Goal: Task Accomplishment & Management: Complete application form

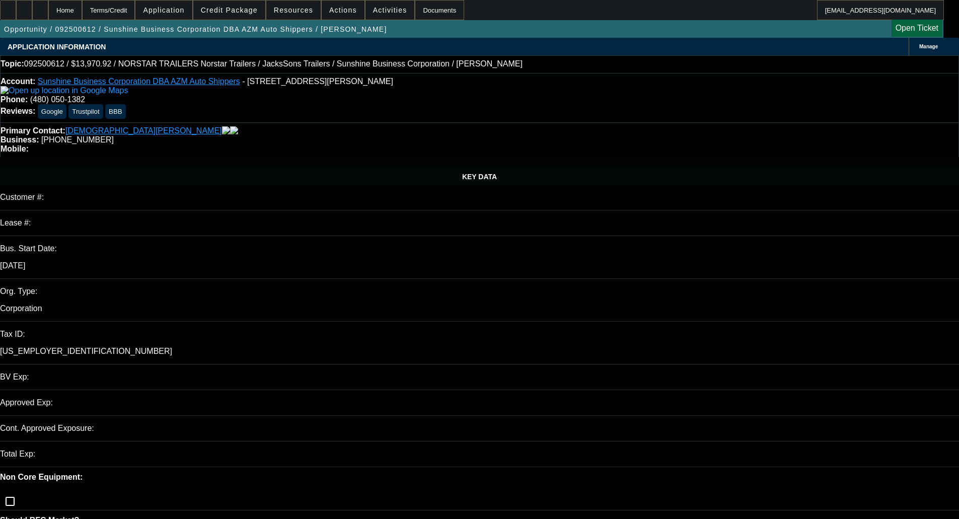
select select "0"
select select "6"
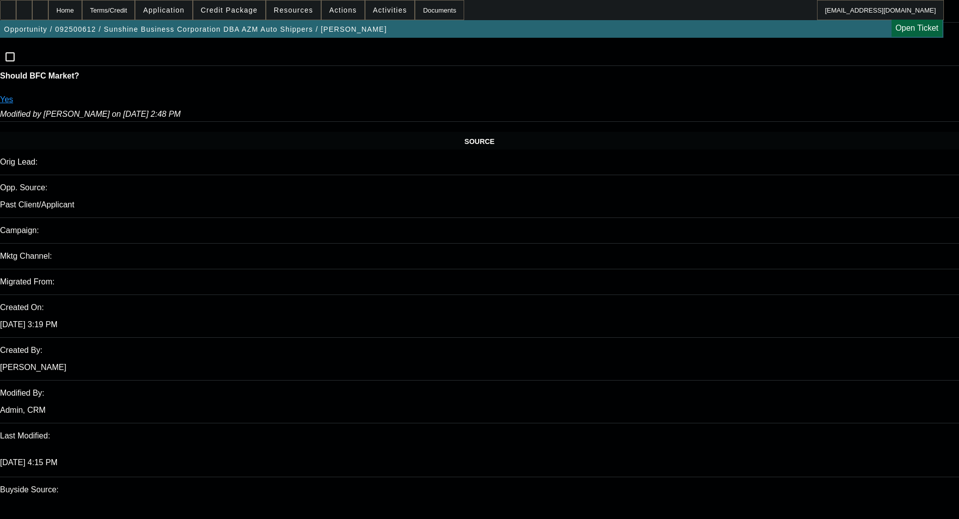
scroll to position [1606, 0]
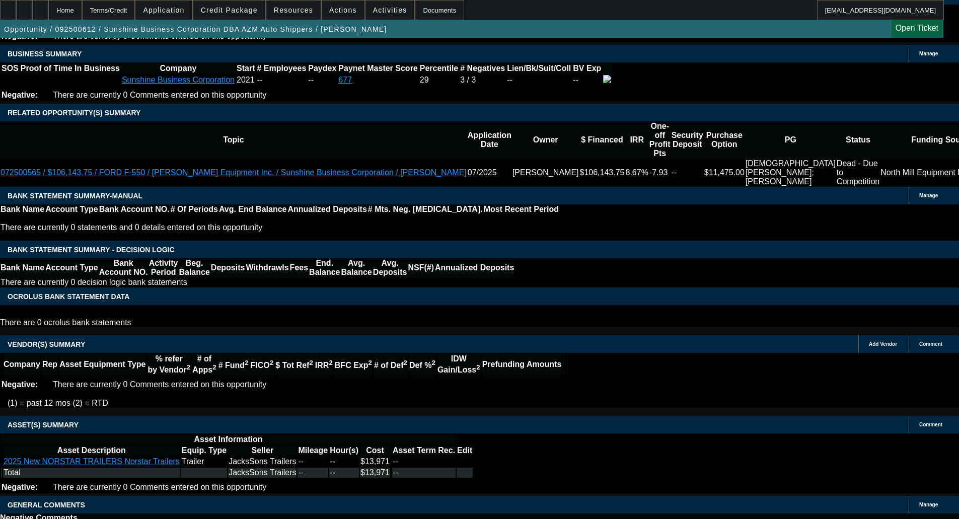
select select "4"
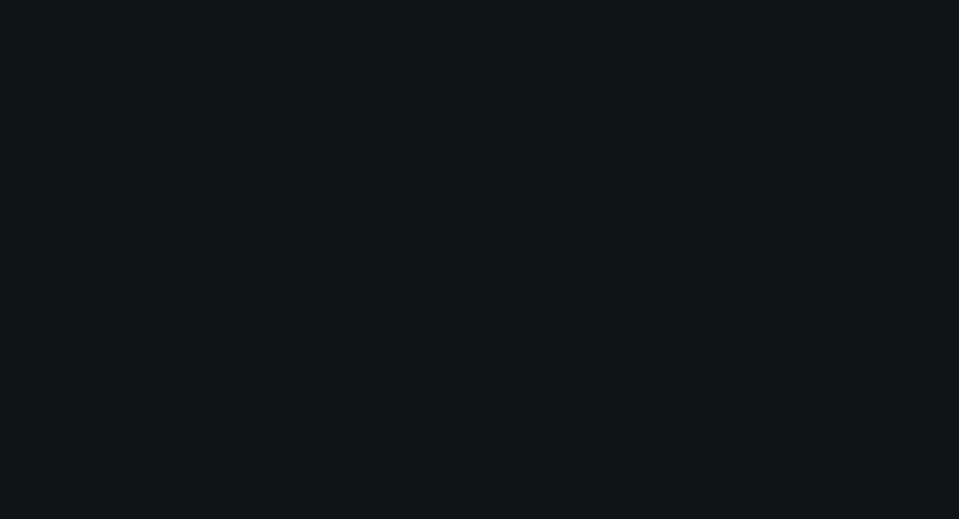
scroll to position [0, 0]
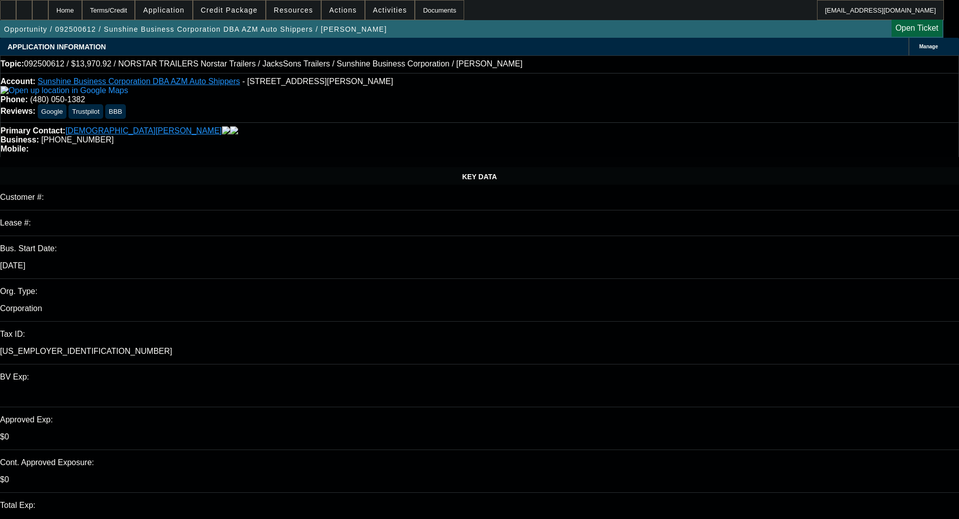
type input "04:18"
type input "08:11"
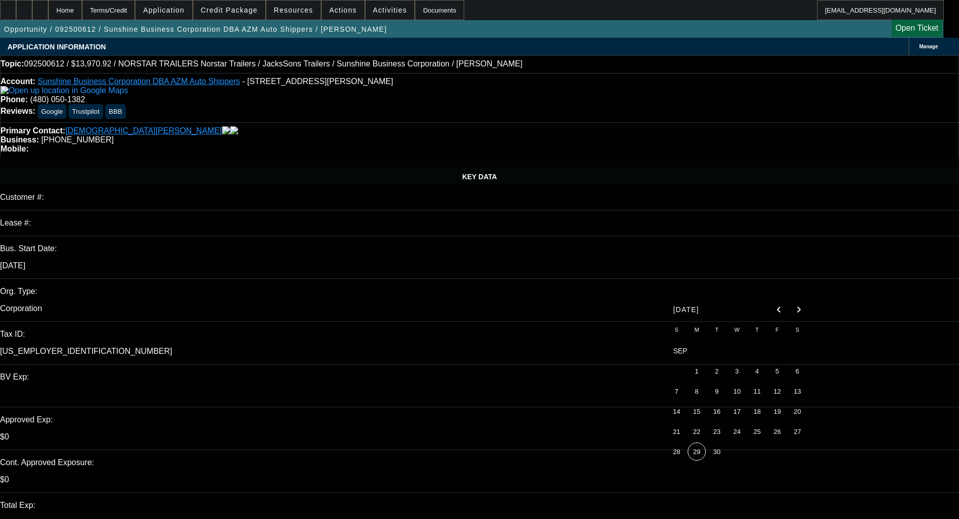
click at [779, 414] on span "19" at bounding box center [777, 411] width 18 height 18
click at [781, 432] on span "26" at bounding box center [777, 431] width 18 height 18
type input "9/26/2025"
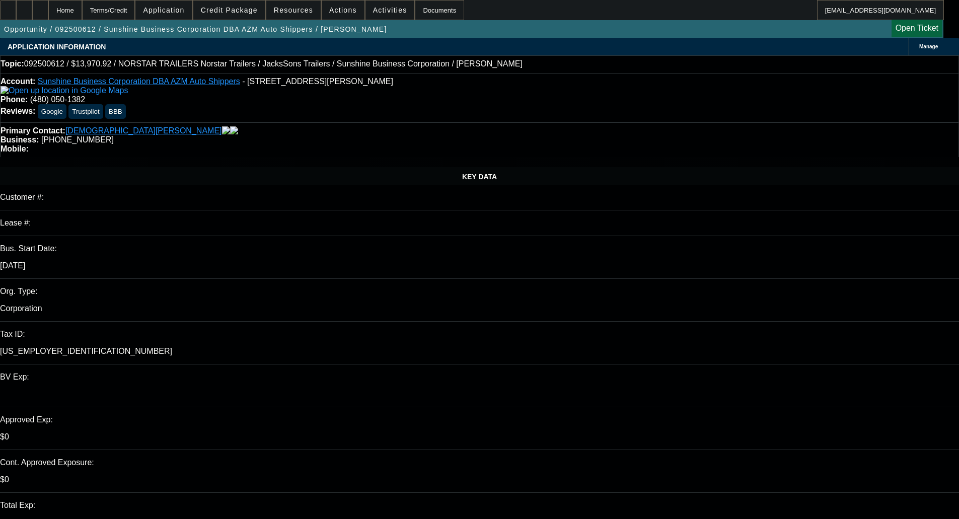
paste textarea "We’re going to pass on this one. For the transportation industry we’re currentl…"
type textarea "DECLINED BY OAKMONT - "We’re going to pass on this one. For the transportation …"
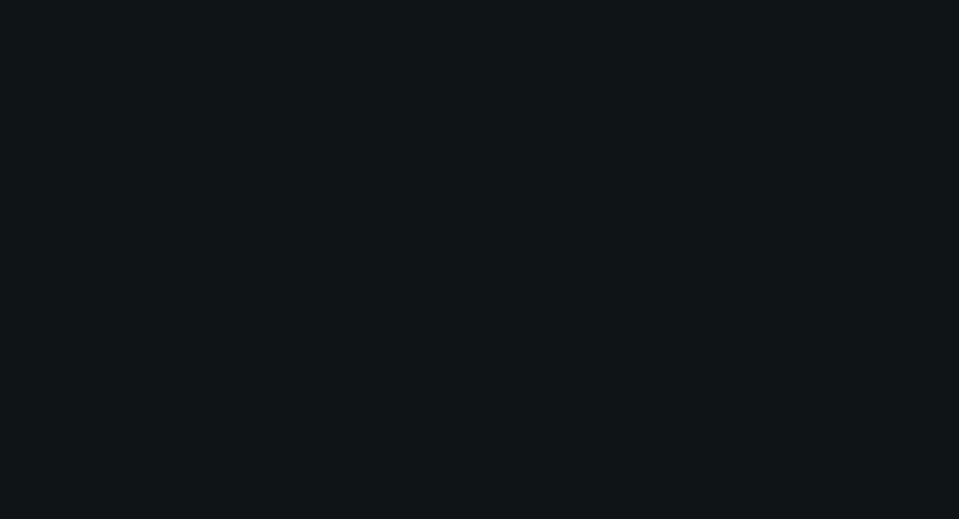
select select "0"
select select "6"
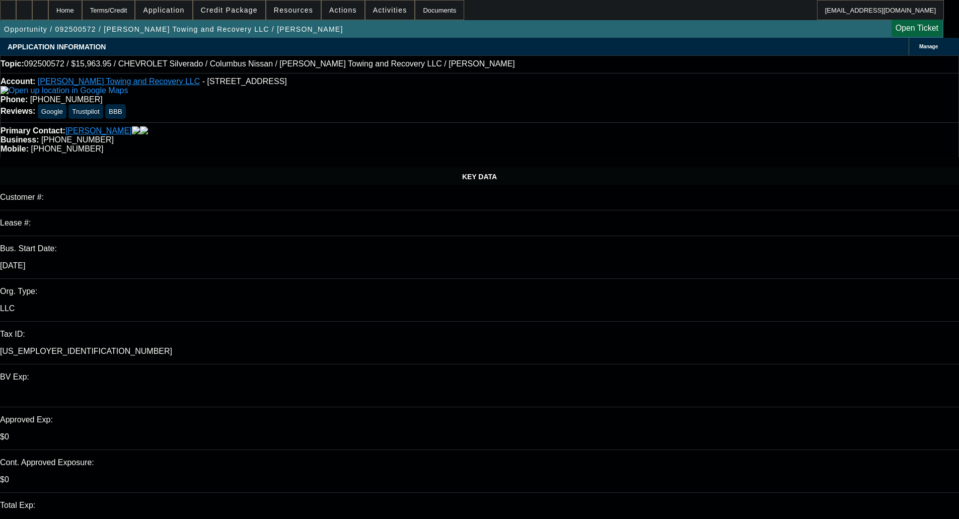
select select "0"
select select "2"
select select "0"
select select "1"
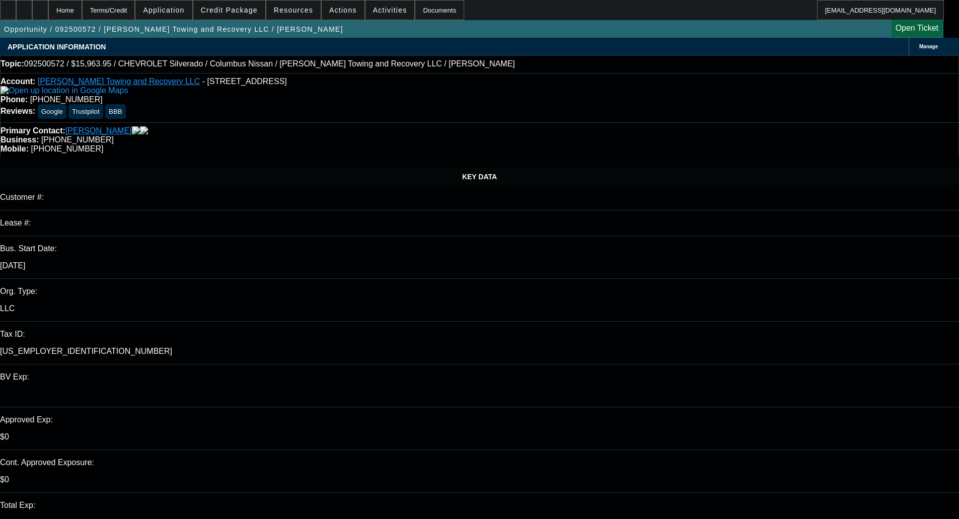
select select "0"
select select "2"
select select "0"
select select "1"
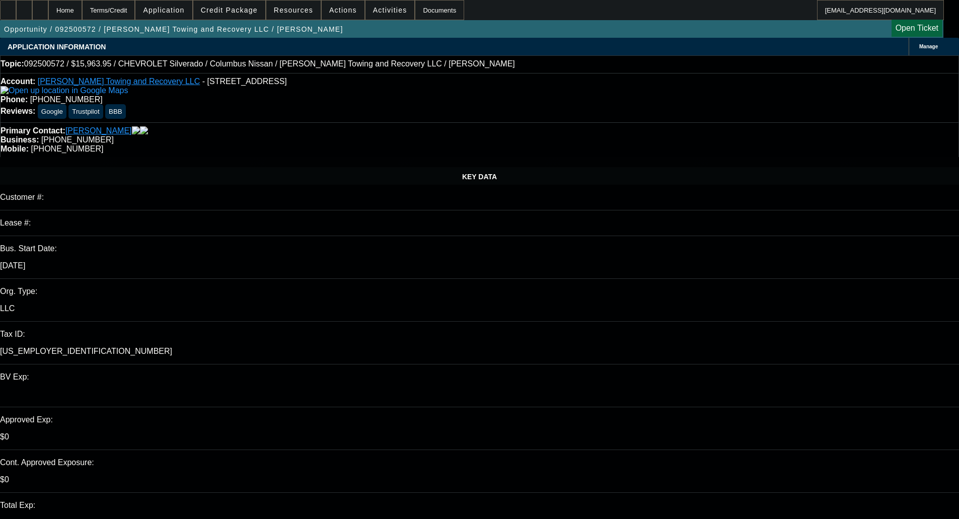
select select "0"
select select "2"
select select "0"
select select "21"
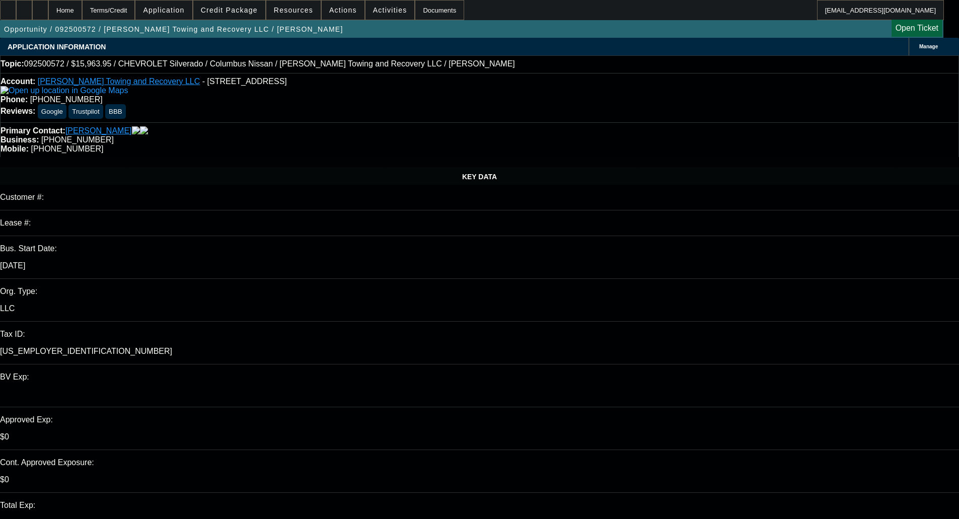
click at [242, 13] on span "Credit Package" at bounding box center [229, 10] width 57 height 8
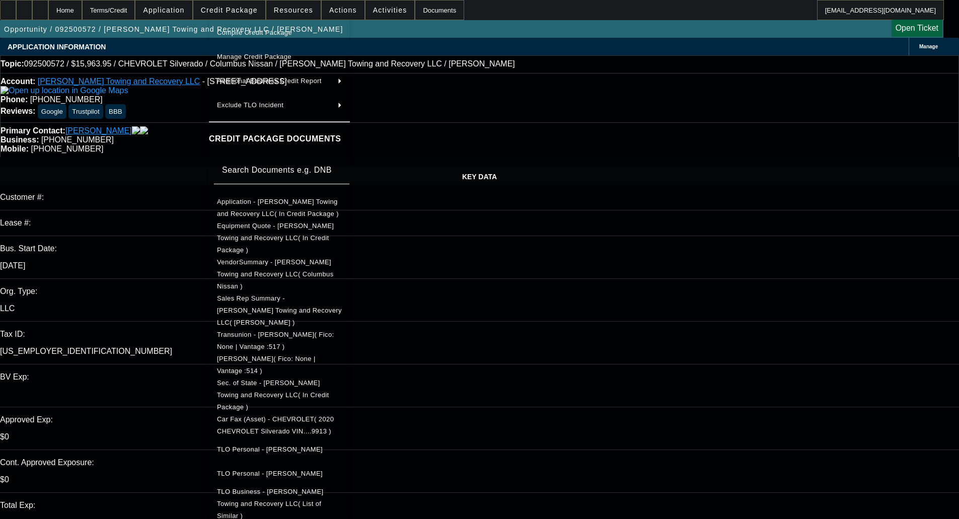
scroll to position [189, 0]
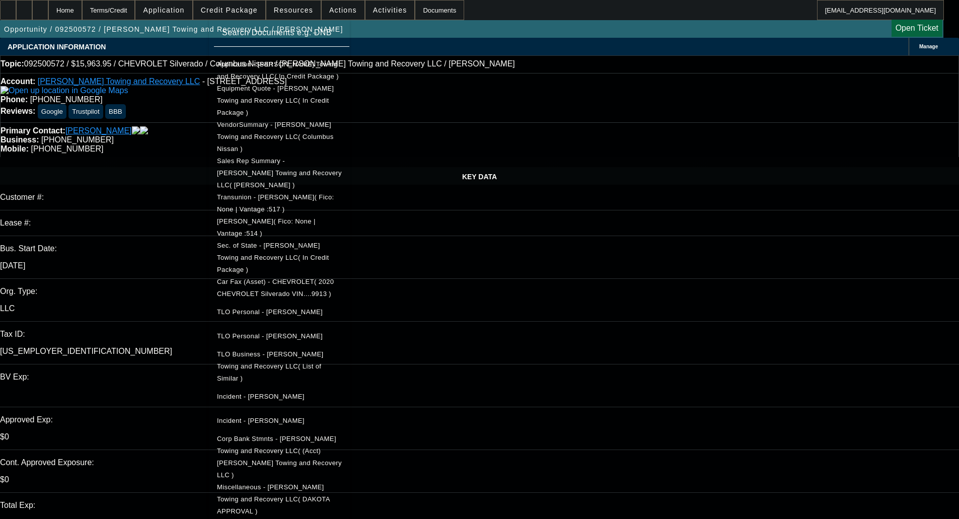
click at [330, 483] on span "Miscellaneous - Brooks Towing and Recovery LLC( DAKOTA APPROVAL )" at bounding box center [273, 499] width 113 height 32
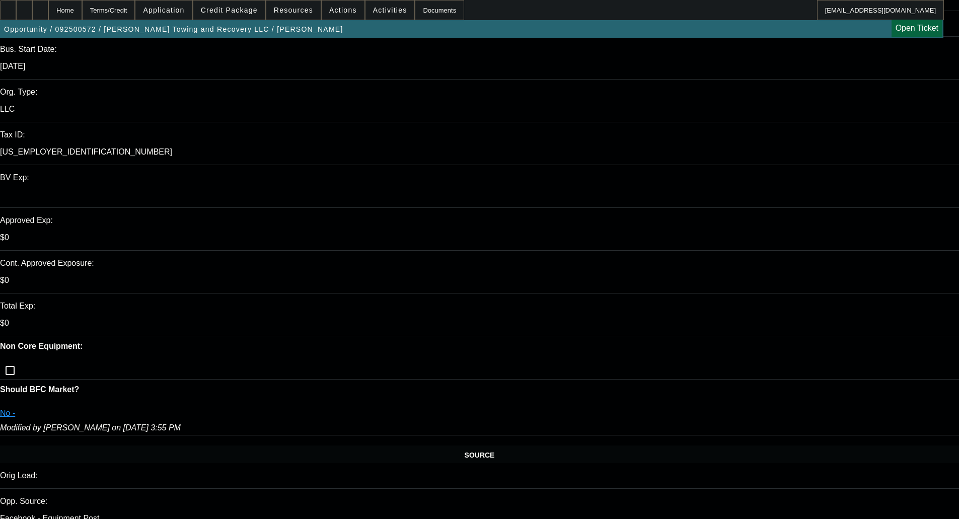
scroll to position [0, 0]
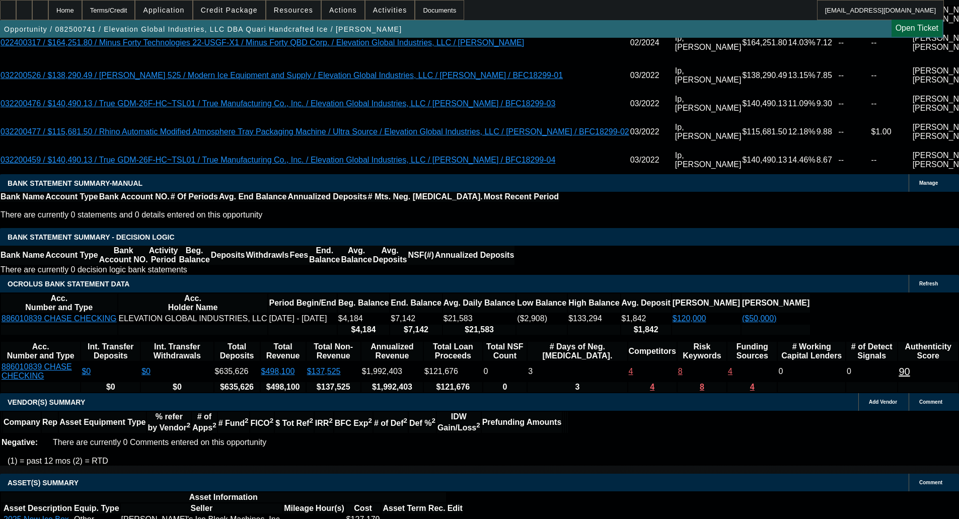
select select "0"
select select "6"
select select "0"
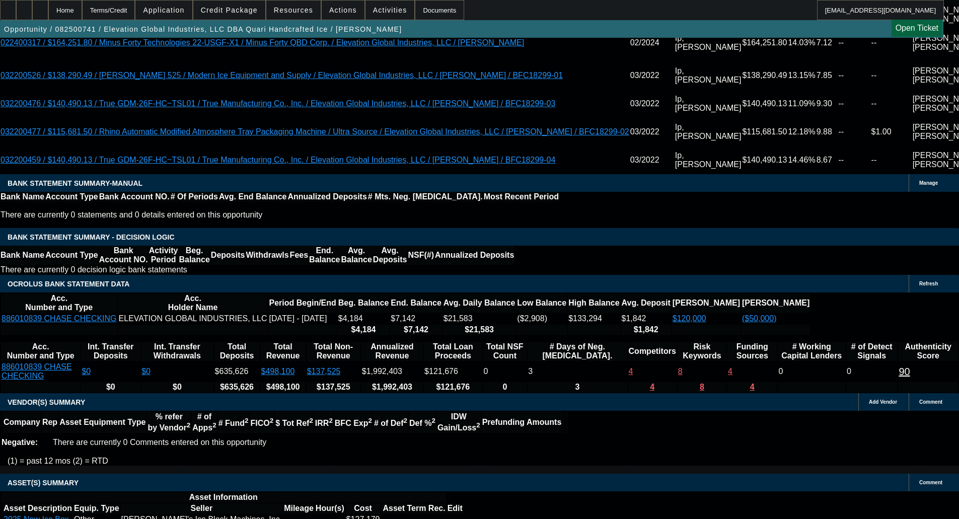
select select "0"
select select "6"
select select "0"
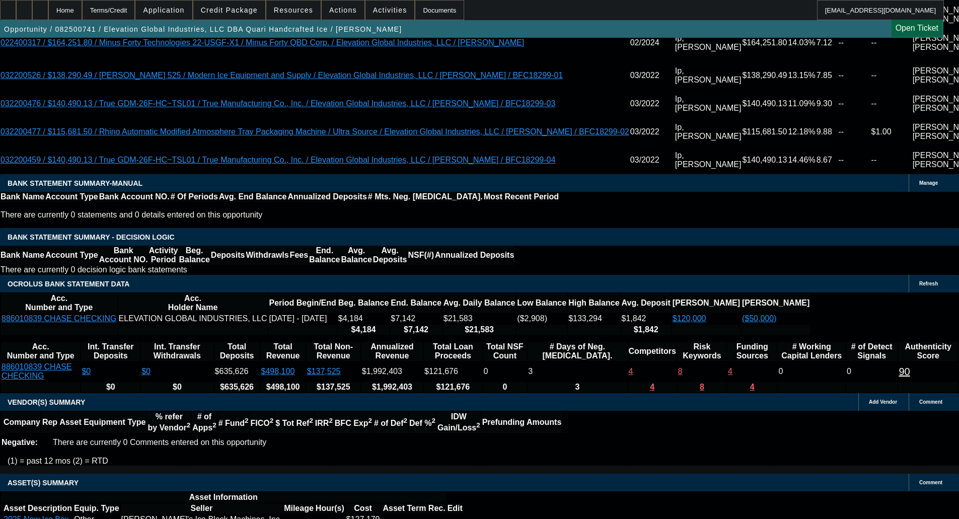
select select "0"
select select "6"
select select "0"
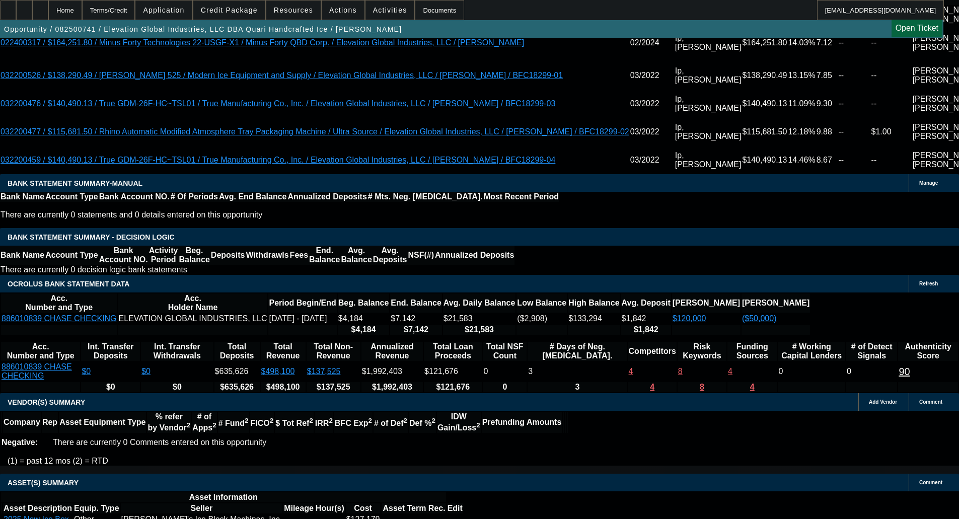
select select "6"
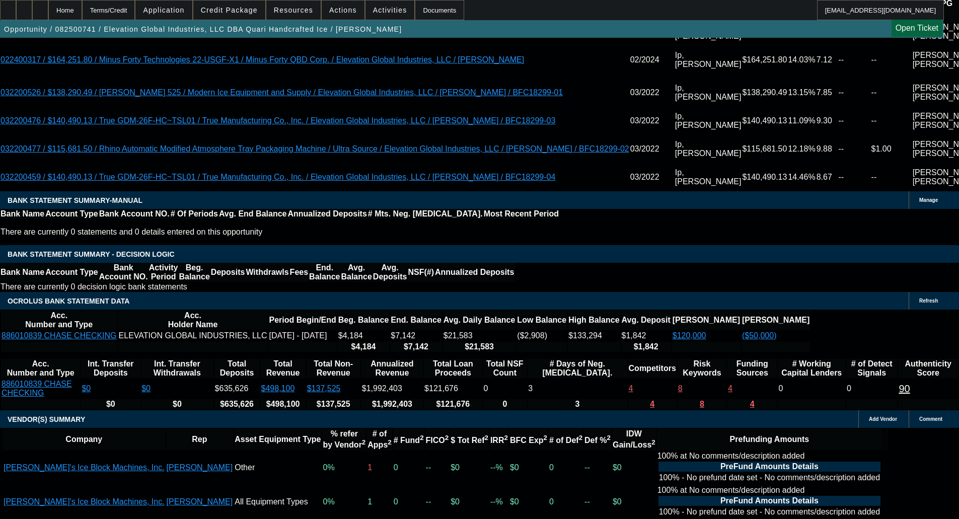
scroll to position [2006, 0]
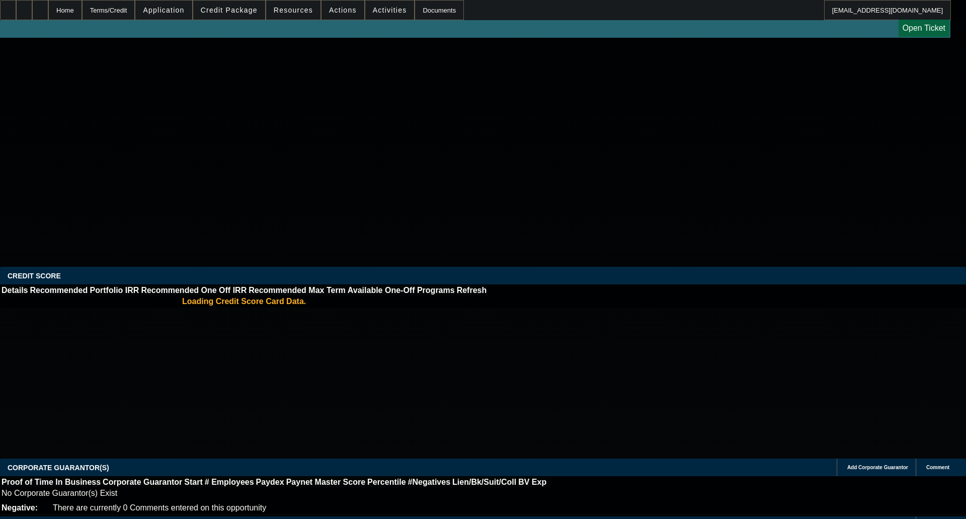
select select "0"
select select "2"
select select "0"
select select "6"
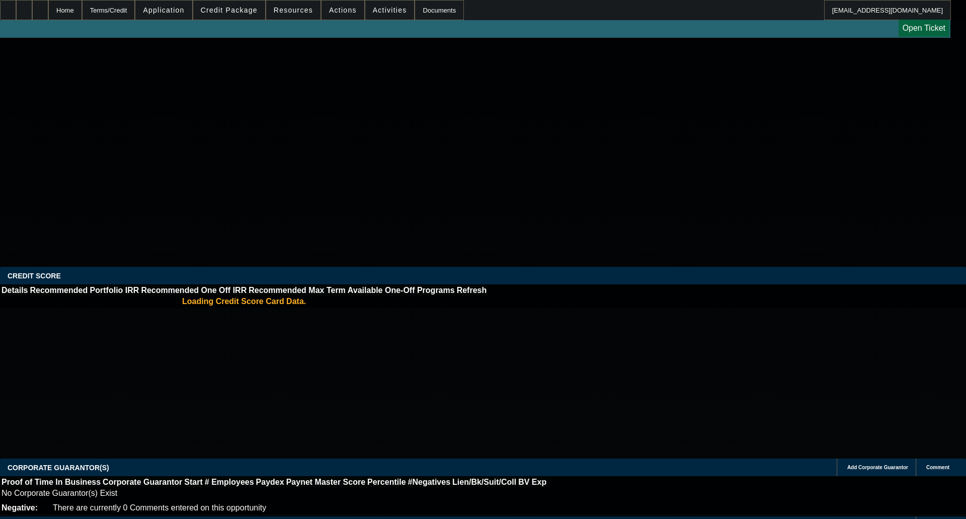
select select "0"
select select "2"
select select "0"
select select "6"
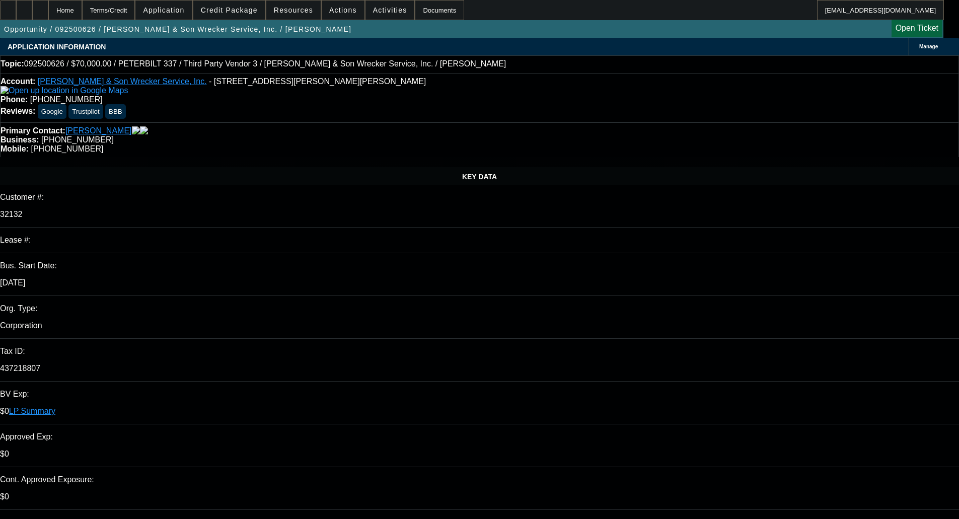
click at [220, 15] on span at bounding box center [229, 10] width 72 height 24
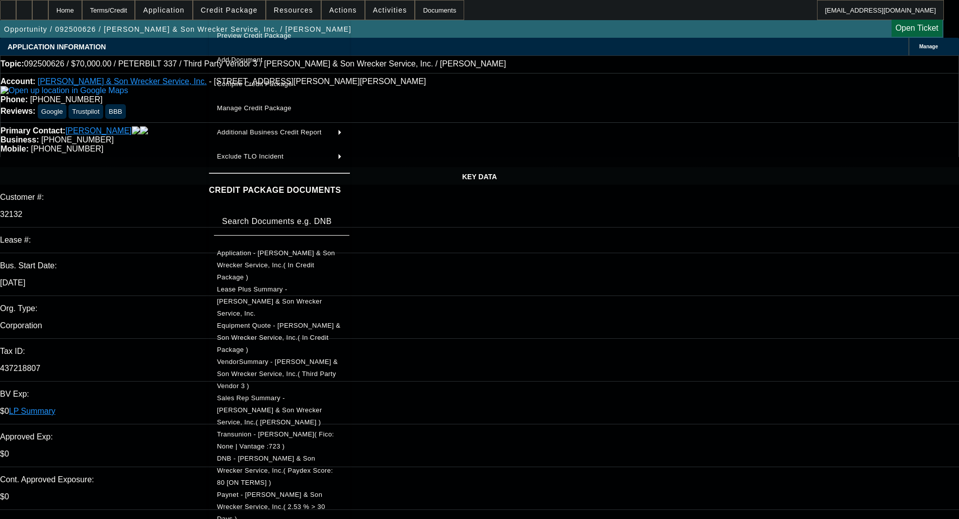
click at [253, 31] on span "Preview Credit Package" at bounding box center [279, 36] width 125 height 12
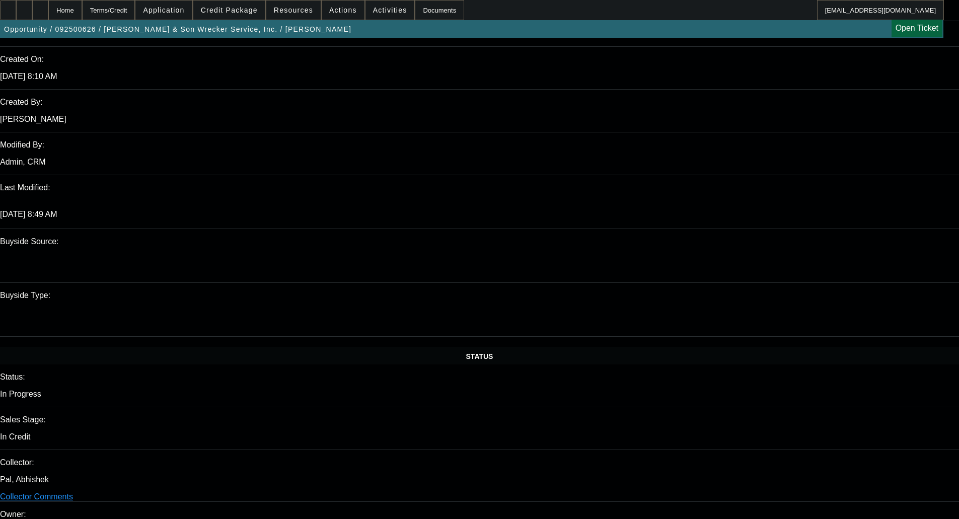
scroll to position [704, 0]
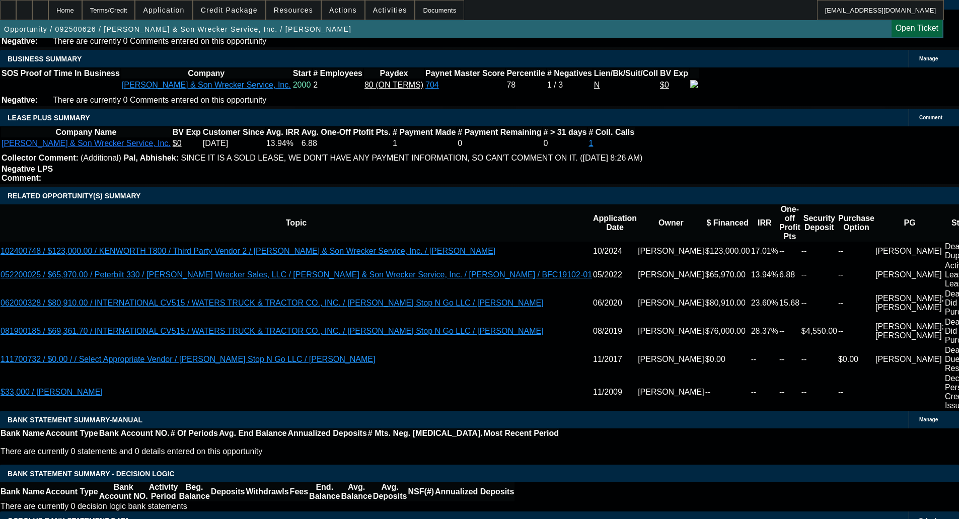
scroll to position [1661, 0]
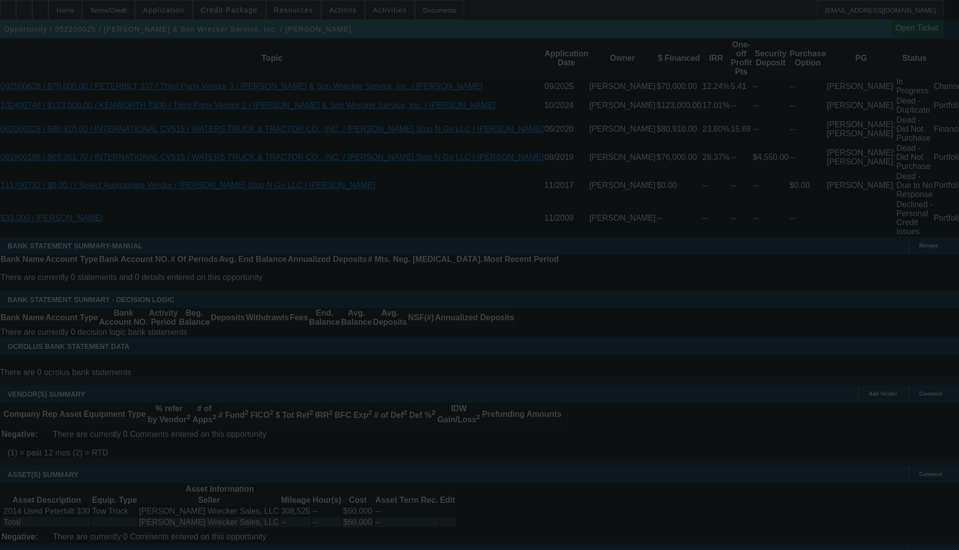
scroll to position [1881, 0]
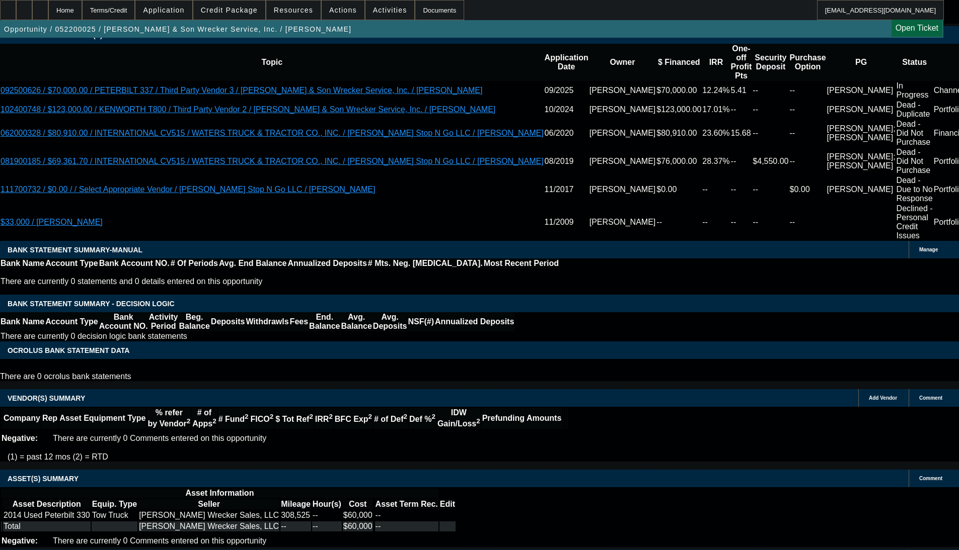
select select "0"
select select "6"
select select "0"
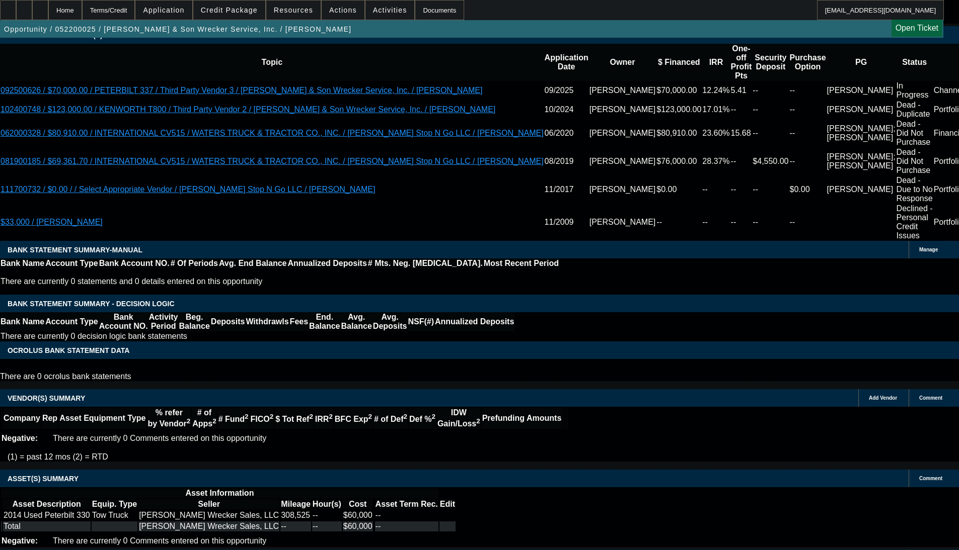
select select "0"
select select "6"
select select "0"
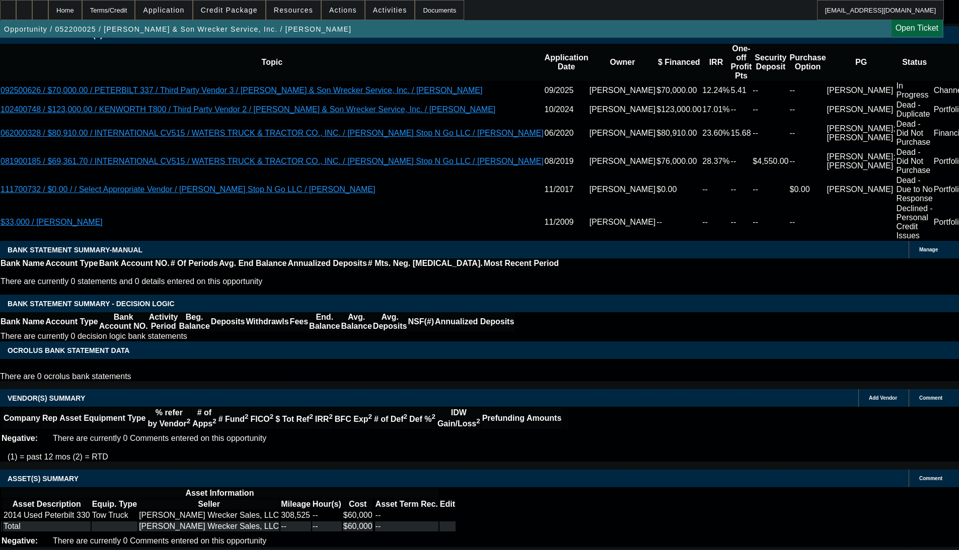
select select "0"
select select "6"
select select "0"
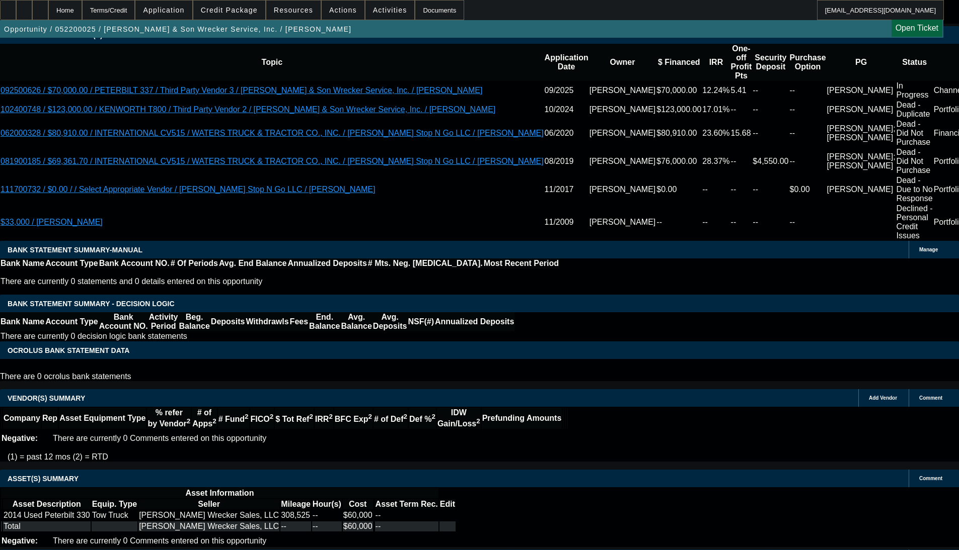
select select "6"
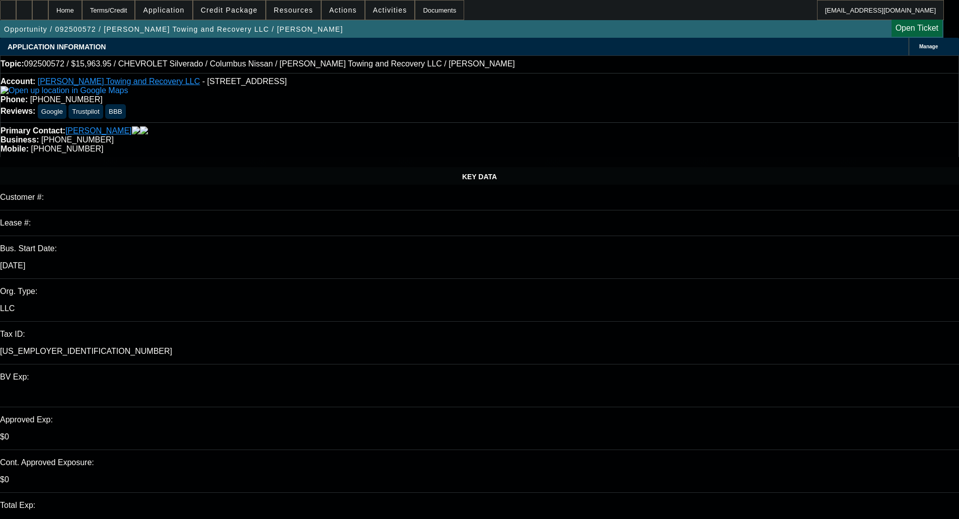
select select "0"
select select "2"
select select "0"
select select "1"
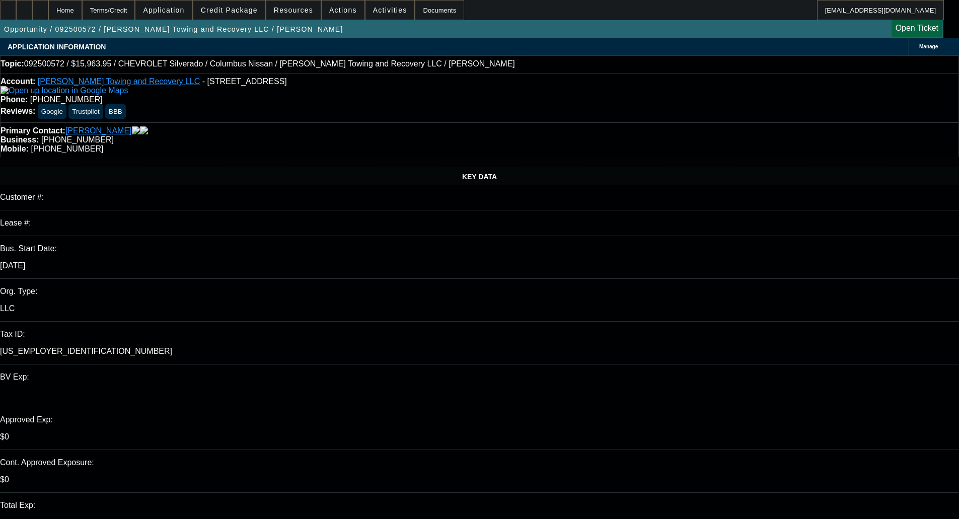
select select "0"
select select "2"
select select "0"
select select "1"
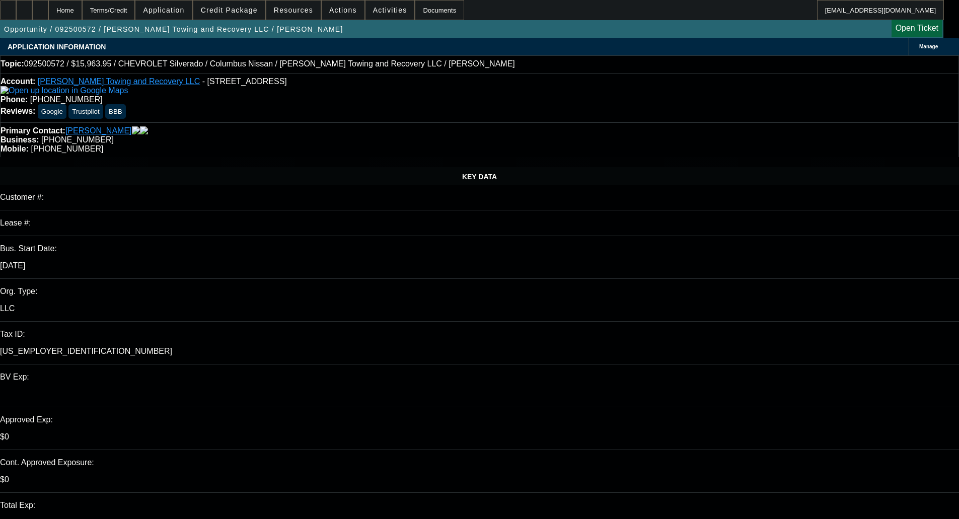
select select "0"
select select "2"
select select "0"
select select "21"
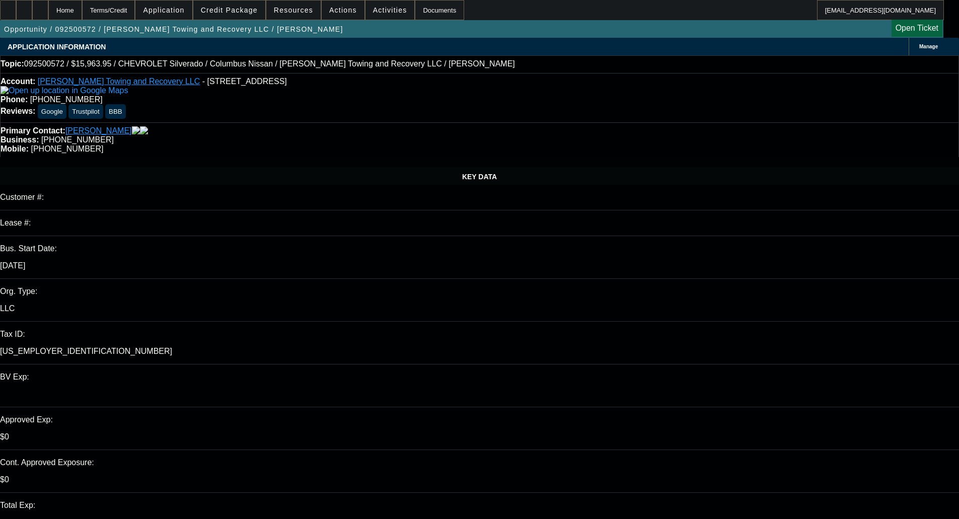
click at [244, 3] on span at bounding box center [229, 10] width 72 height 24
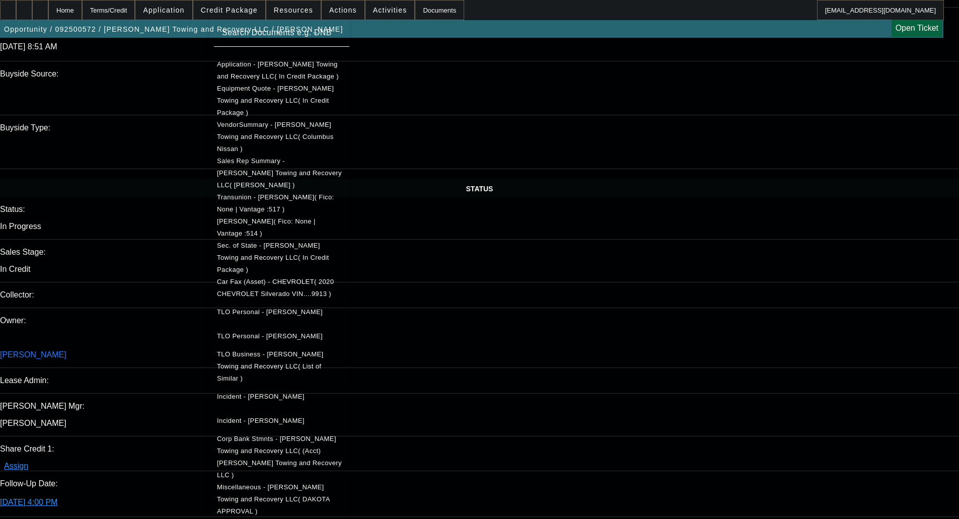
scroll to position [1798, 0]
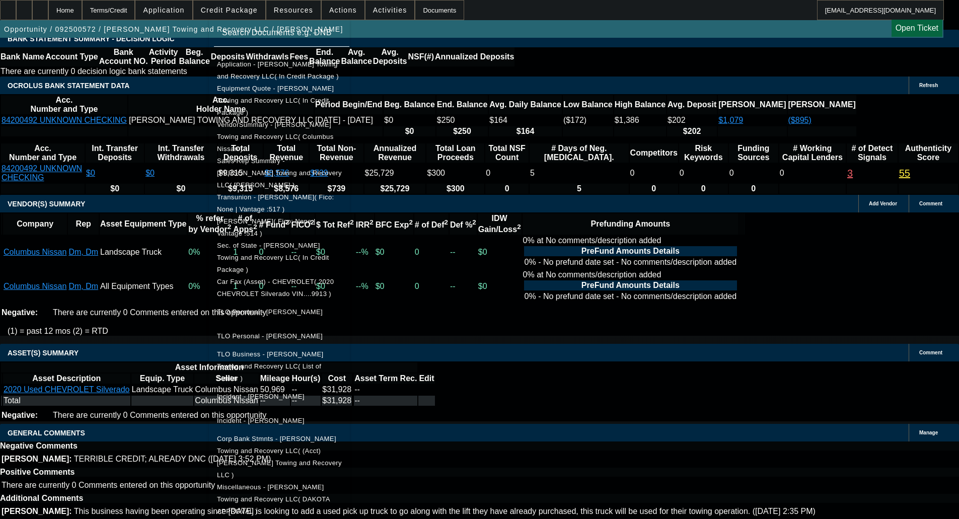
click at [530, 236] on div at bounding box center [479, 259] width 959 height 519
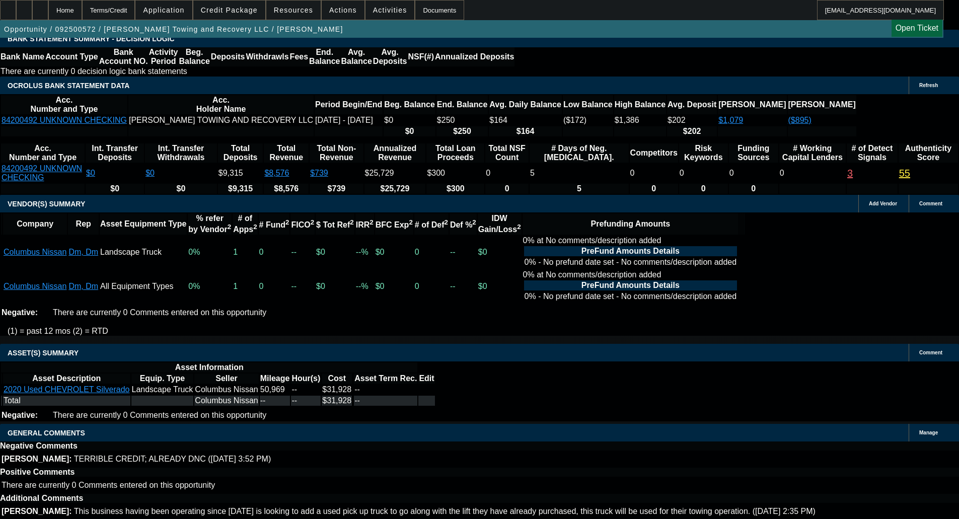
click at [244, 12] on span "Credit Package" at bounding box center [229, 10] width 57 height 8
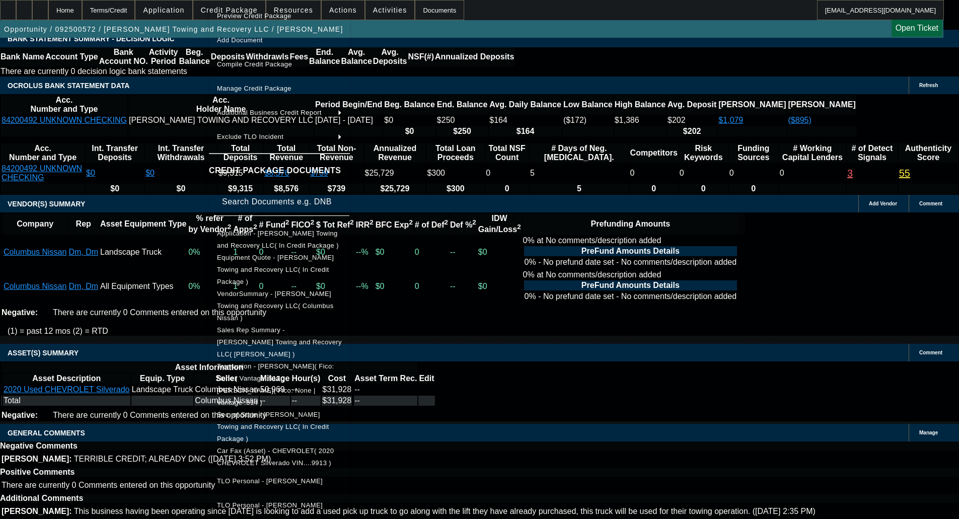
click at [258, 263] on span "Equipment Quote - Brooks Towing and Recovery LLC( In Credit Package )" at bounding box center [275, 270] width 117 height 32
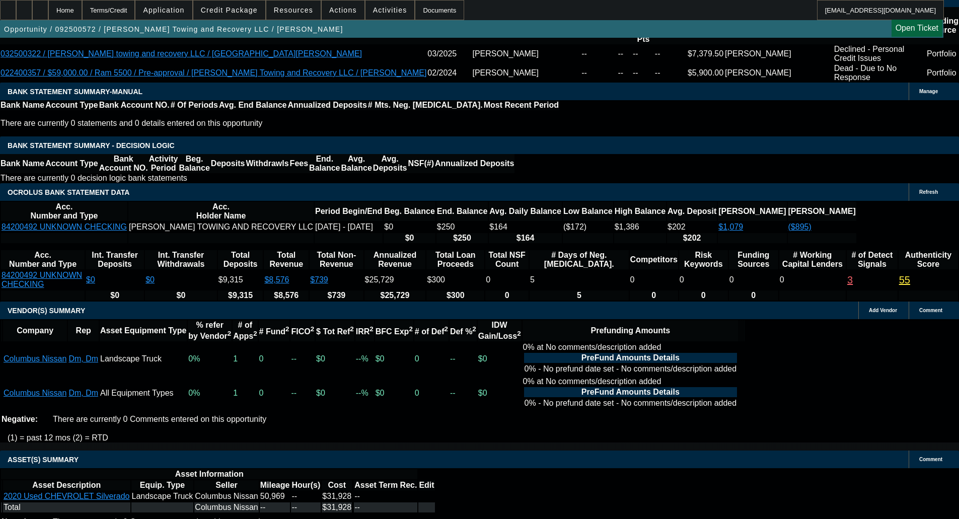
scroll to position [1597, 0]
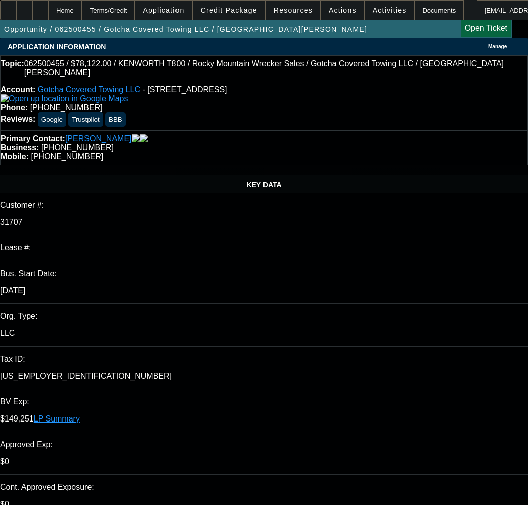
select select "0"
select select "3"
select select "0.1"
select select "4"
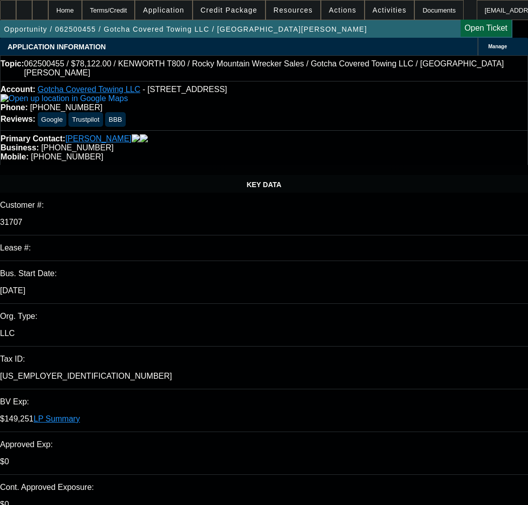
select select "0"
select select "3"
select select "0.1"
select select "4"
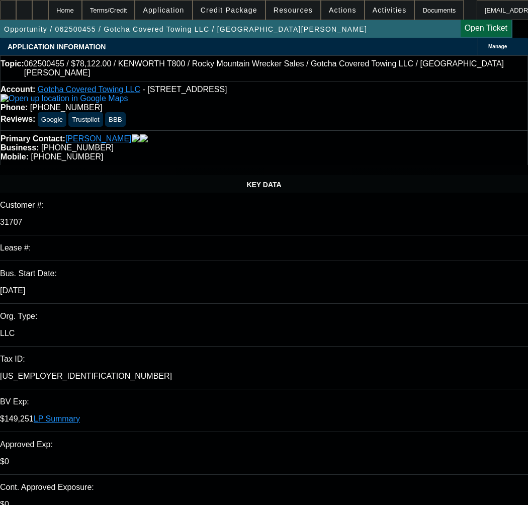
select select "0"
select select "3"
select select "0.1"
select select "4"
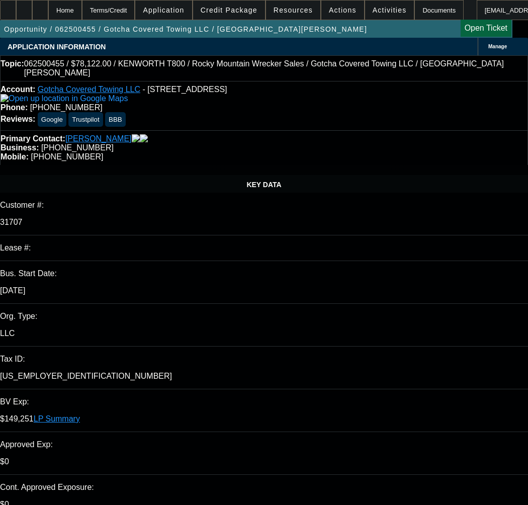
select select "0"
select select "2"
select select "0.1"
select select "4"
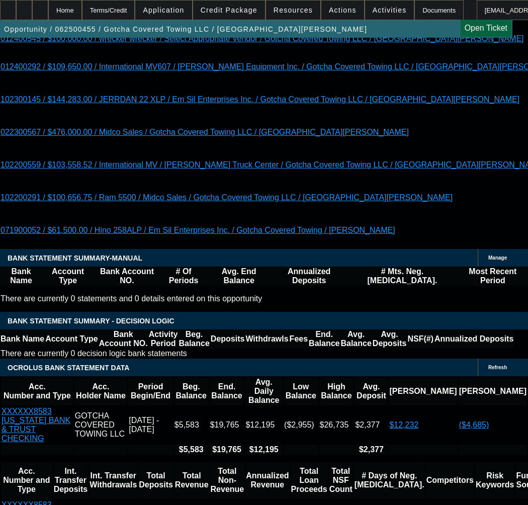
scroll to position [2140, 0]
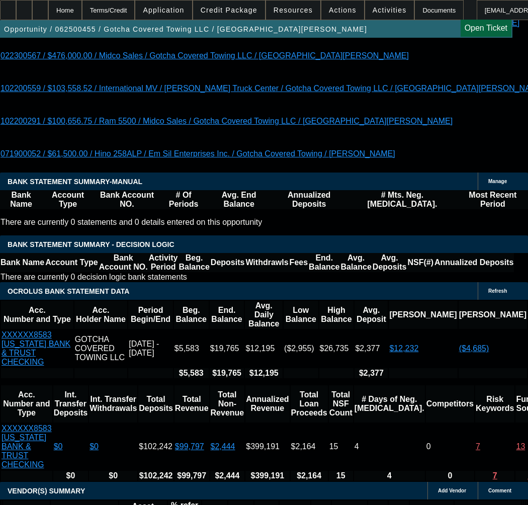
drag, startPoint x: 225, startPoint y: 9, endPoint x: 230, endPoint y: 14, distance: 7.5
click at [225, 9] on span "Credit Package" at bounding box center [229, 10] width 57 height 8
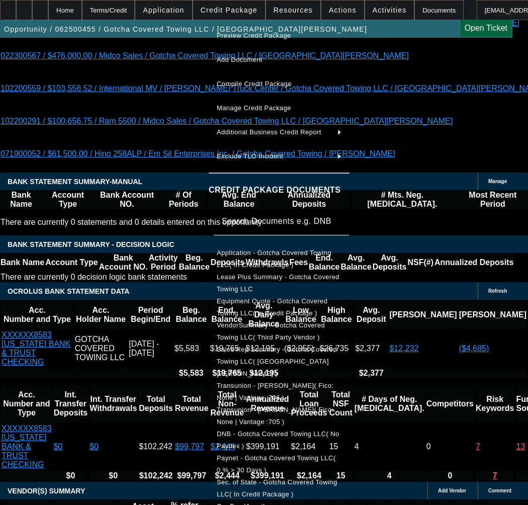
click at [262, 311] on button "Equipment Quote - Gotcha Covered Towing LLC( In Credit Package )" at bounding box center [279, 307] width 141 height 24
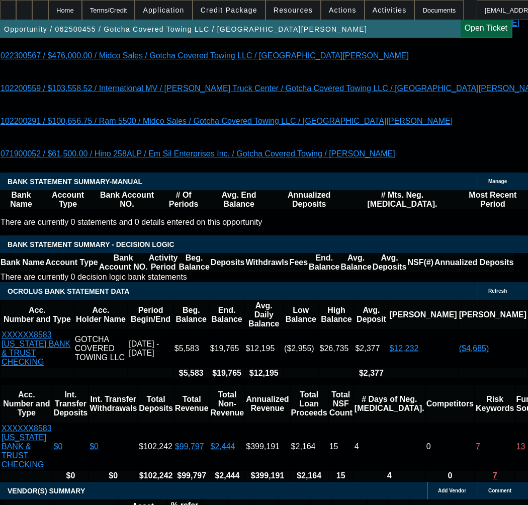
click at [217, 10] on span "Credit Package" at bounding box center [229, 10] width 57 height 8
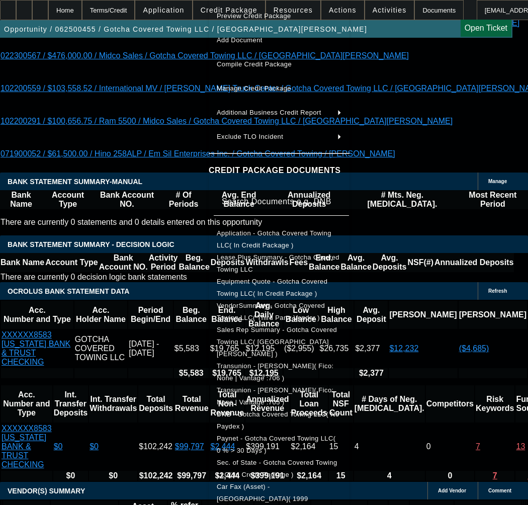
click at [265, 285] on span "Equipment Quote - Gotcha Covered Towing LLC( In Credit Package )" at bounding box center [272, 288] width 111 height 20
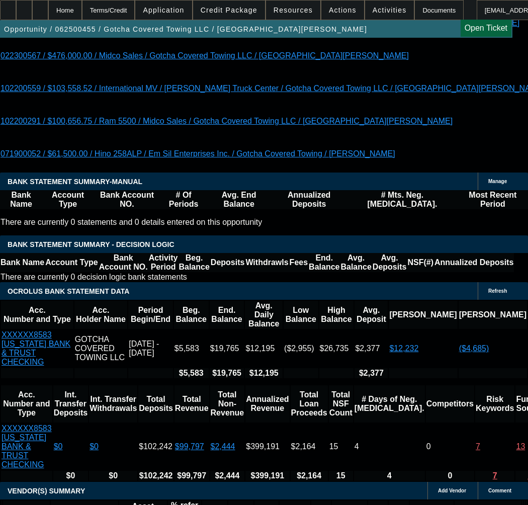
click at [247, 13] on span "Credit Package" at bounding box center [229, 10] width 57 height 8
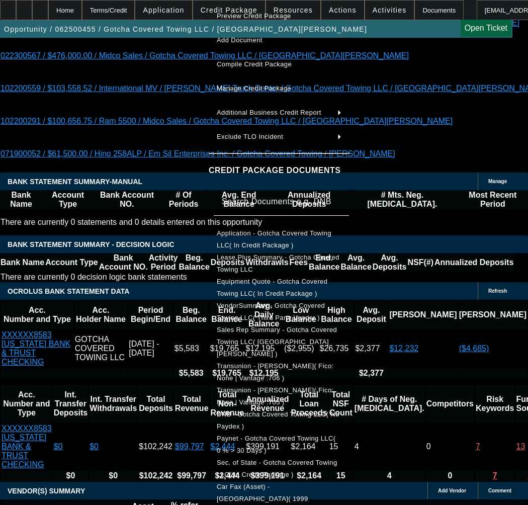
click at [266, 483] on span "Car Fax (Asset) - KENWORTH( 1999 KENWORTH T800 VIN....6510 )" at bounding box center [266, 499] width 99 height 32
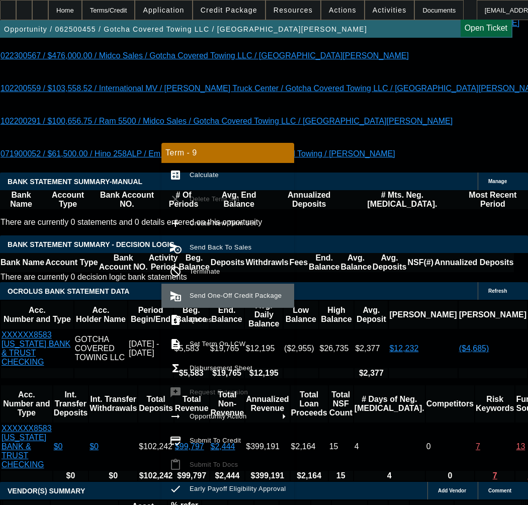
click at [213, 300] on span "Send One-Off Credit Package" at bounding box center [238, 296] width 97 height 12
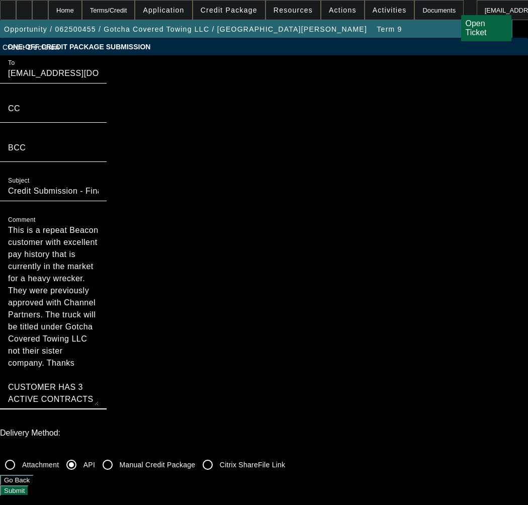
scroll to position [36, 0]
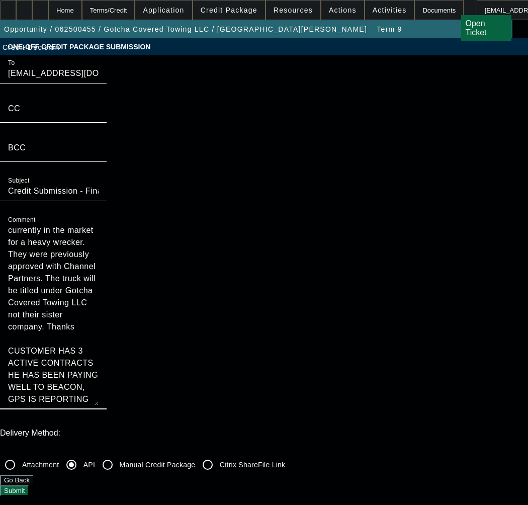
drag, startPoint x: 293, startPoint y: 130, endPoint x: 308, endPoint y: 333, distance: 203.8
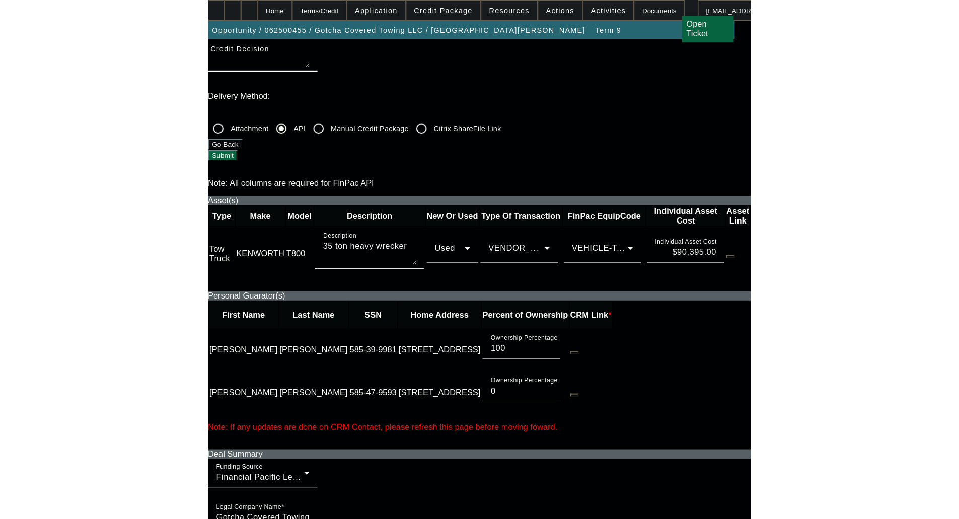
scroll to position [403, 0]
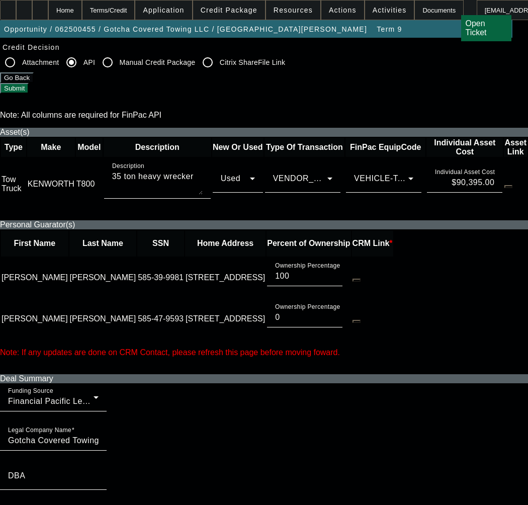
checkbox input "true"
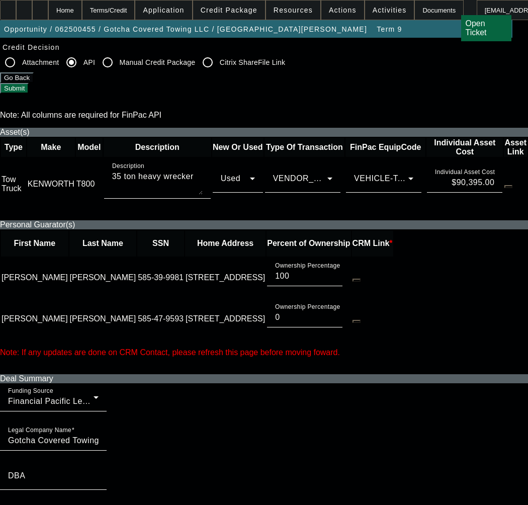
checkbox input "true"
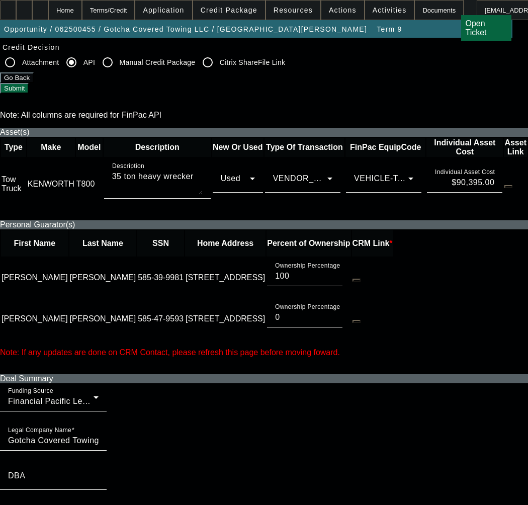
checkbox input "false"
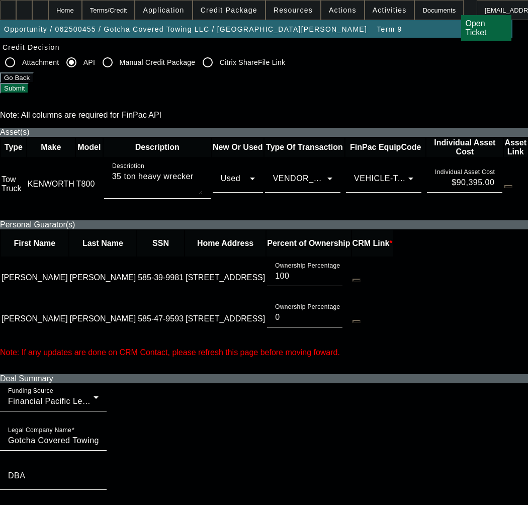
checkbox input "false"
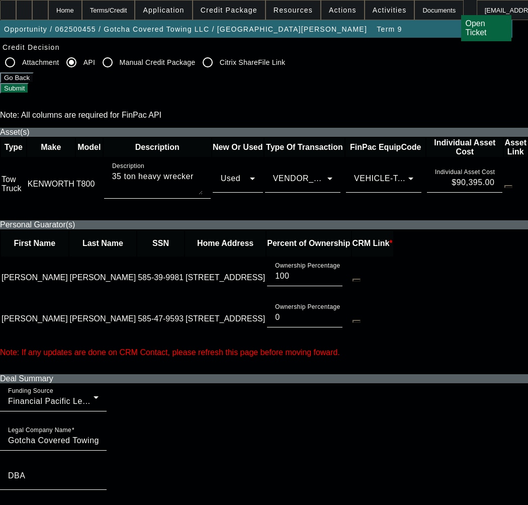
checkbox input "false"
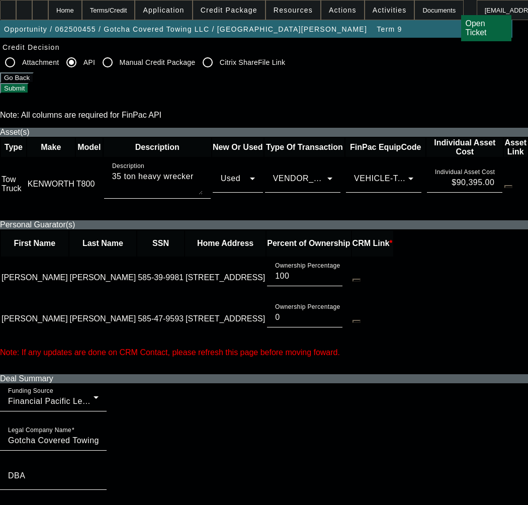
checkbox input "false"
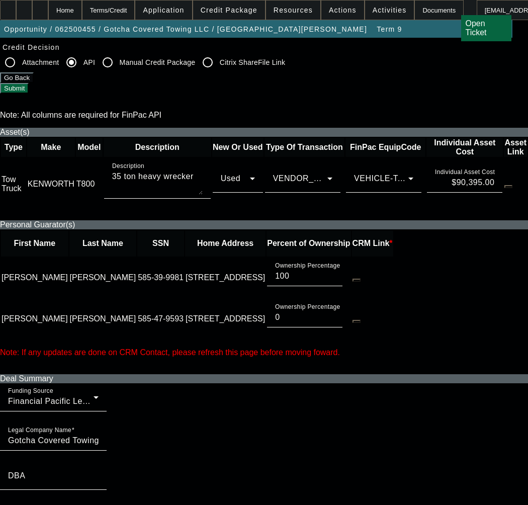
checkbox input "true"
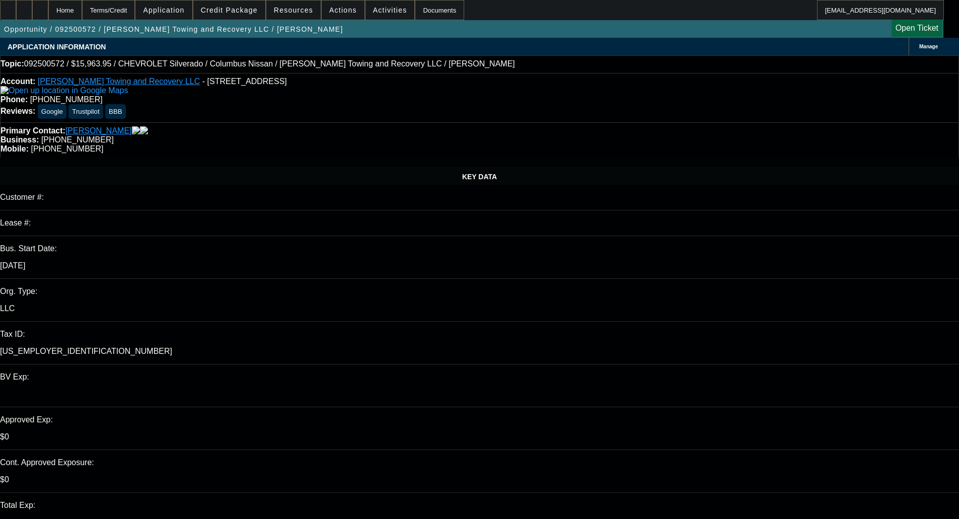
select select "0"
select select "2"
select select "0"
select select "1"
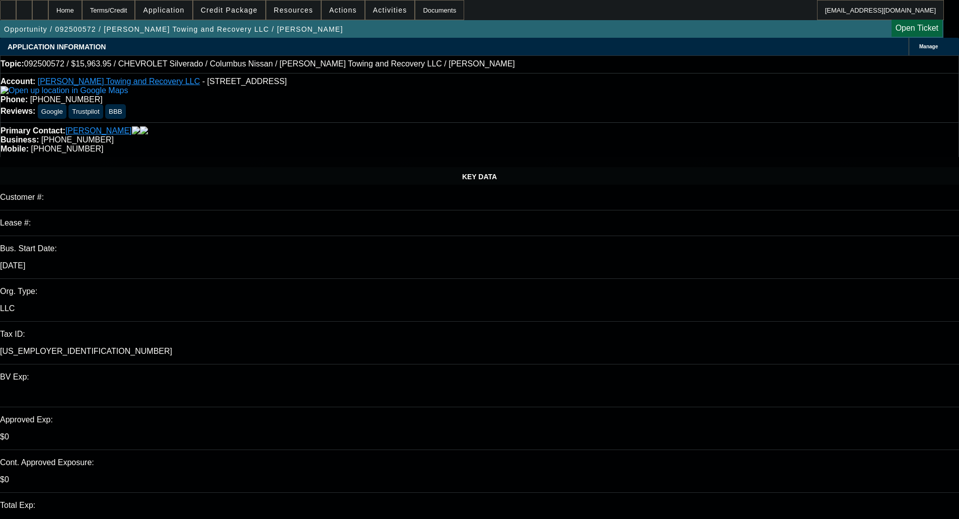
select select "0"
select select "2"
select select "0"
select select "1"
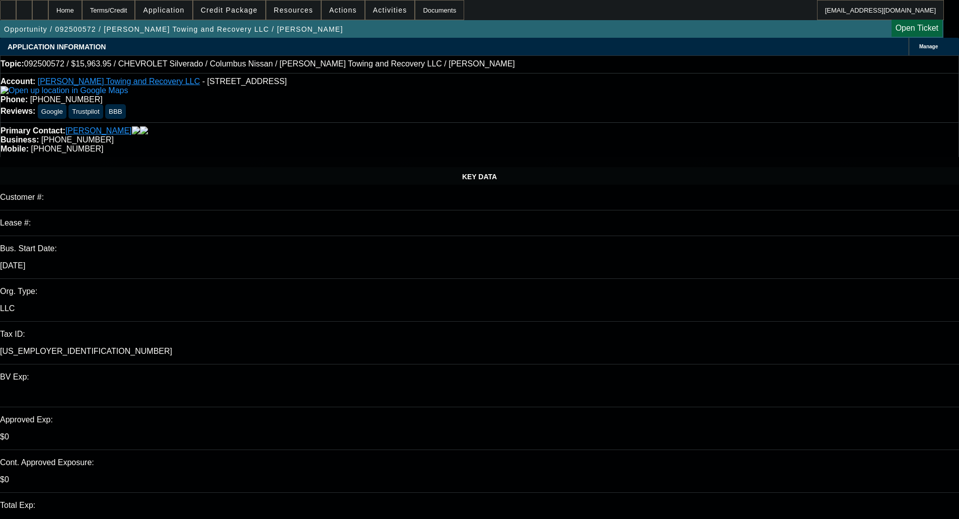
select select "0"
select select "2"
select select "0"
select select "21"
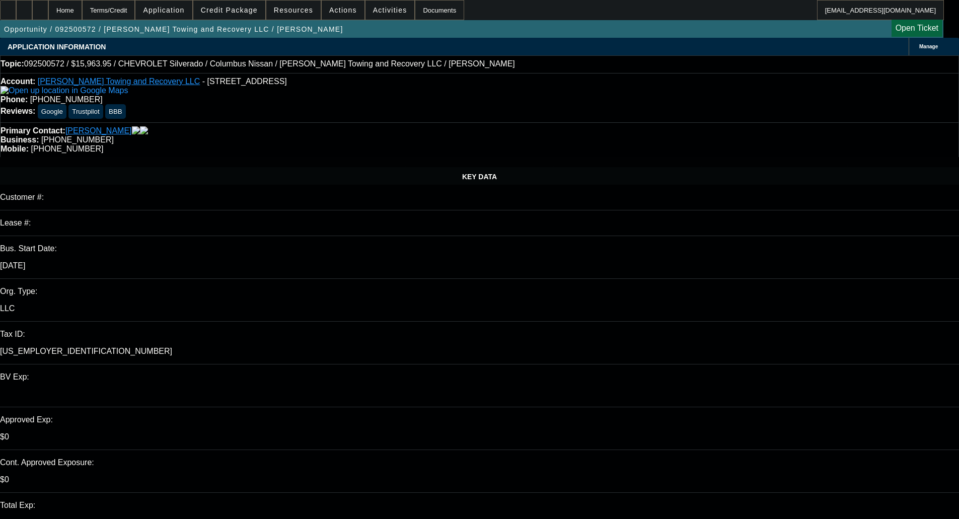
click at [241, 9] on span "Credit Package" at bounding box center [229, 10] width 57 height 8
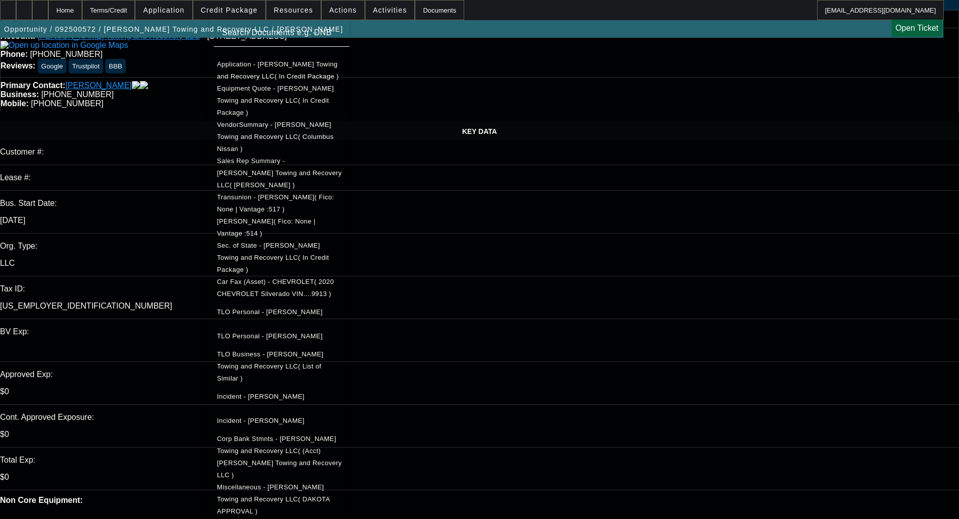
scroll to position [101, 0]
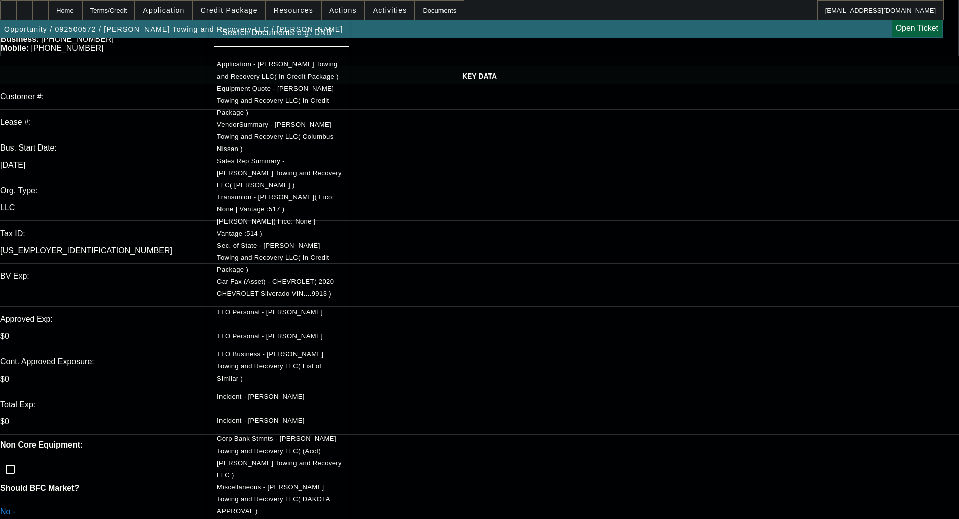
click at [519, 177] on div at bounding box center [479, 259] width 959 height 519
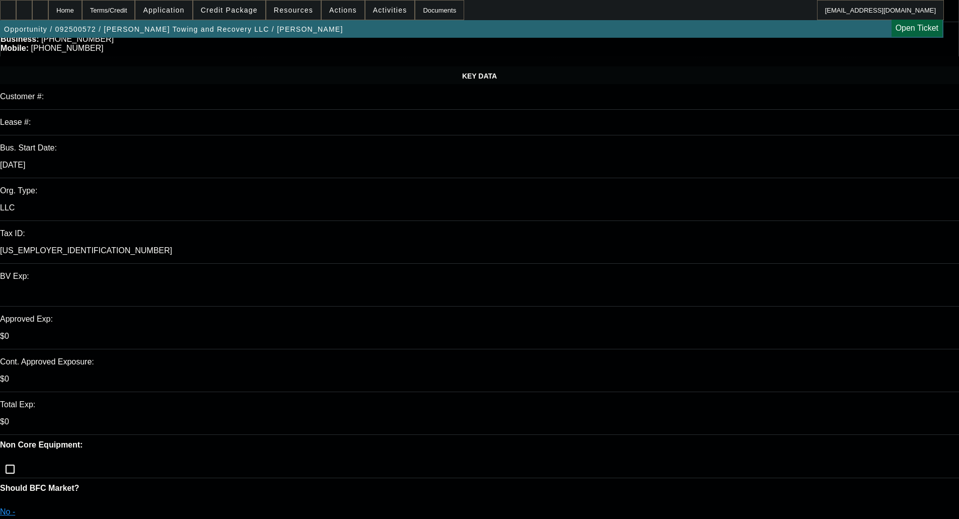
click at [233, 12] on span "Credit Package" at bounding box center [229, 10] width 57 height 8
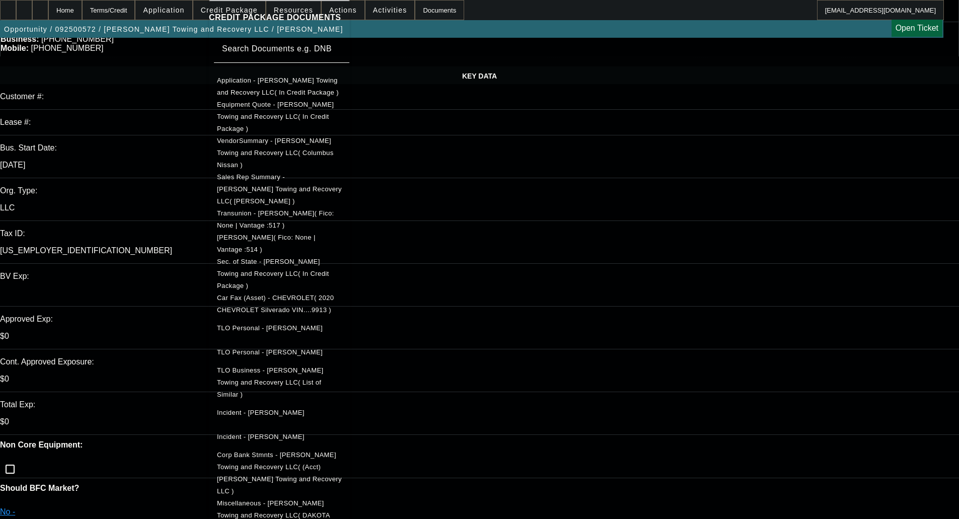
scroll to position [169, 0]
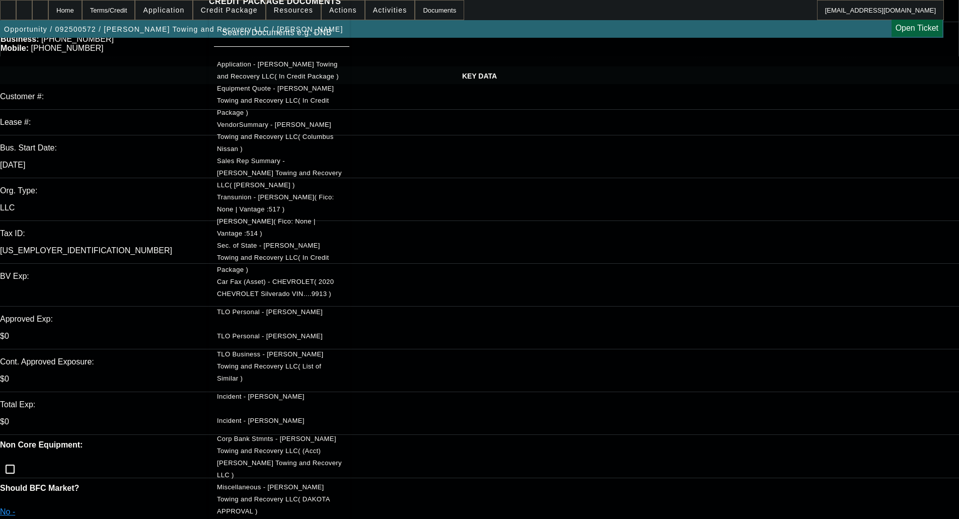
click at [521, 195] on div at bounding box center [479, 259] width 959 height 519
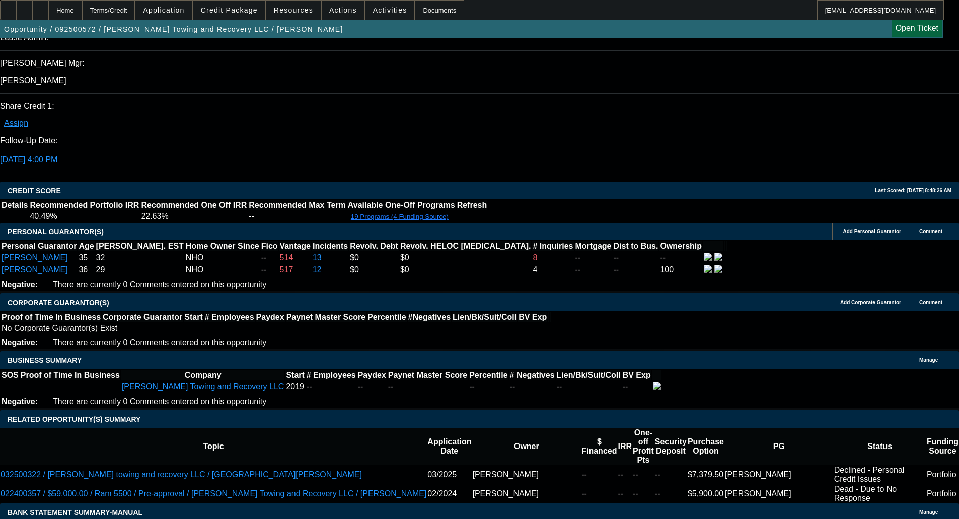
scroll to position [1798, 0]
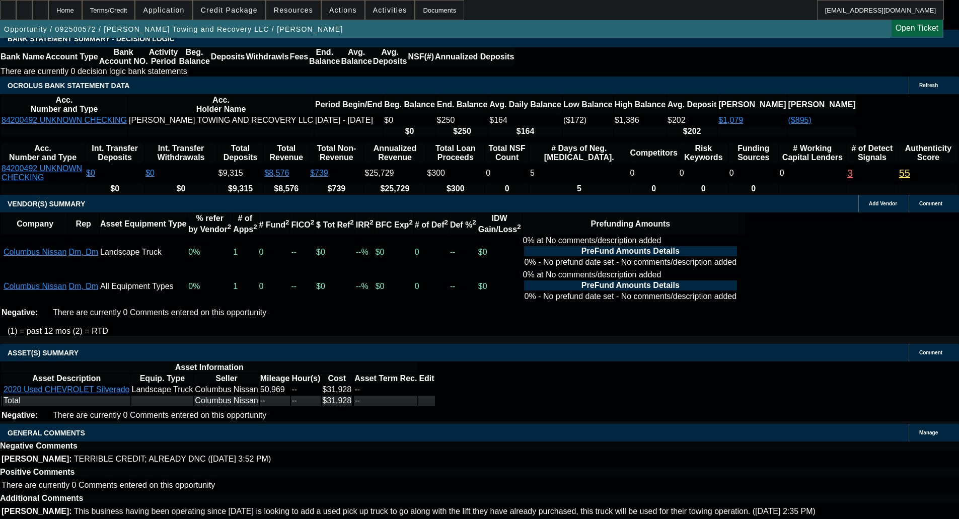
click at [255, 13] on span "Credit Package" at bounding box center [229, 10] width 57 height 8
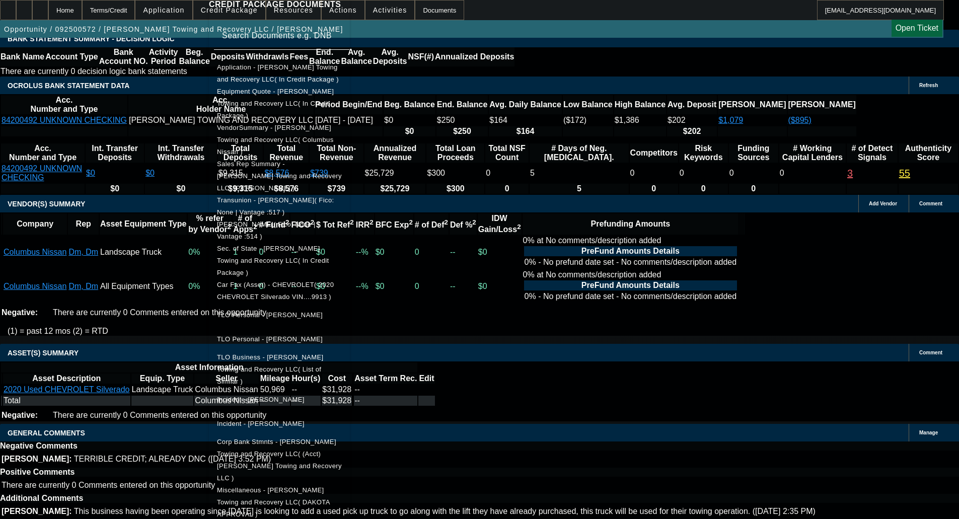
scroll to position [169, 0]
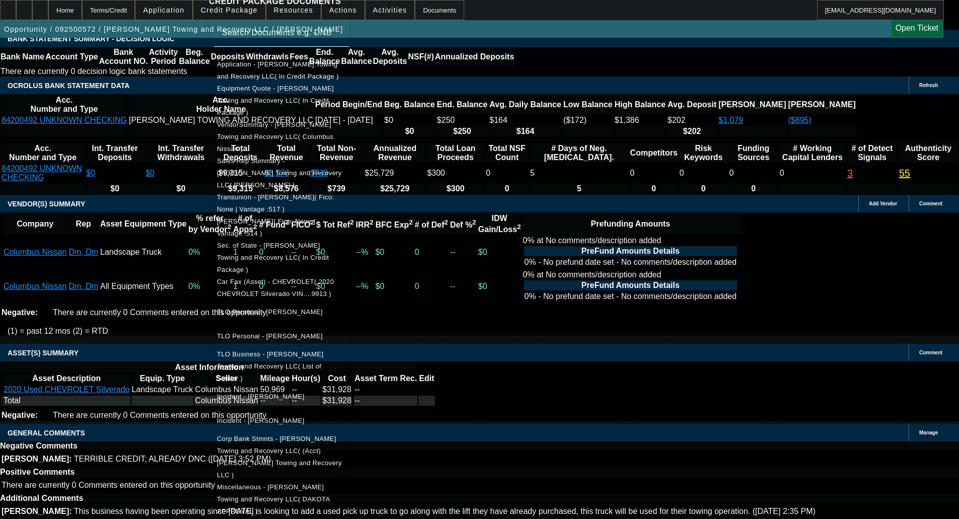
click at [40, 283] on div at bounding box center [479, 259] width 959 height 519
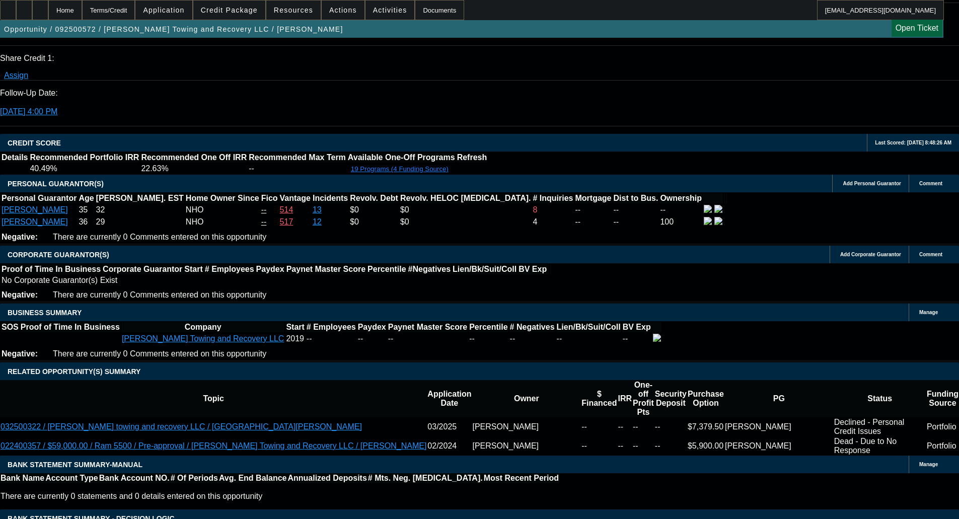
scroll to position [1798, 0]
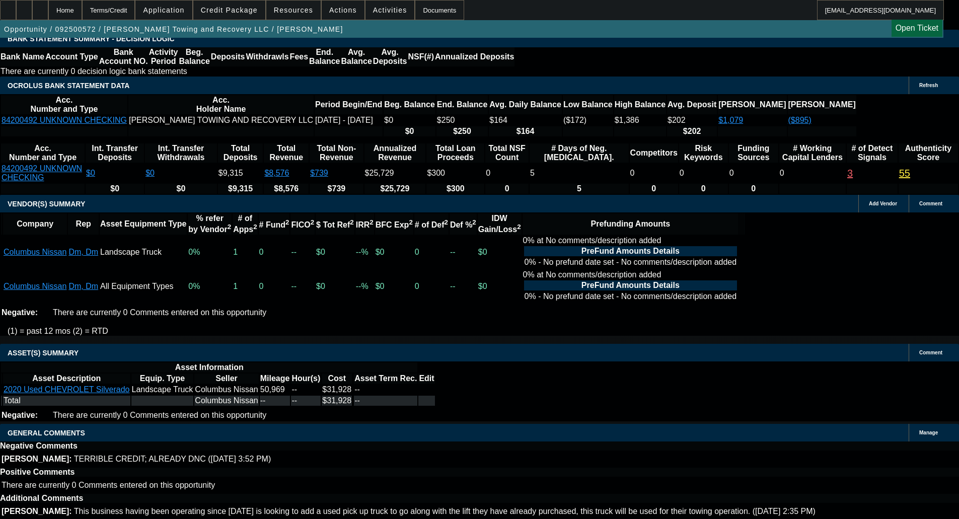
select select "6"
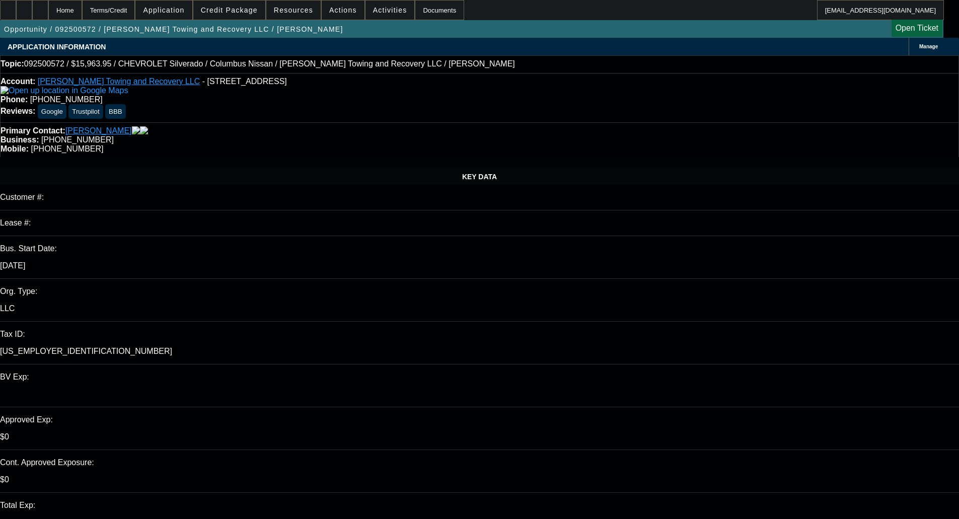
type textarea "H"
type textarea "Morning Taylor, it looks like the invoice in the file lists Dakota as lien hold…"
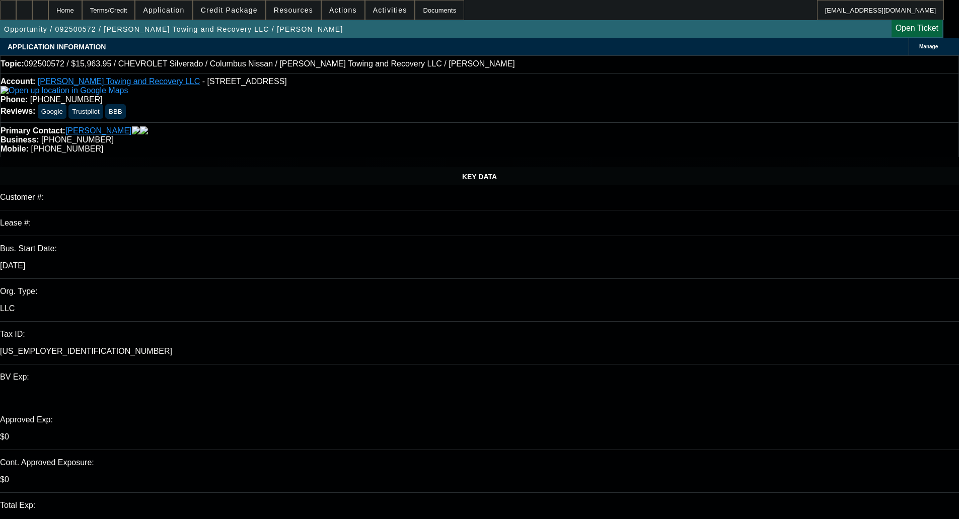
checkbox input "true"
click at [252, 11] on span "Credit Package" at bounding box center [229, 10] width 57 height 8
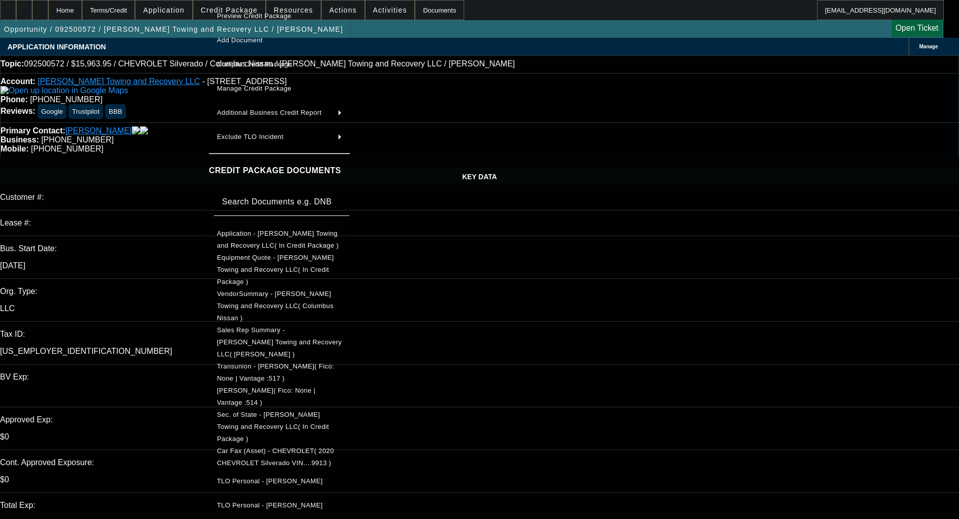
click at [833, 157] on div at bounding box center [479, 259] width 959 height 519
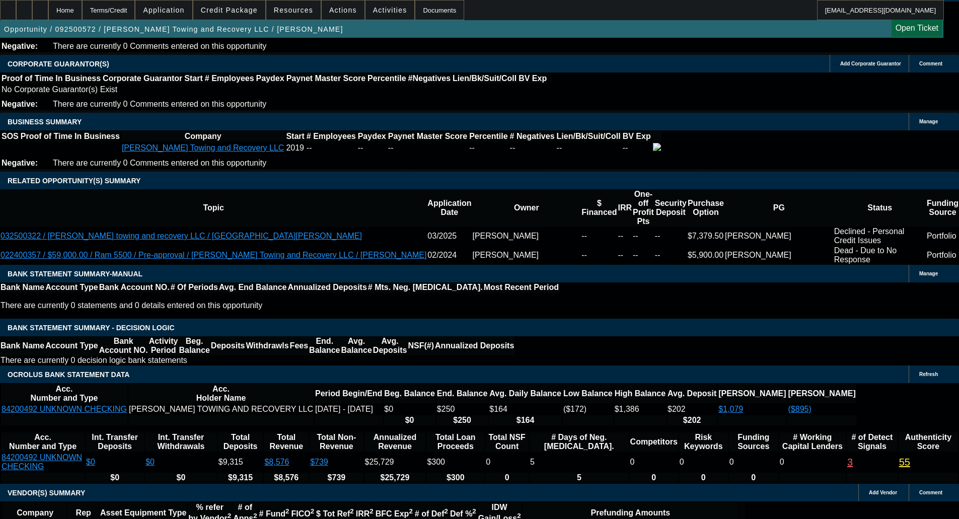
scroll to position [1798, 0]
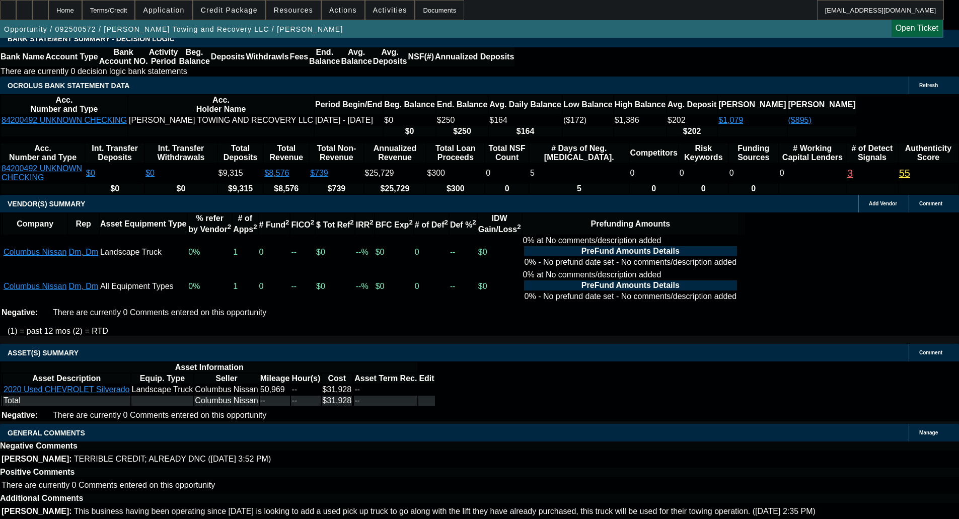
click at [245, 10] on span "Credit Package" at bounding box center [229, 10] width 57 height 8
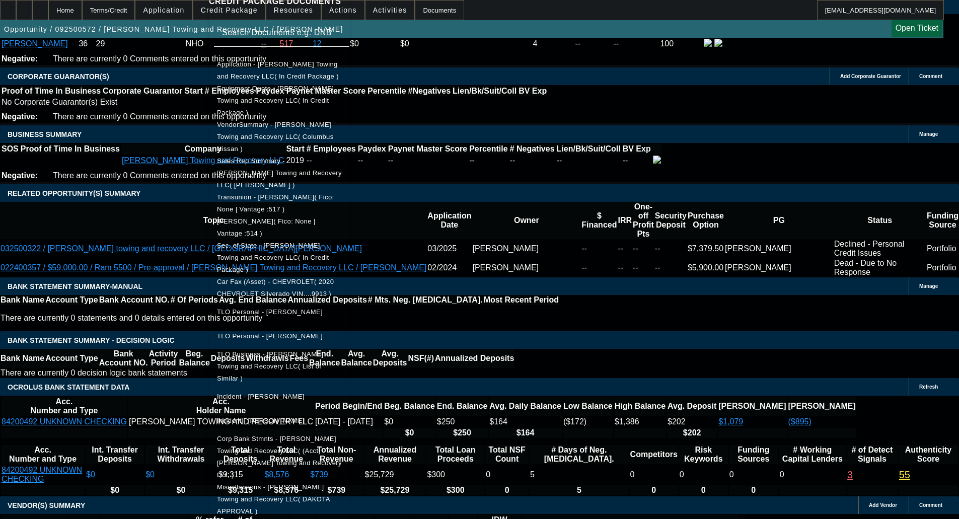
scroll to position [1346, 0]
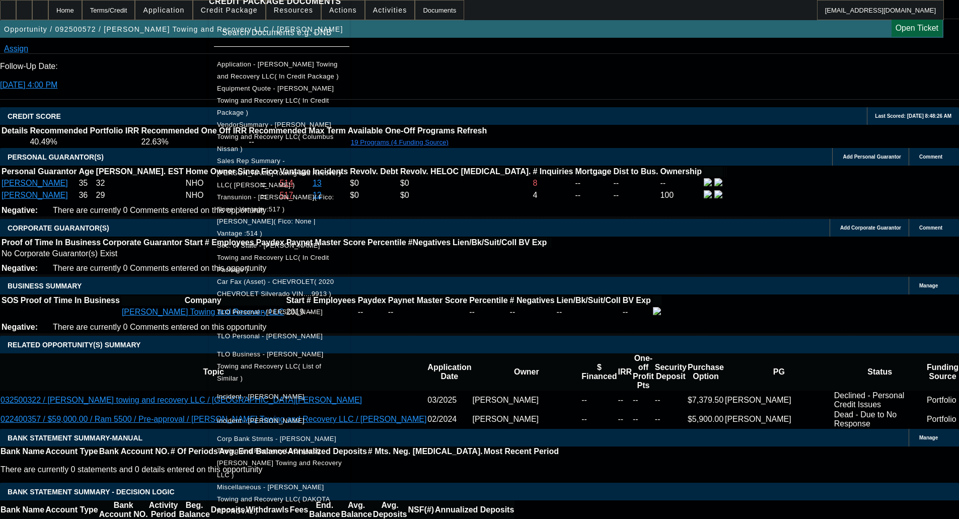
click at [760, 258] on div at bounding box center [479, 259] width 959 height 519
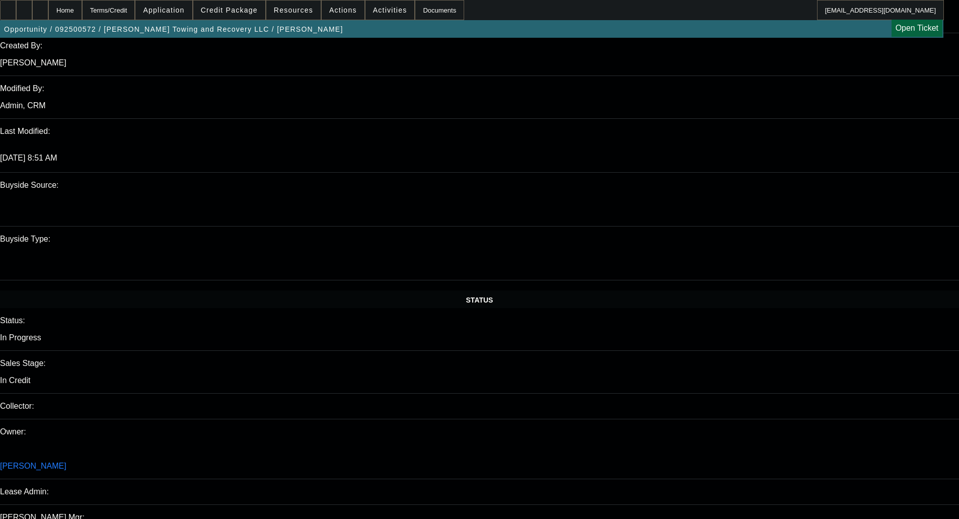
scroll to position [0, 0]
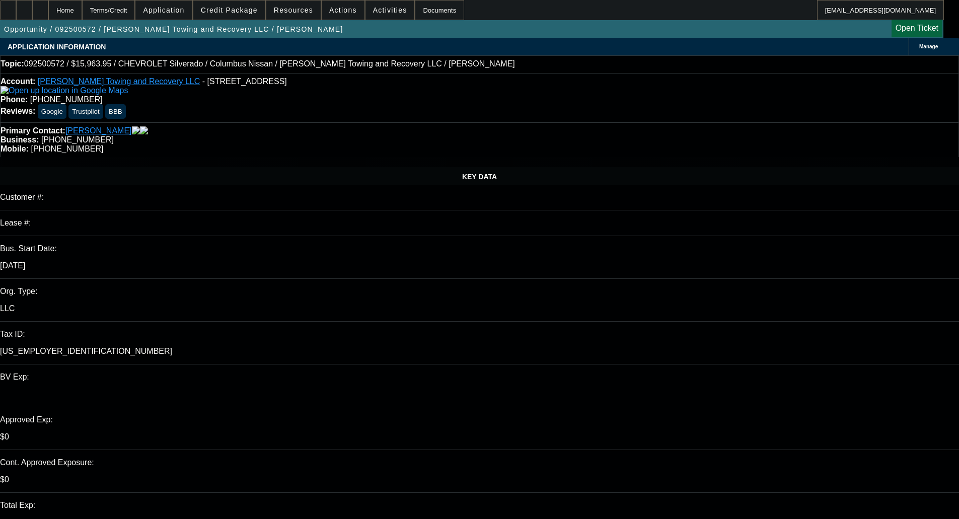
type textarea "Morning Taylor, it looks like the invoice in the file lists Dakota as lien hold…"
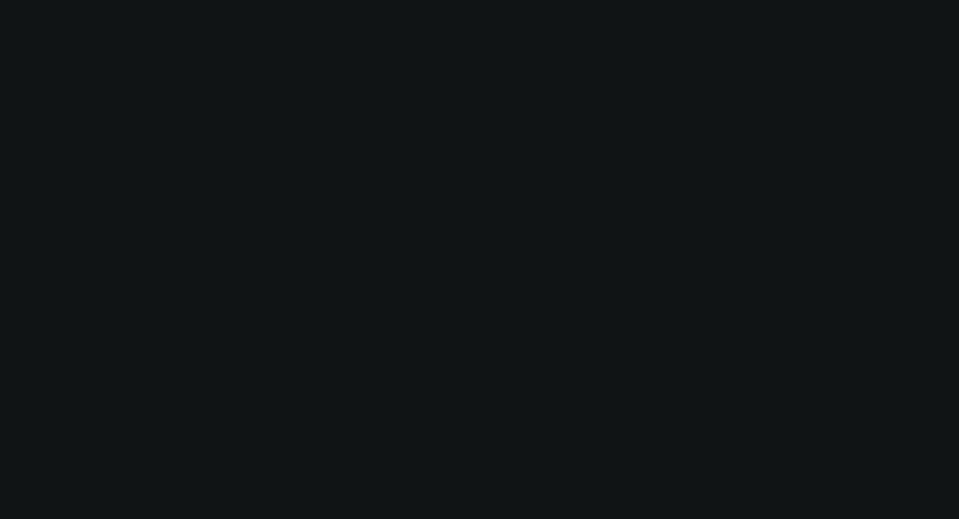
select select "0"
select select "2"
select select "0"
select select "1"
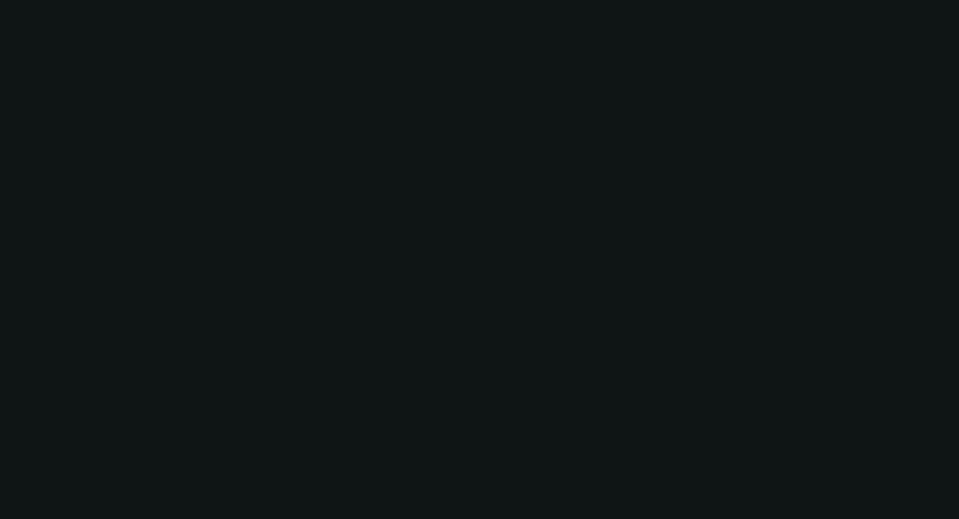
select select "0"
select select "2"
select select "0"
select select "1"
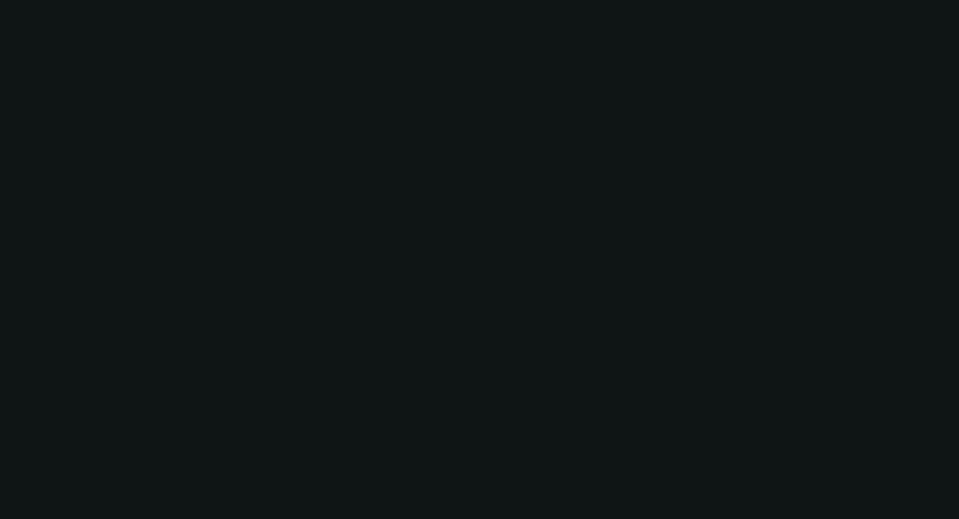
select select "0"
select select "2"
select select "0"
select select "1"
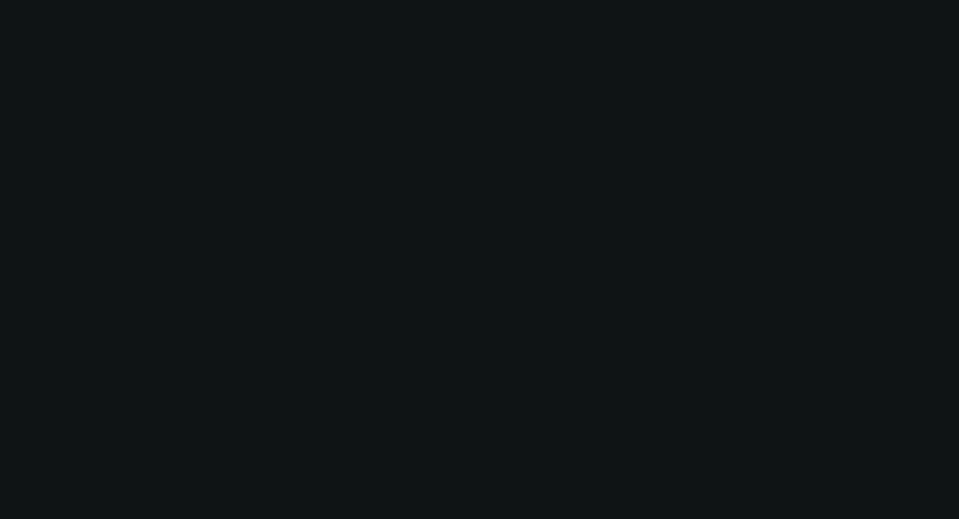
select select "0"
select select "2"
select select "0"
select select "21"
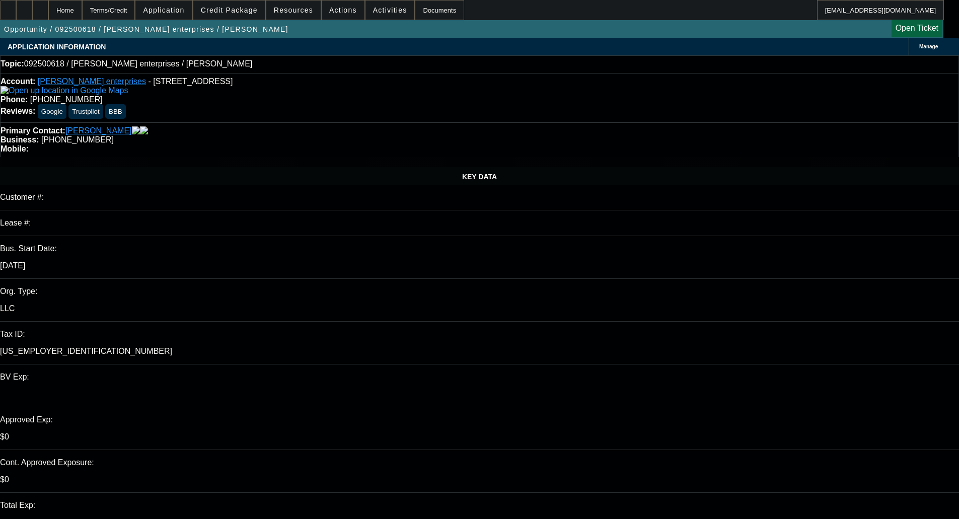
select select "0"
select select "2"
select select "0.1"
select select "4"
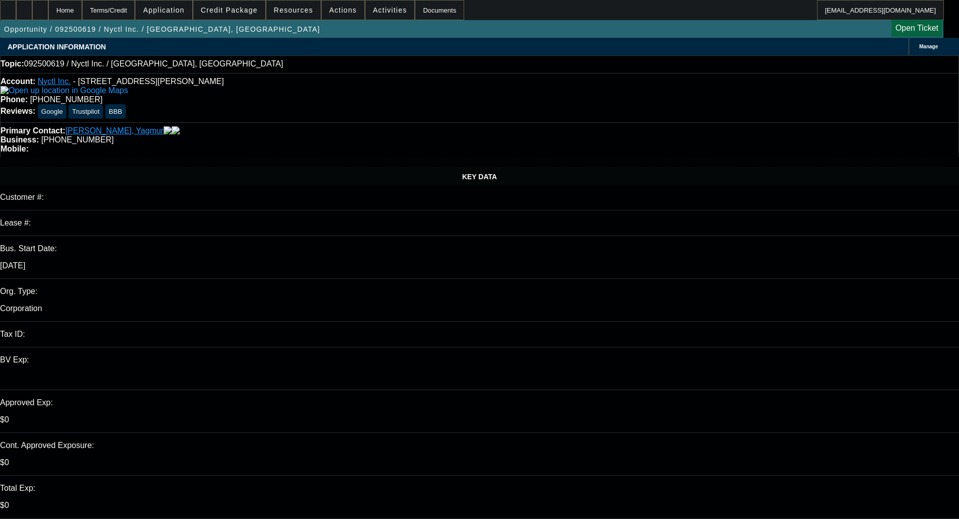
select select "0"
select select "2"
select select "0.1"
select select "4"
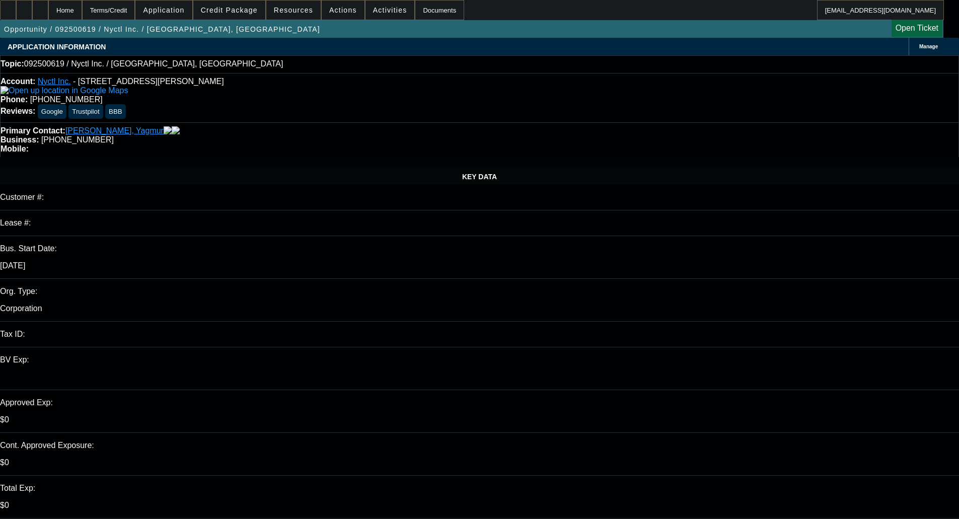
select select "1"
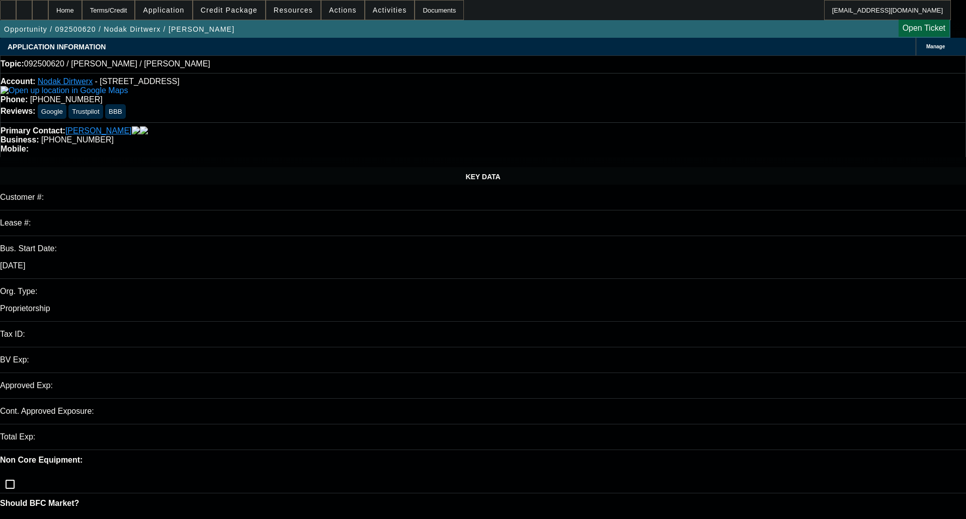
select select "0"
select select "2"
select select "0.1"
select select "4"
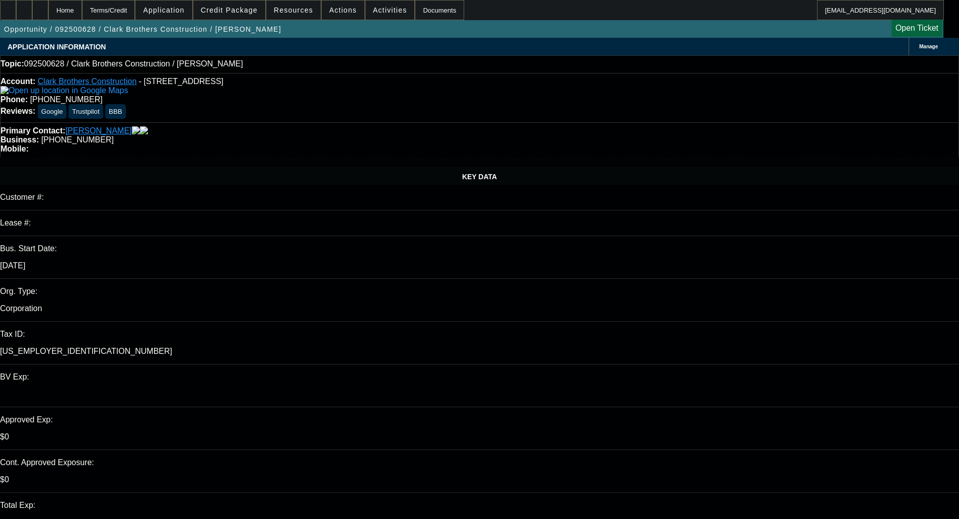
select select "0"
select select "2"
select select "0.1"
select select "4"
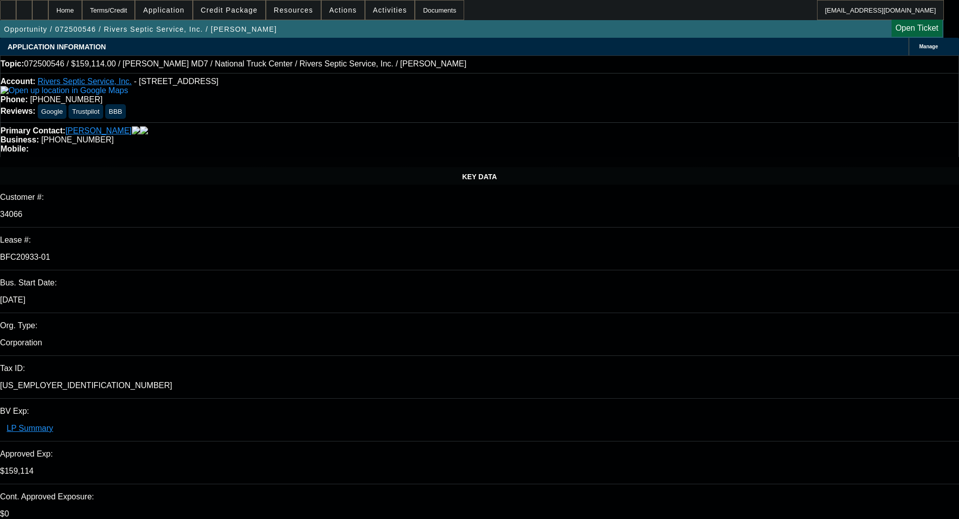
select select "0"
select select "6"
select select "0"
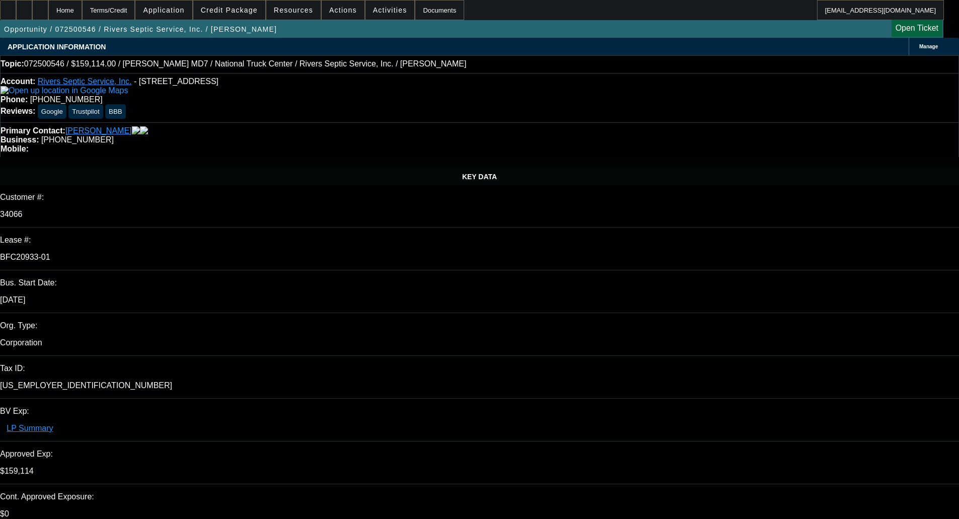
select select "0"
select select "6"
select select "0"
select select "2"
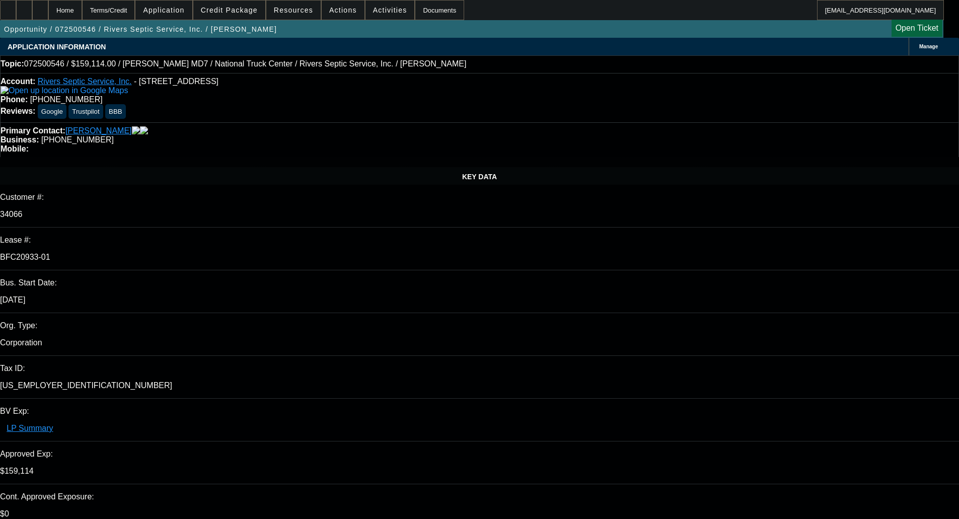
select select "2"
select select "0"
select select "6"
select select "0"
select select "2"
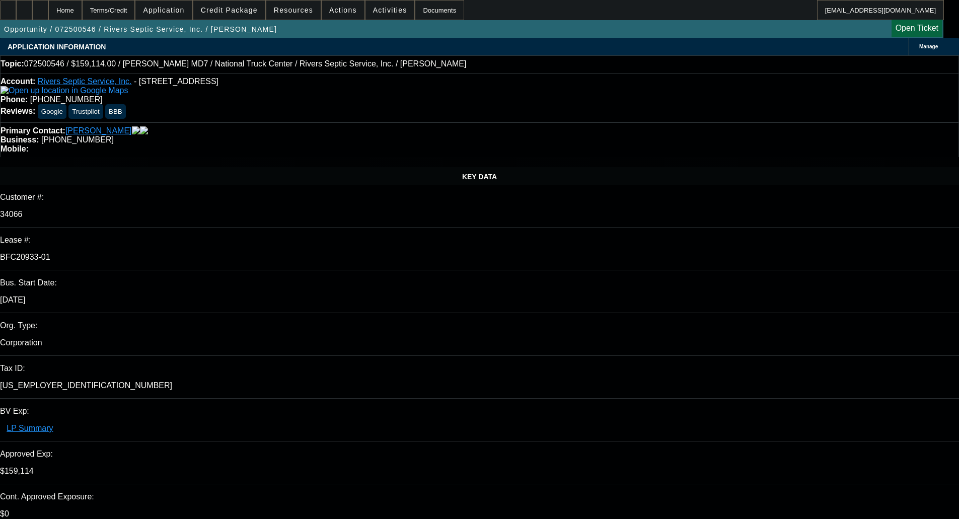
select select "2"
select select "0"
select select "6"
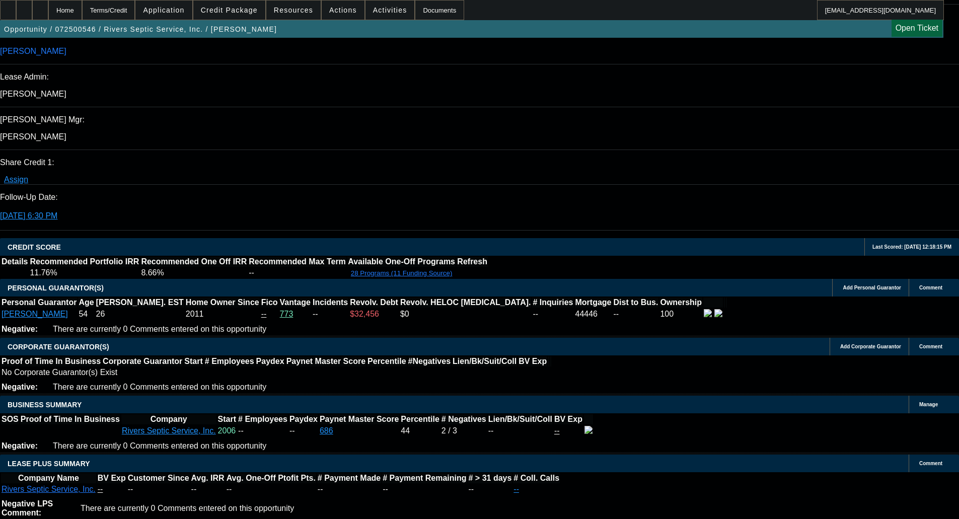
scroll to position [1895, 0]
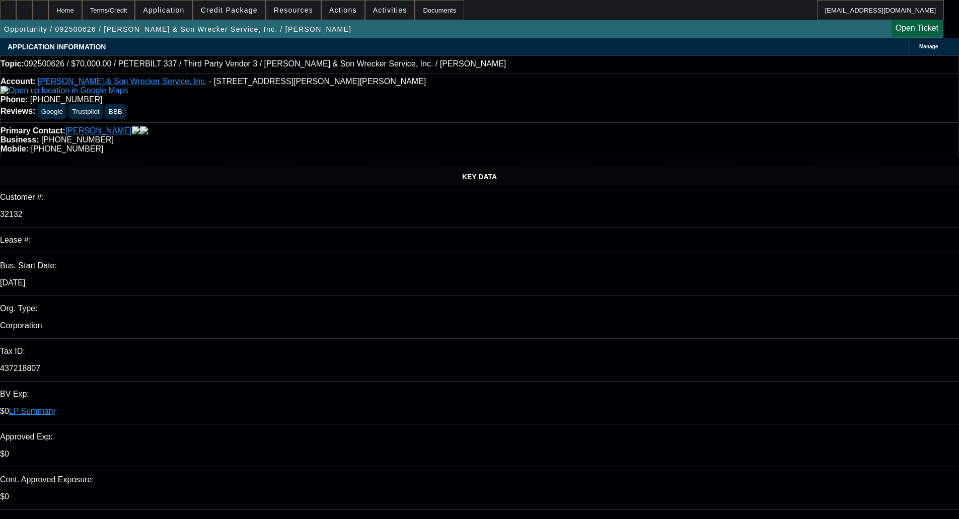
select select "0"
select select "2"
select select "0"
select select "6"
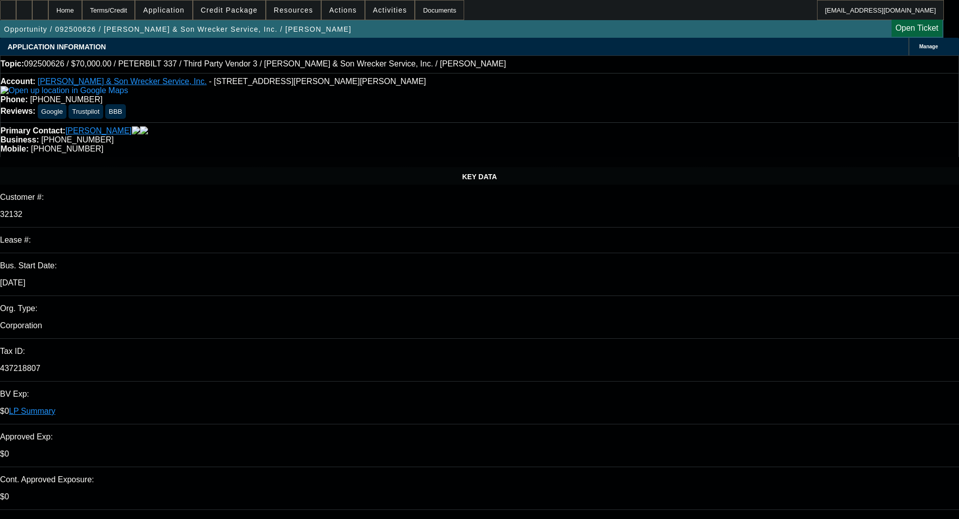
select select "0"
select select "2"
select select "0"
select select "6"
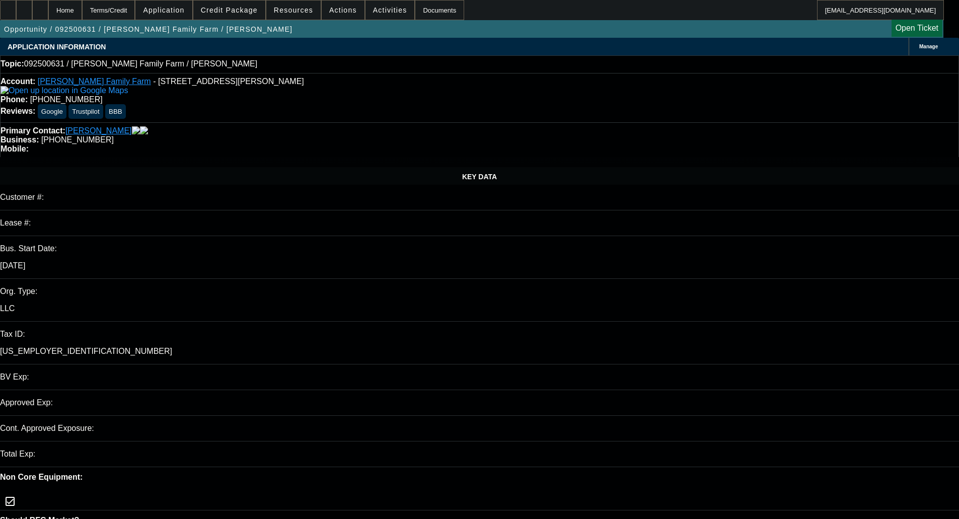
select select "0"
select select "2"
select select "0.1"
select select "4"
select select "2"
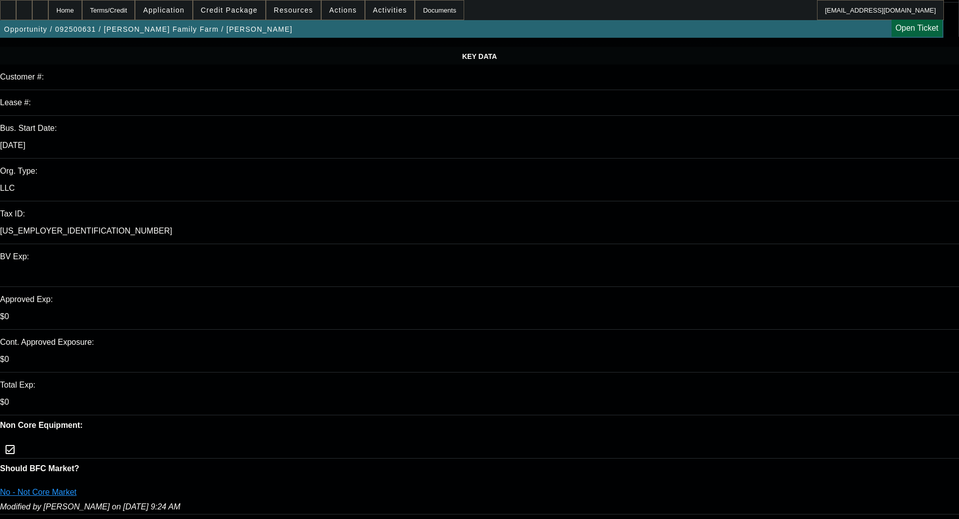
scroll to position [151, 0]
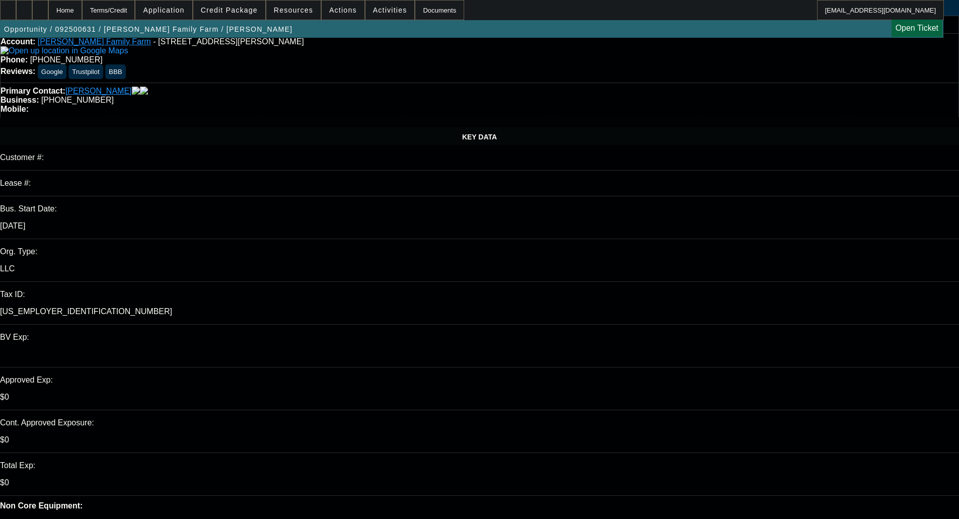
scroll to position [0, 0]
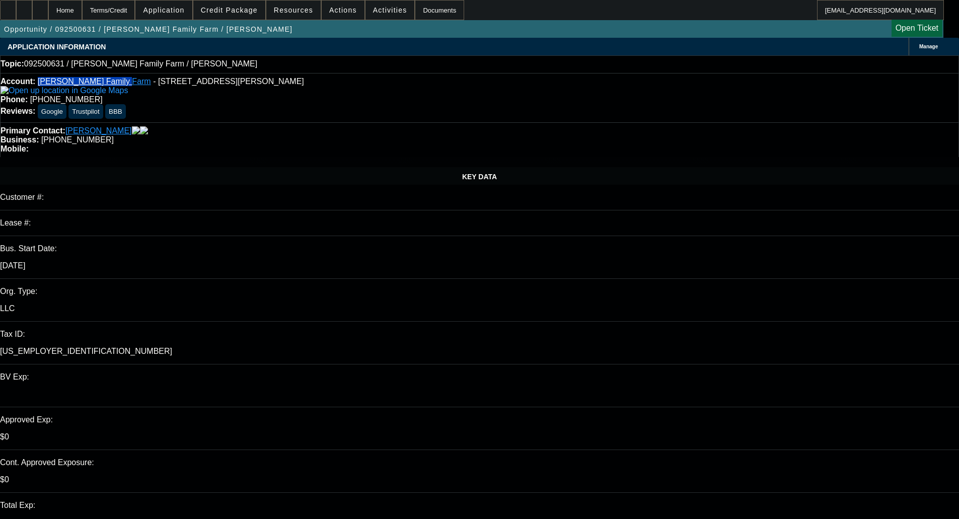
drag, startPoint x: 46, startPoint y: 78, endPoint x: 111, endPoint y: 82, distance: 64.5
click at [111, 82] on div "Account: Steinecke Family Farm - 10560 River Camp Road, Donahue, IA 52746 Phone…" at bounding box center [479, 97] width 959 height 49
click at [20, 94] on img at bounding box center [64, 90] width 127 height 9
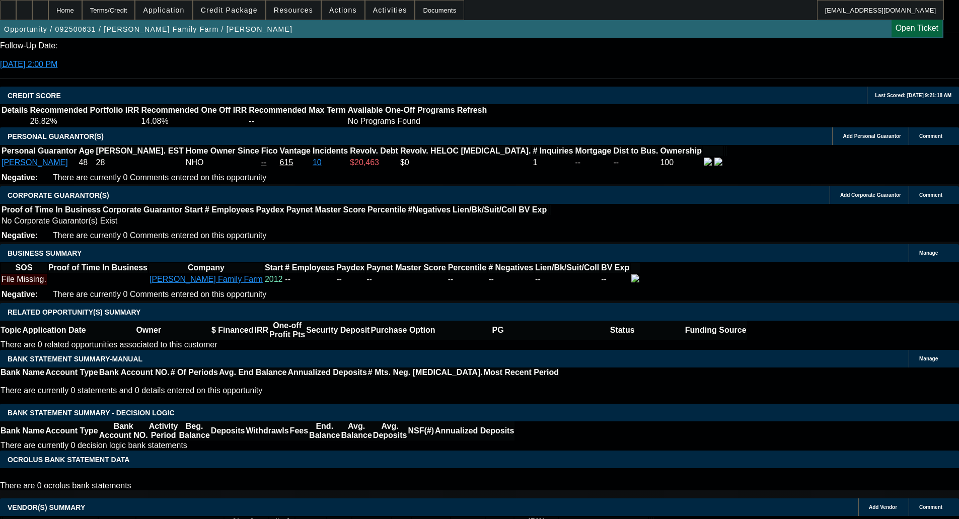
scroll to position [1459, 0]
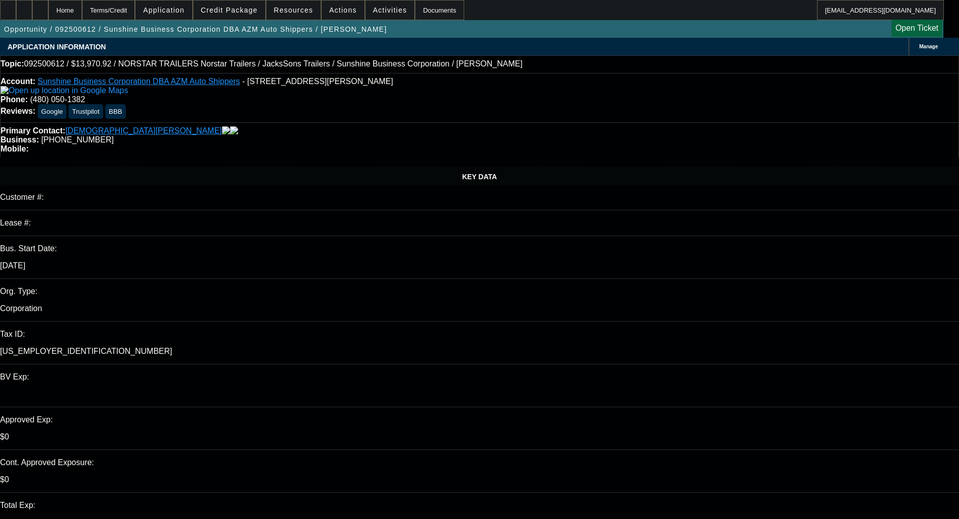
select select "0"
select select "6"
select select "0"
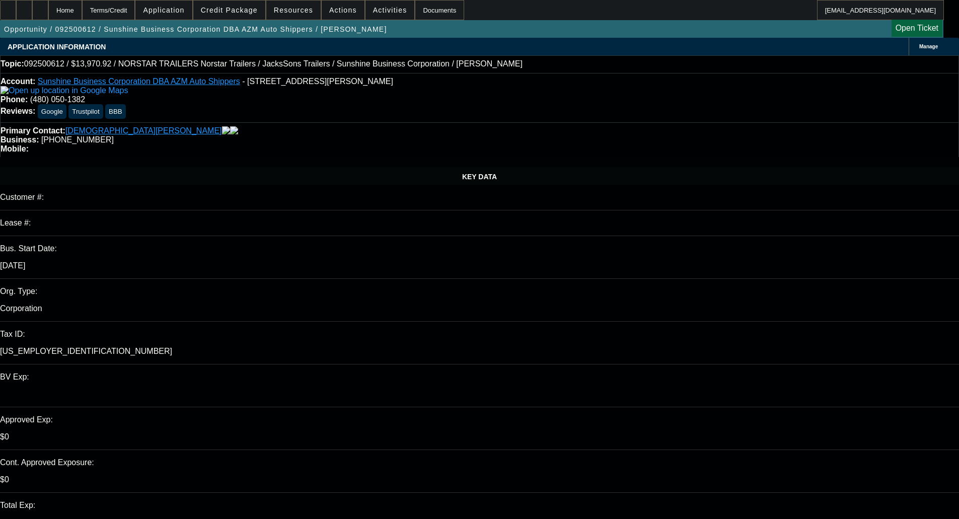
select select "0"
select select "6"
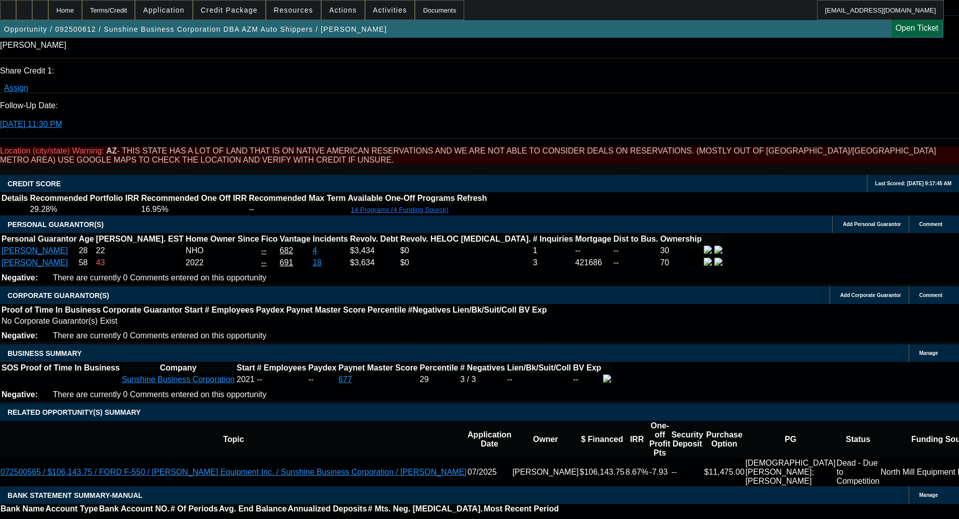
scroll to position [1308, 0]
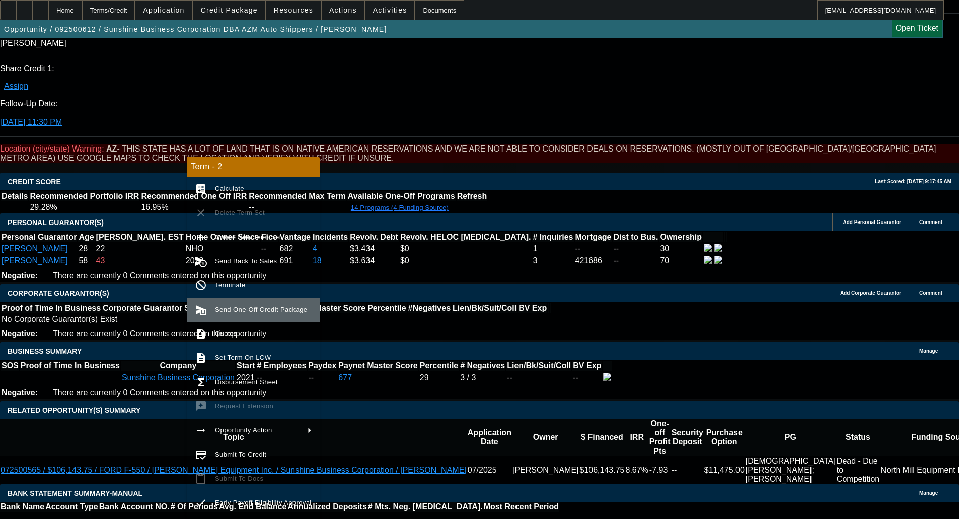
click at [236, 304] on span "Send One-Off Credit Package" at bounding box center [263, 309] width 97 height 12
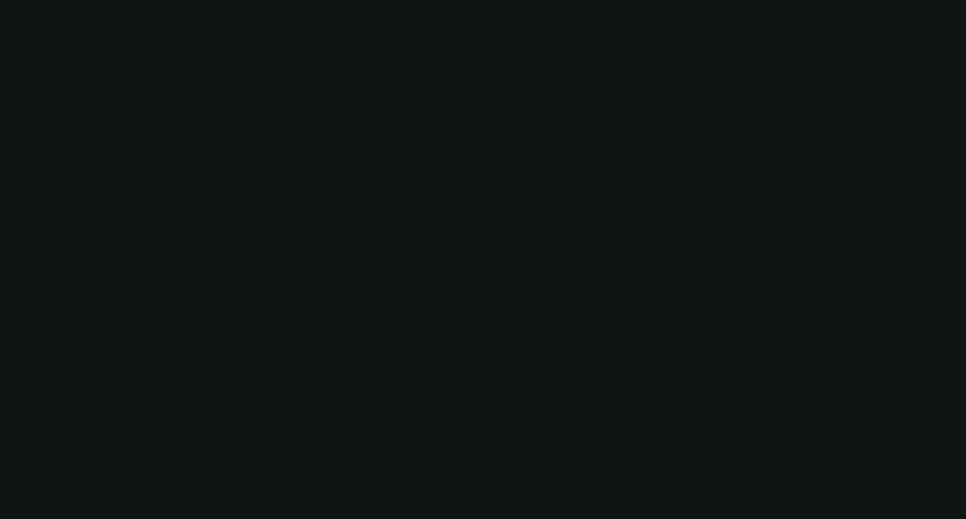
select select "0"
select select "2"
select select "0"
select select "1"
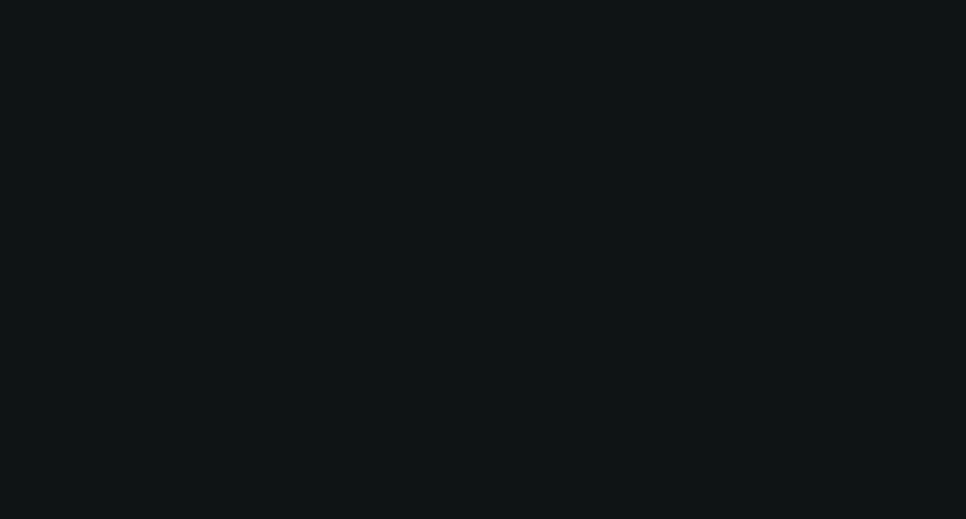
select select "0"
select select "2"
select select "0"
select select "1"
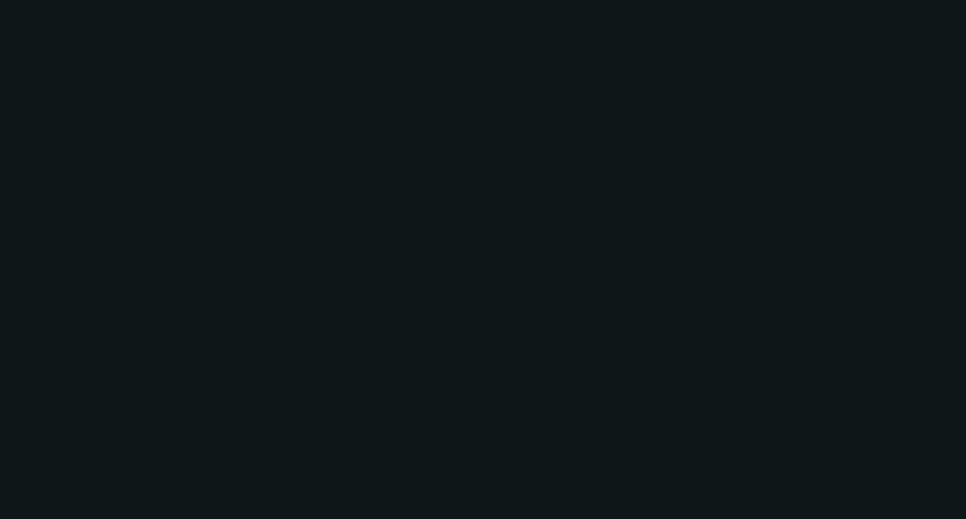
select select "0"
select select "2"
select select "0"
select select "1"
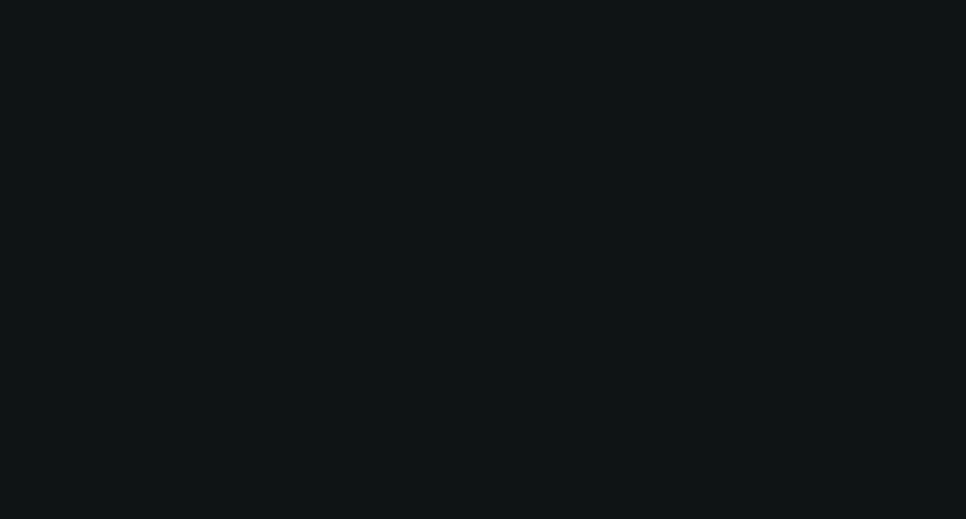
select select "0"
select select "2"
select select "0"
select select "21"
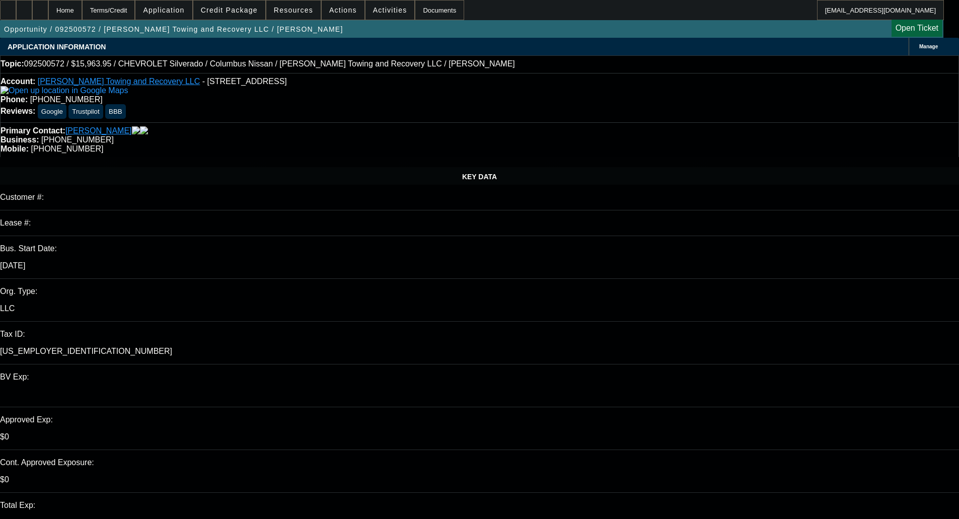
click at [249, 9] on span "Credit Package" at bounding box center [229, 10] width 57 height 8
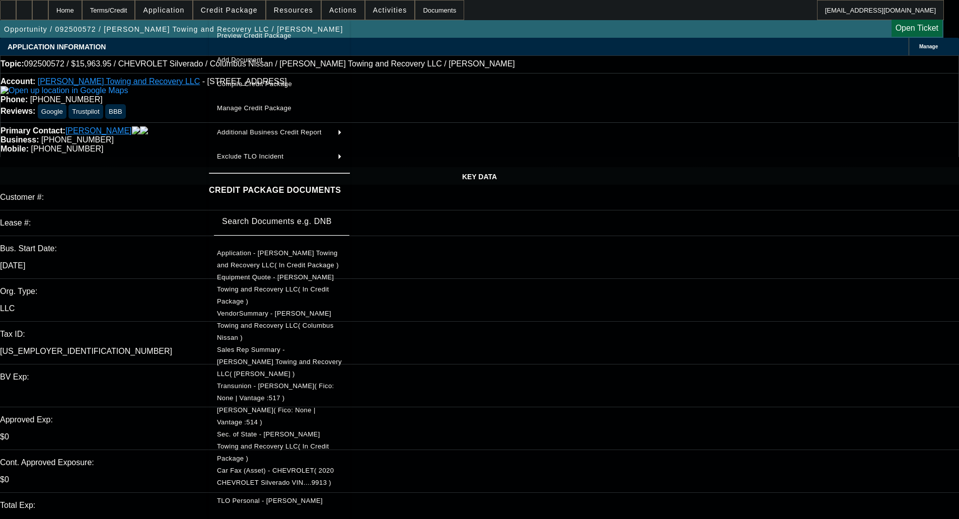
click at [272, 282] on span "Equipment Quote - [PERSON_NAME] Towing and Recovery LLC( In Credit Package )" at bounding box center [275, 289] width 117 height 32
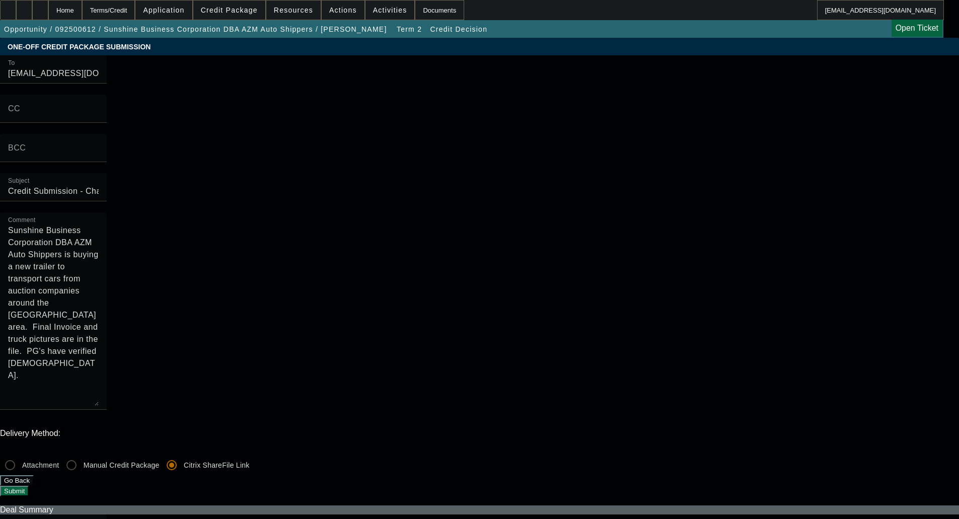
click at [29, 486] on button "Submit" at bounding box center [14, 491] width 29 height 11
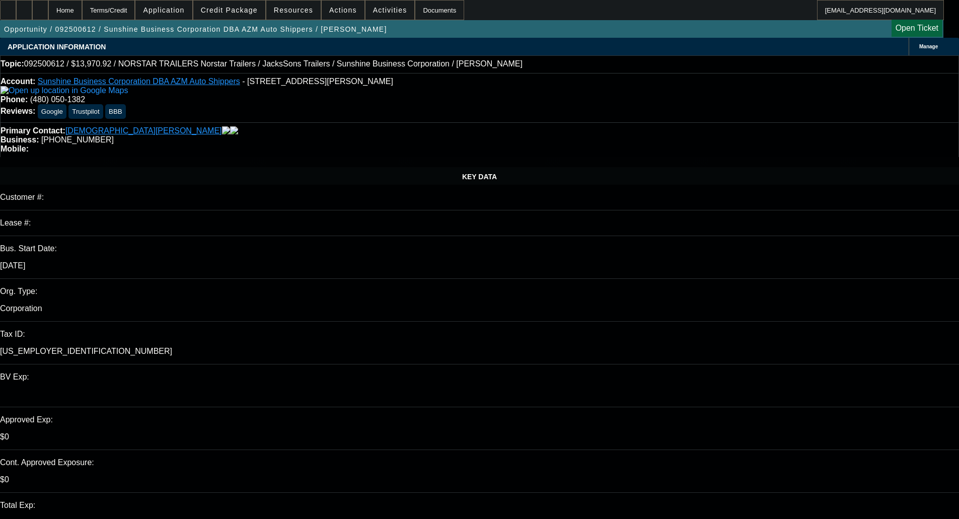
select select "0"
select select "6"
select select "0"
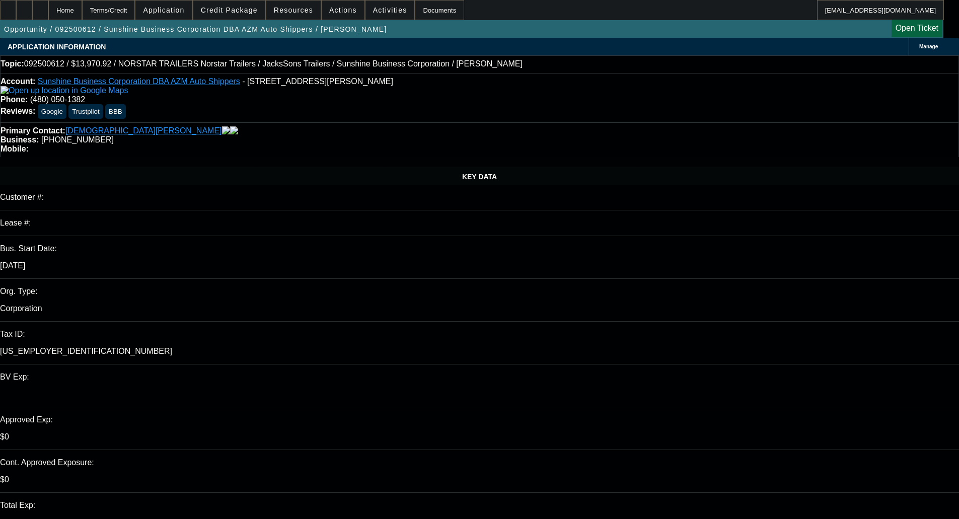
select select "0"
select select "6"
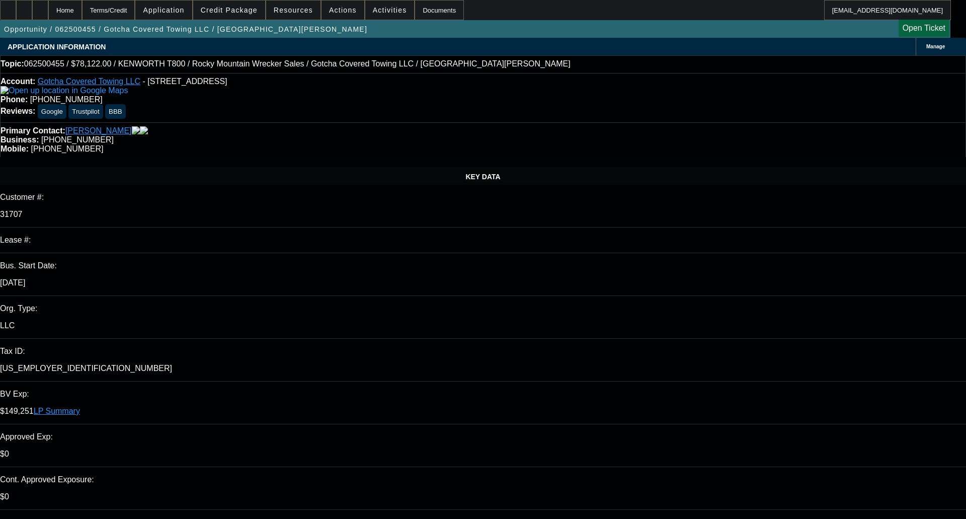
select select "0"
select select "3"
select select "0.1"
select select "4"
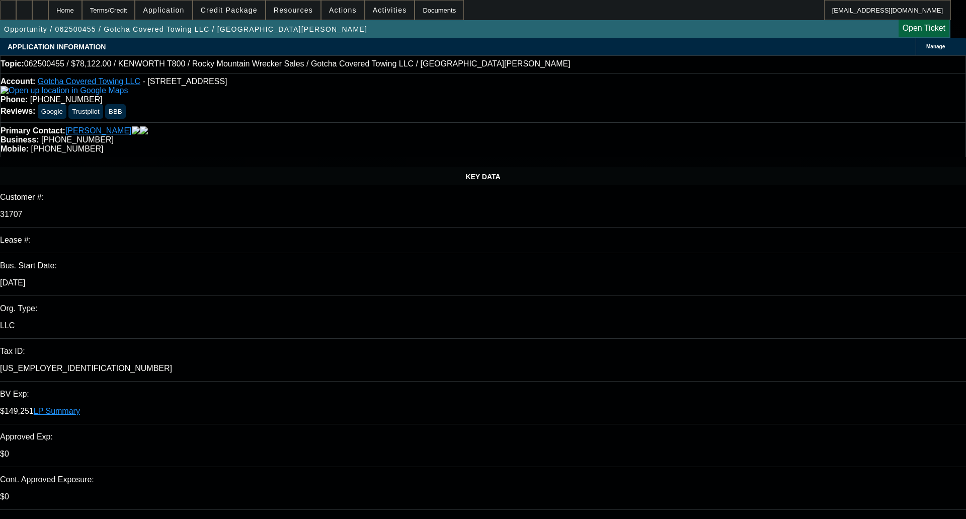
select select "0"
select select "3"
select select "0.1"
select select "4"
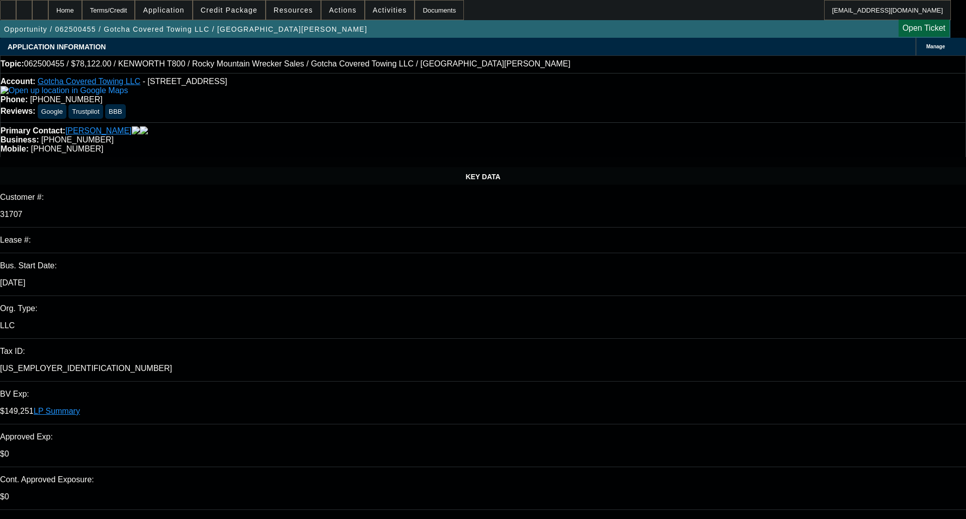
select select "0"
select select "3"
select select "0.1"
select select "4"
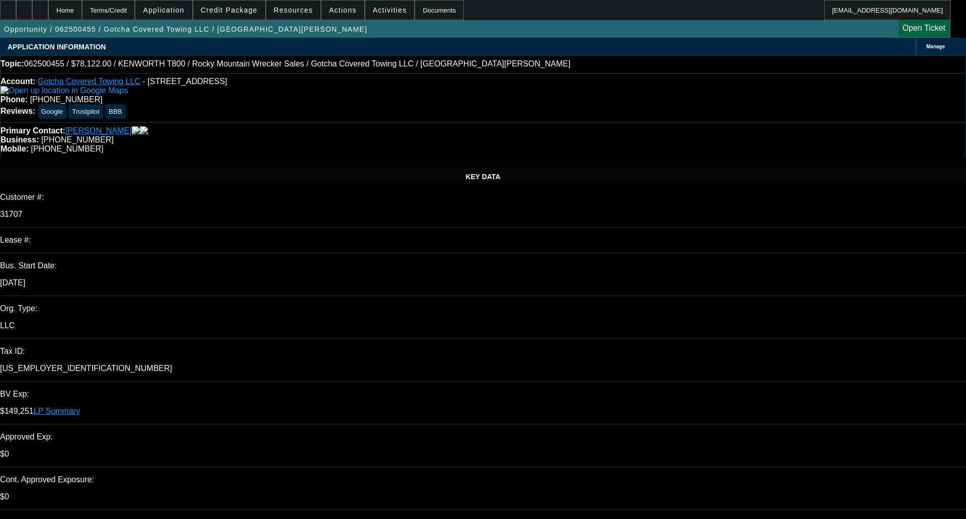
select select "0"
select select "2"
select select "0.1"
select select "4"
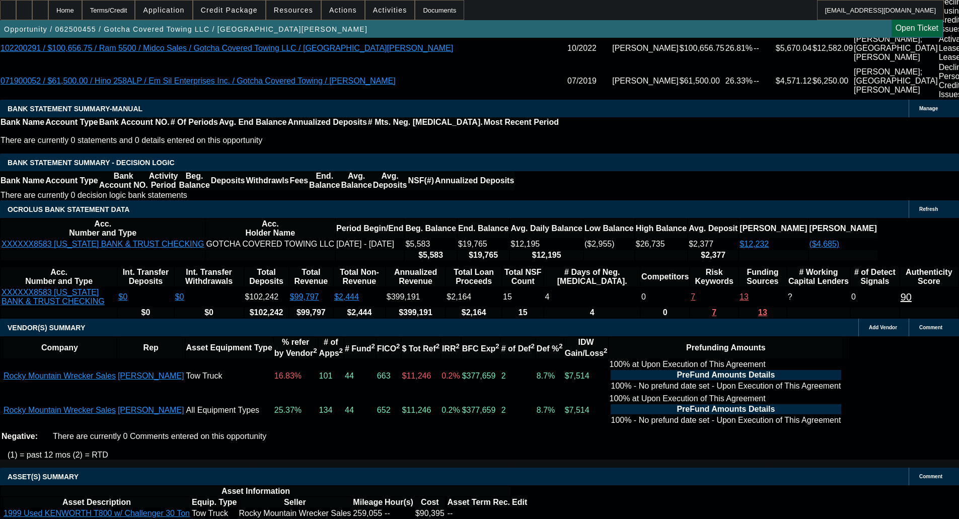
scroll to position [2296, 0]
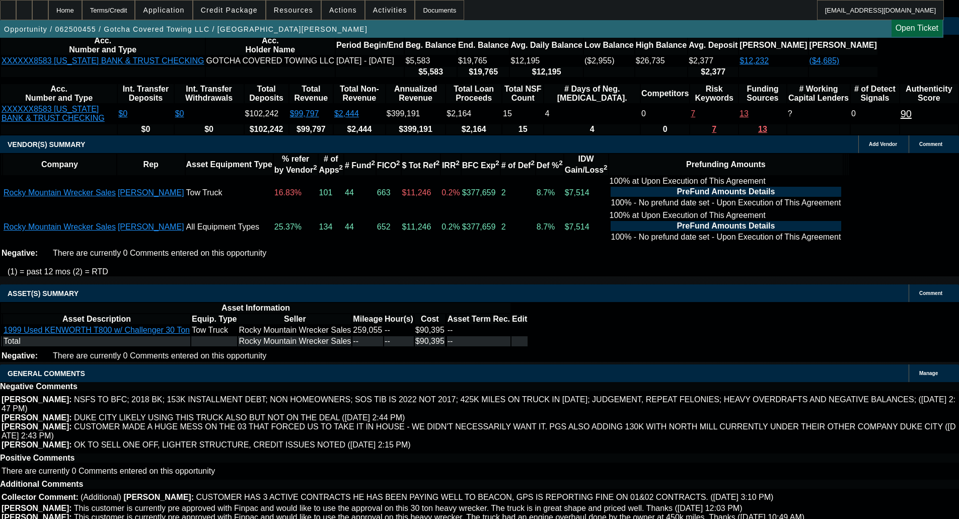
click at [246, 1] on span at bounding box center [229, 10] width 72 height 24
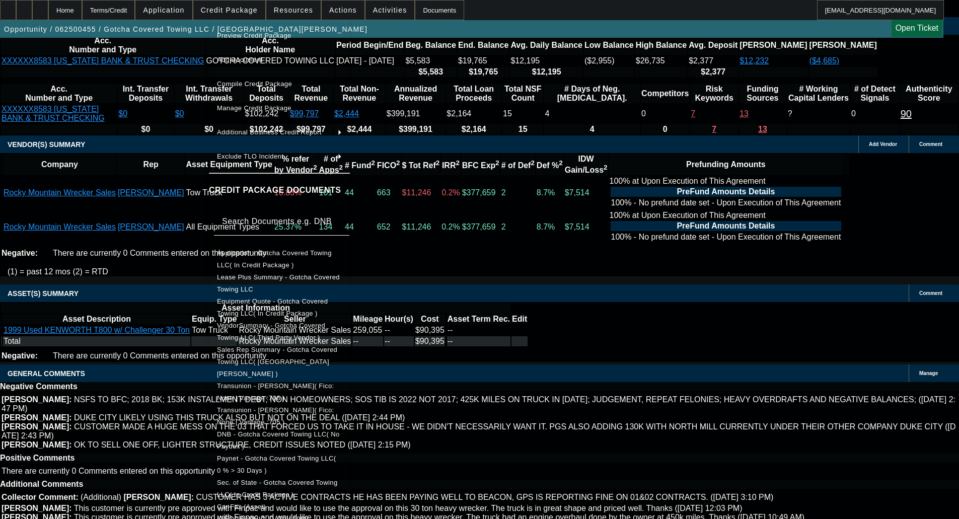
scroll to position [251, 0]
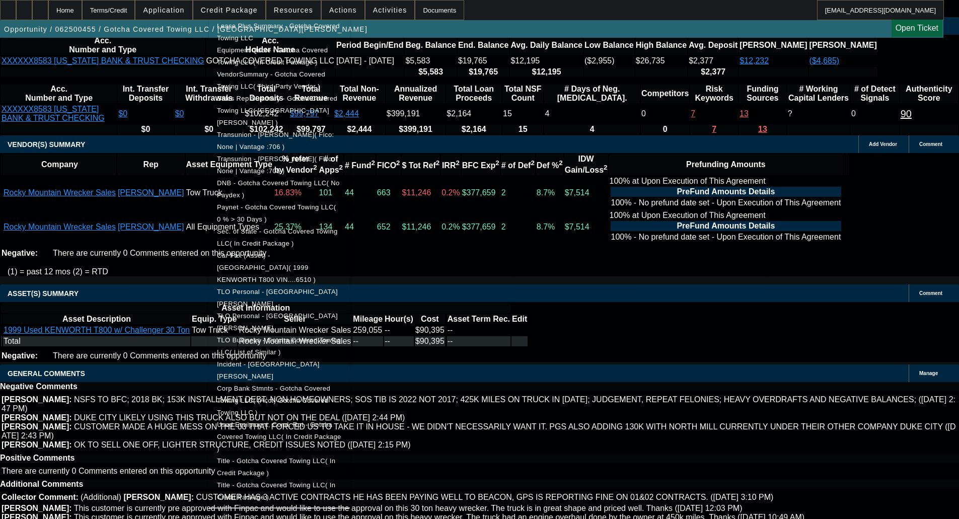
click at [341, 421] on span "Used Equipment, Cond. Rpt - Gotcha Covered Towing LLC( In Credit Package )" at bounding box center [279, 437] width 124 height 32
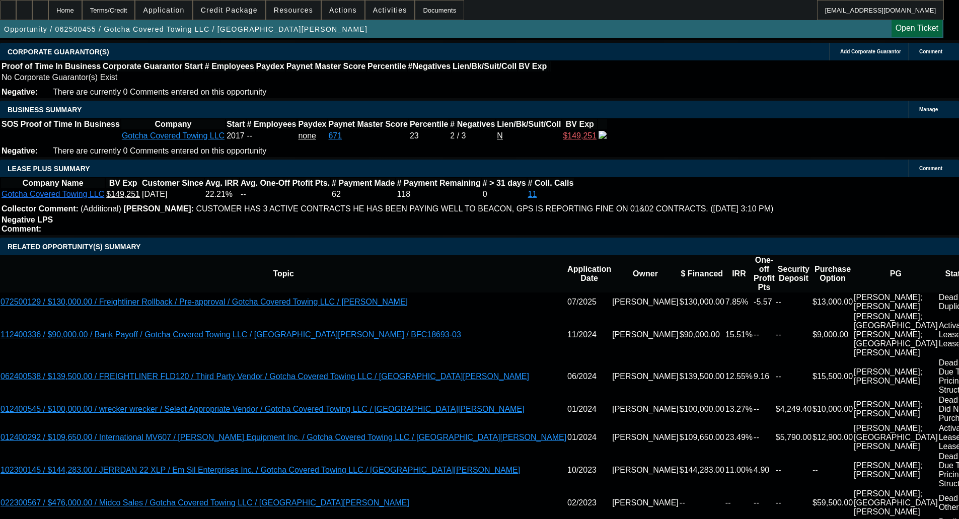
scroll to position [1592, 0]
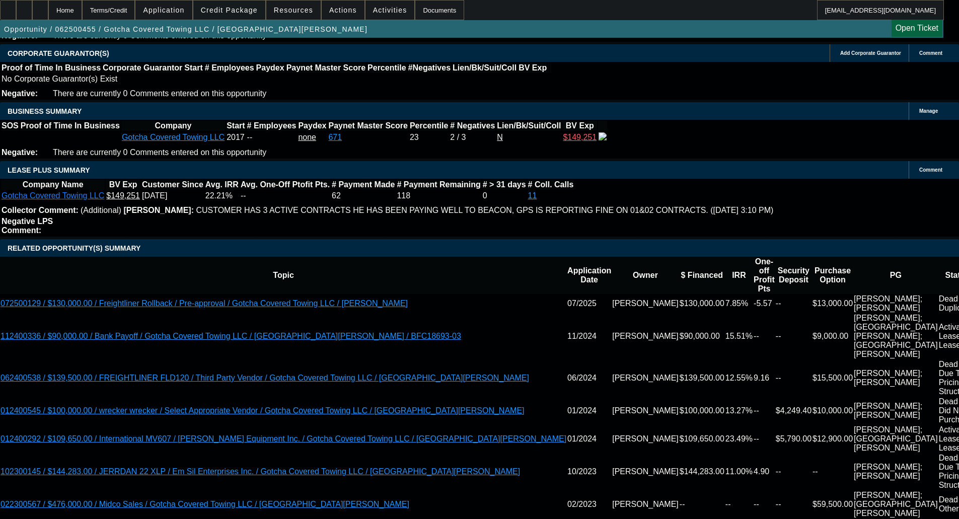
click at [251, 10] on span "Credit Package" at bounding box center [229, 10] width 57 height 8
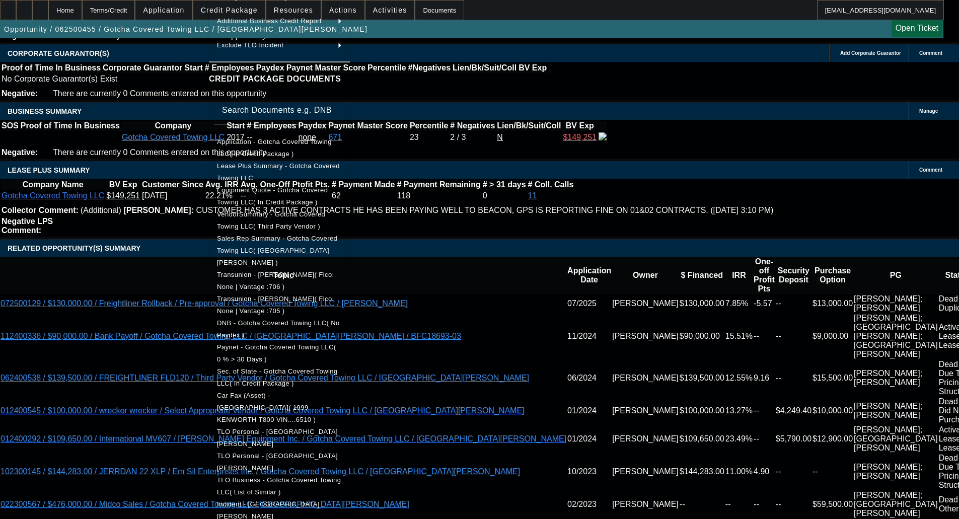
scroll to position [201, 0]
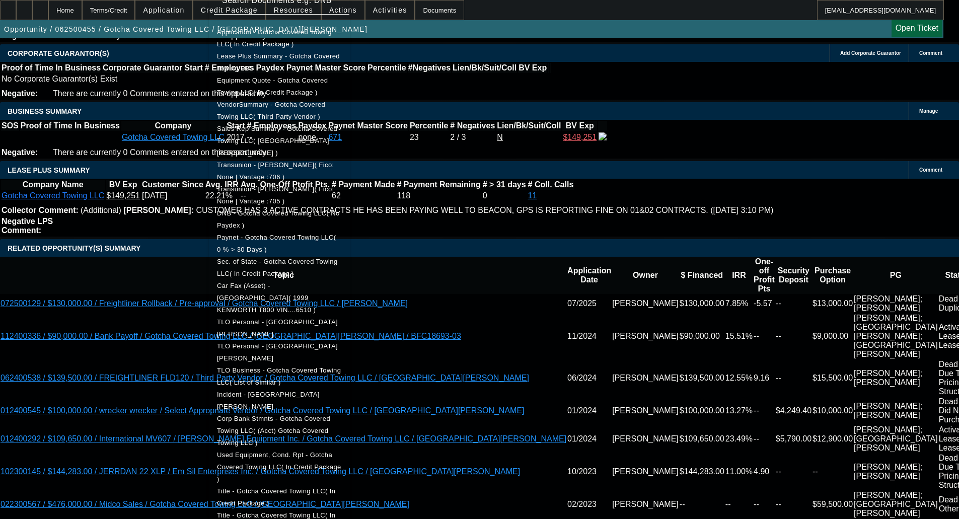
click at [293, 451] on span "Used Equipment, Cond. Rpt - Gotcha Covered Towing LLC( In Credit Package )" at bounding box center [279, 467] width 124 height 32
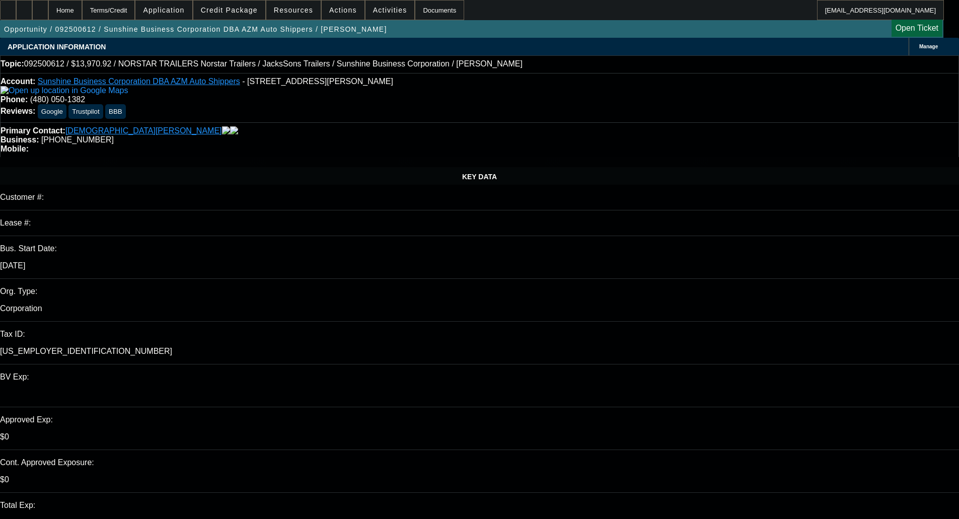
select select "0"
select select "6"
select select "0"
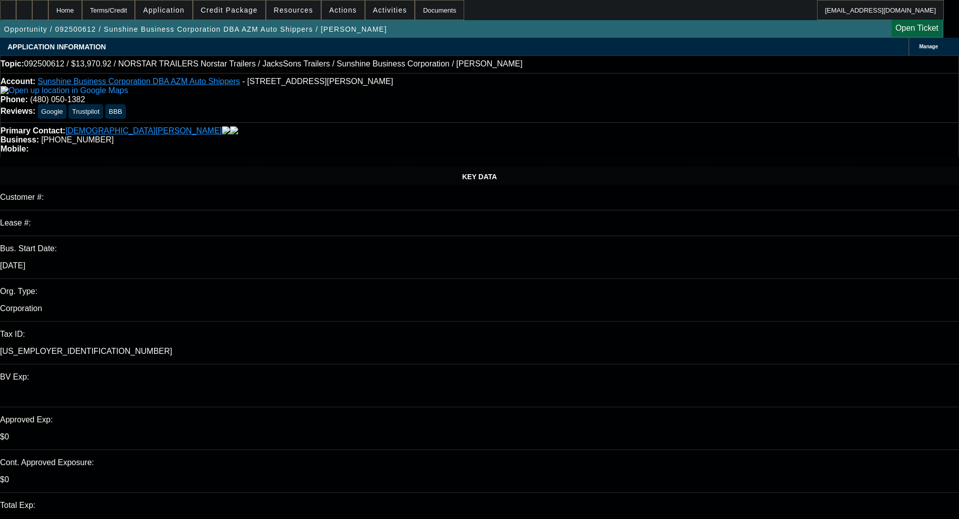
select select "0"
select select "6"
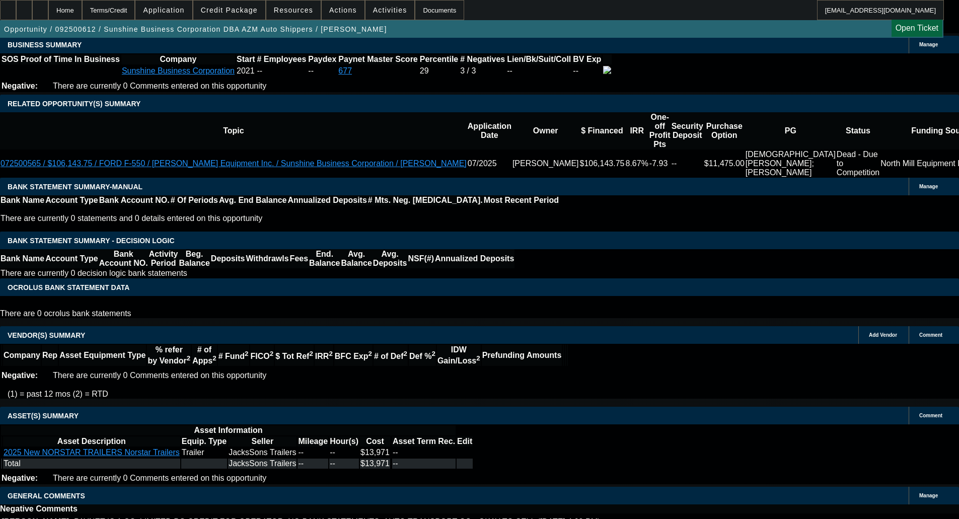
scroll to position [1608, 0]
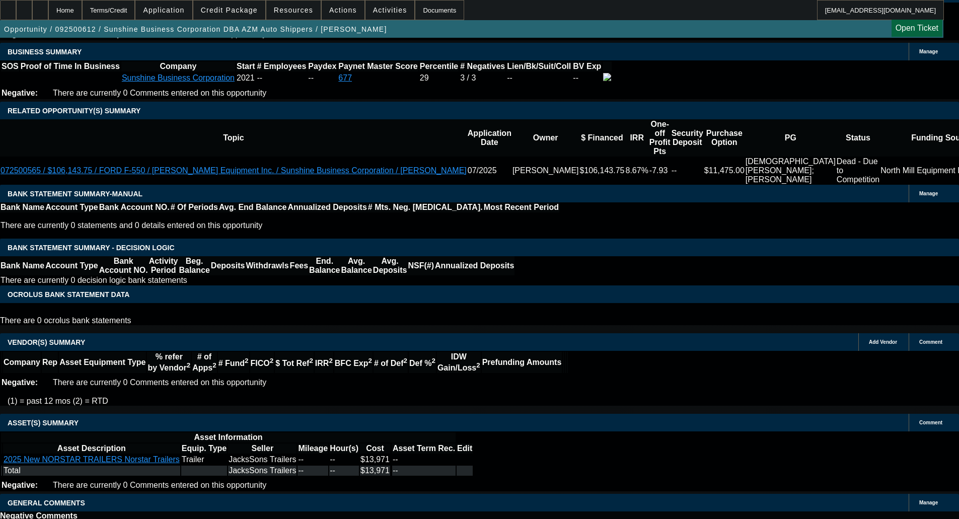
select select "4"
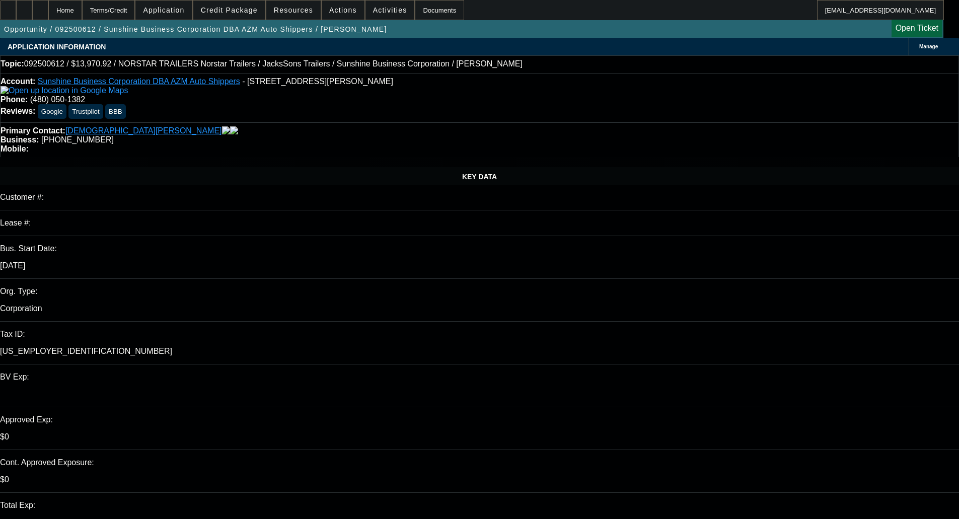
type input "09:30"
type input "10:00"
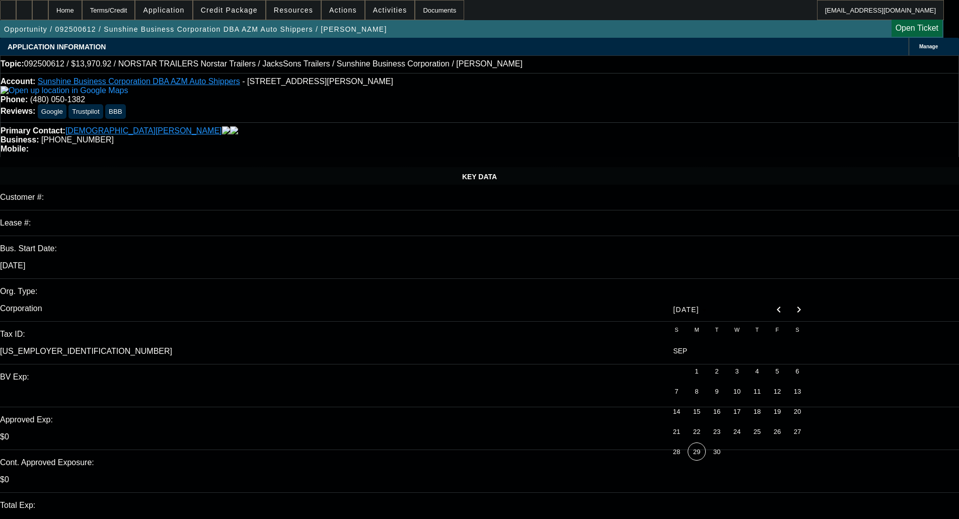
click at [693, 452] on span "29" at bounding box center [696, 451] width 18 height 18
type input "[DATE]"
paste textarea "Unfortunately, this application for Sunshine Business Corporation is not eligib…"
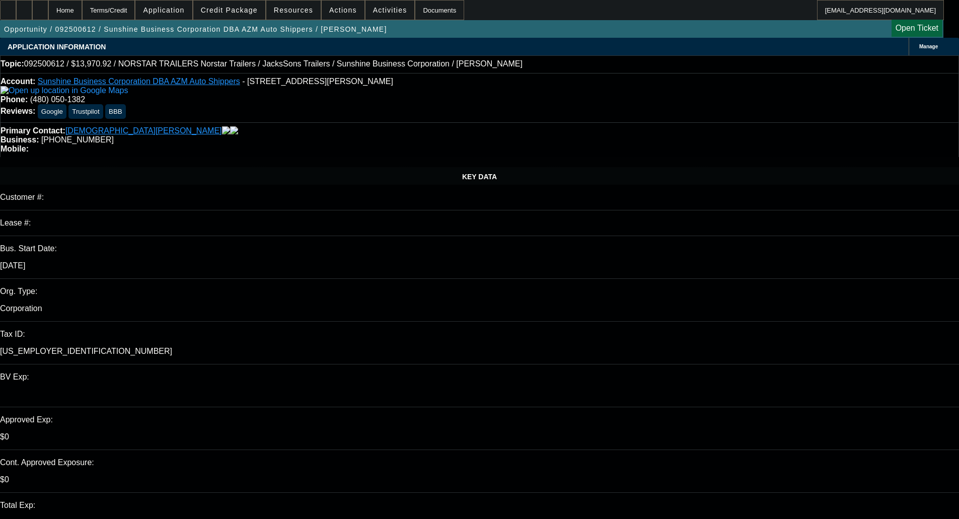
type textarea "DECLINED BY CPEF - "Unfortunately, this application for Sunshine Business Corpo…"
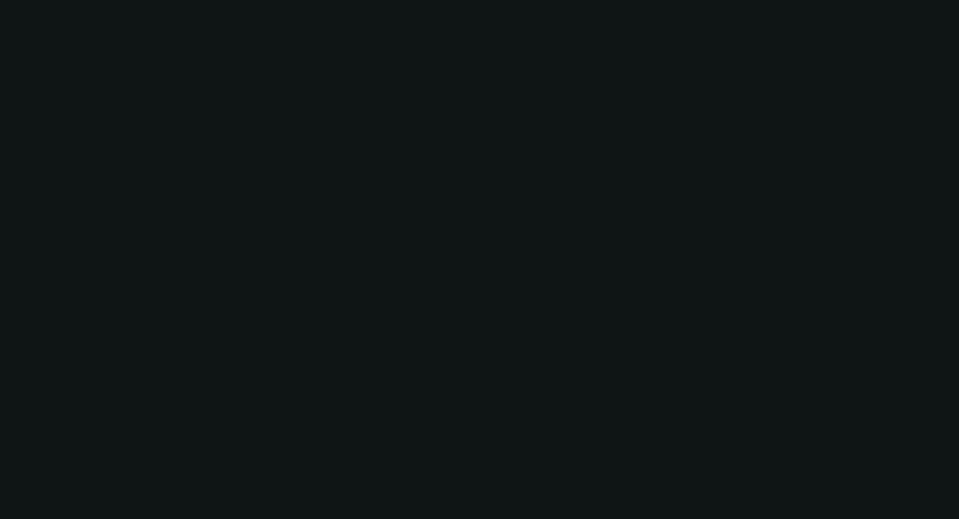
select select "0"
select select "6"
select select "0"
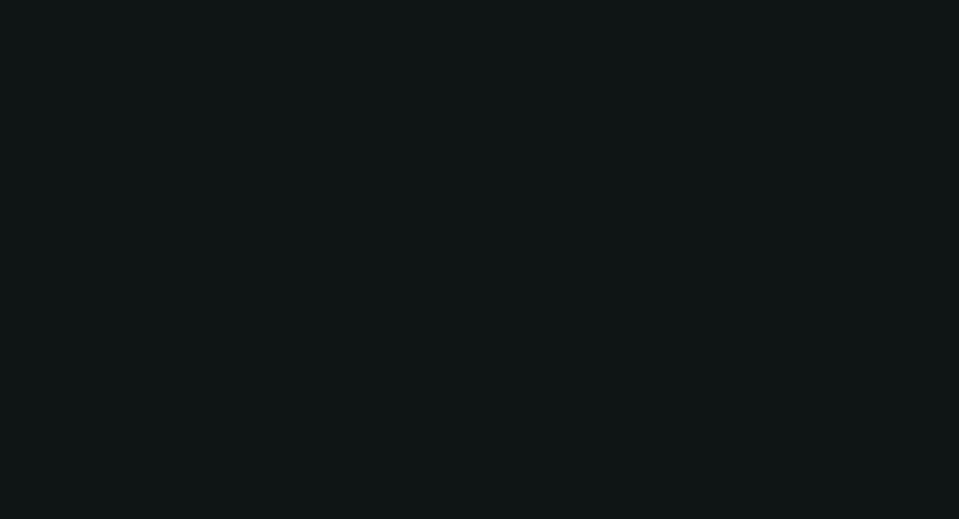
select select "0"
select select "6"
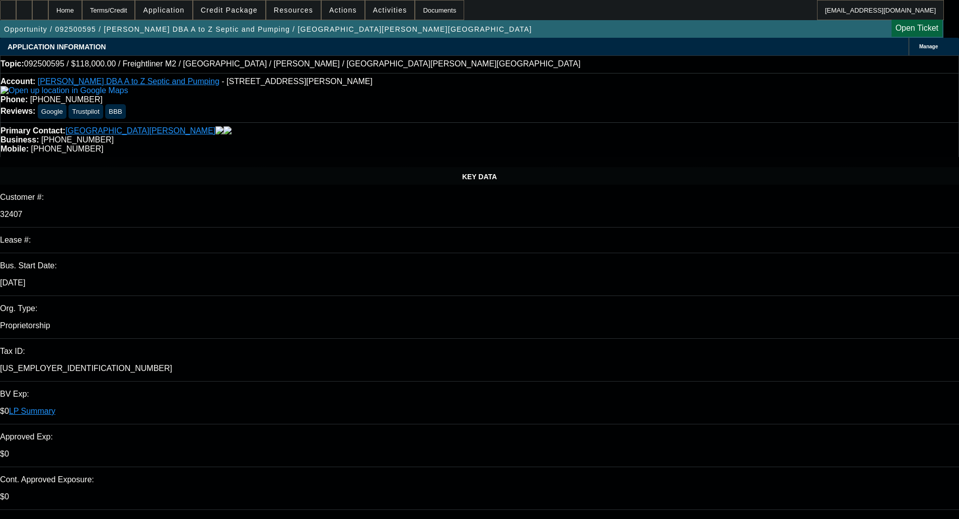
select select "0"
select select "2"
select select "0"
select select "6"
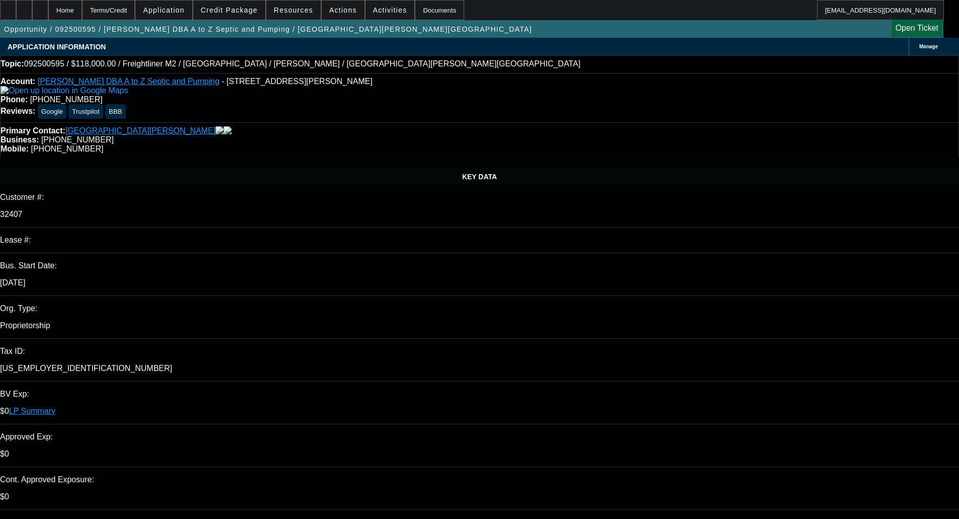
select select "0"
select select "2"
select select "0"
select select "6"
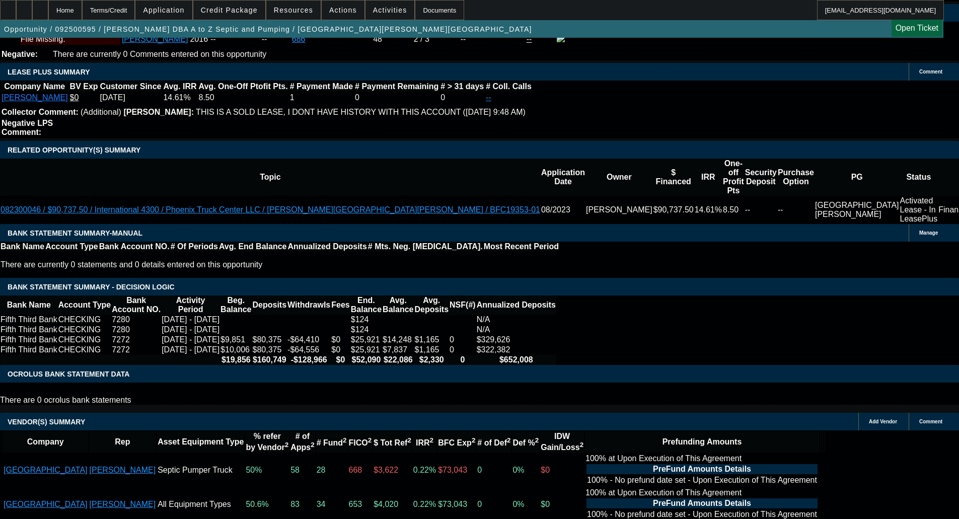
scroll to position [1703, 0]
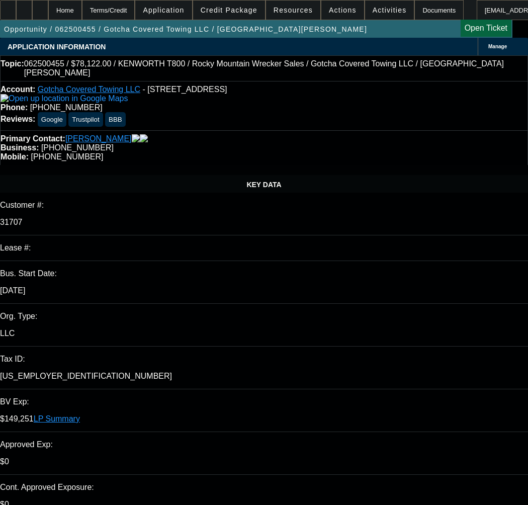
select select "0"
select select "3"
select select "0.1"
select select "4"
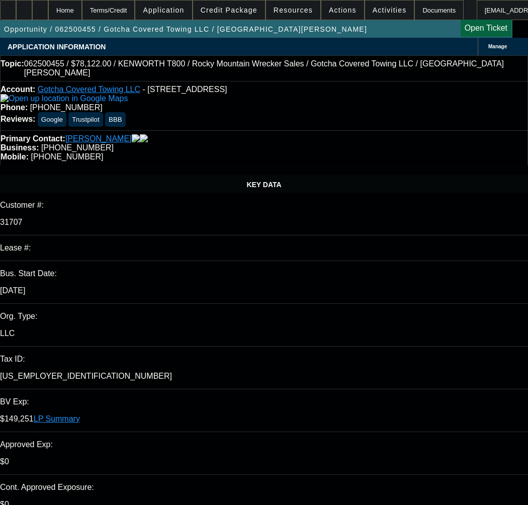
select select "0"
select select "3"
select select "0.1"
select select "4"
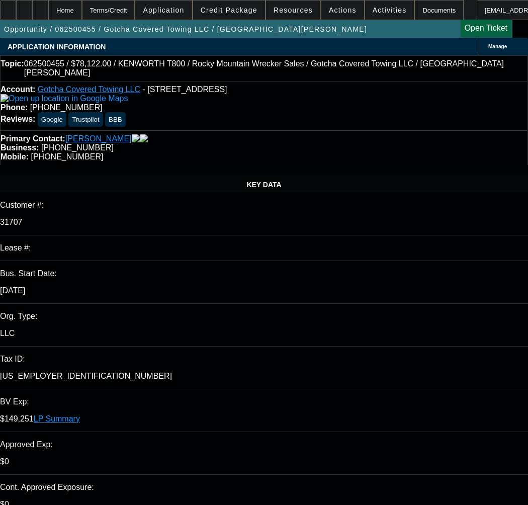
select select "0"
select select "3"
select select "0.1"
select select "4"
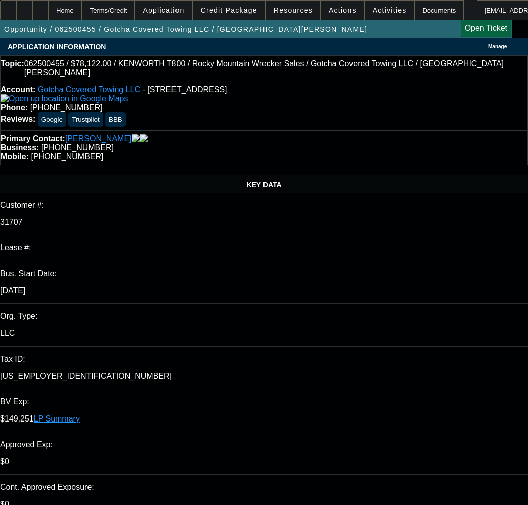
select select "0"
select select "2"
select select "0.1"
select select "4"
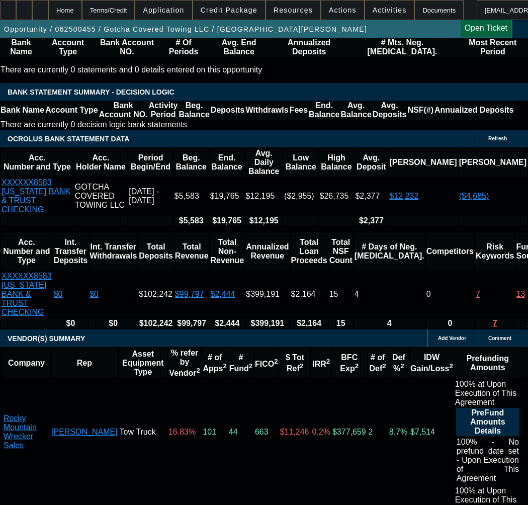
scroll to position [2566, 0]
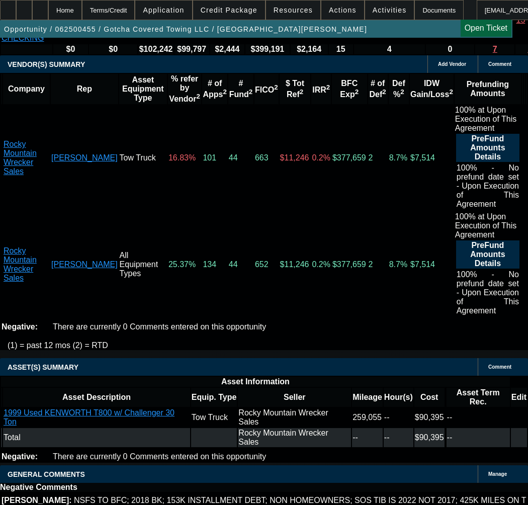
copy span "APPROVED BY FINPAC - Amount: $81,000.00 - CAPPED, NO VARIANCE; Approved Term: 6…"
select select "3"
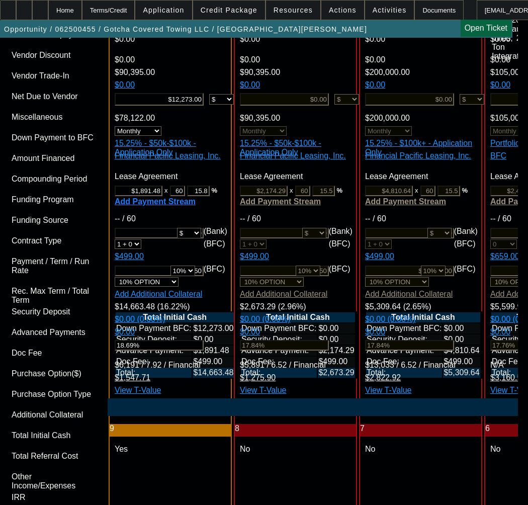
scroll to position [3522, 0]
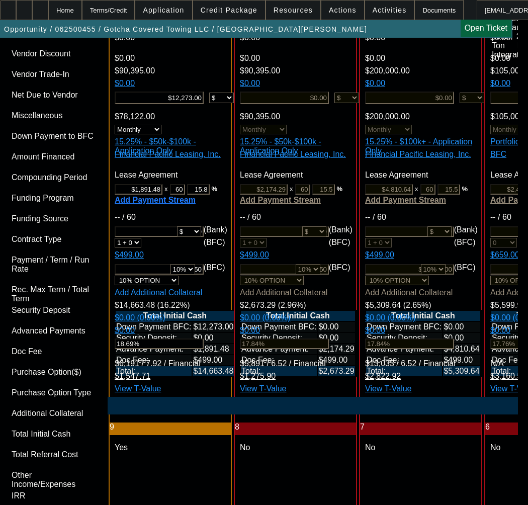
type input "12/24/2025"
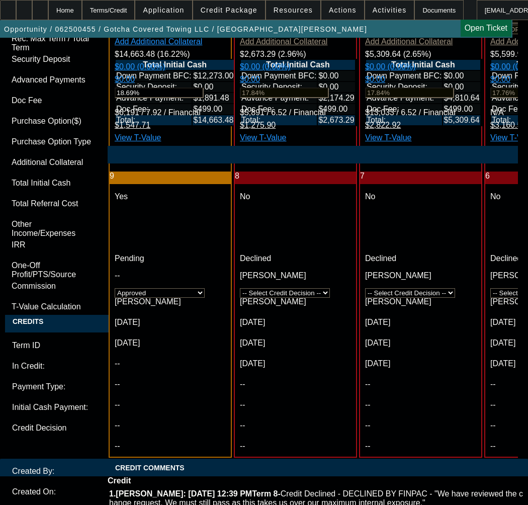
scroll to position [3925, 0]
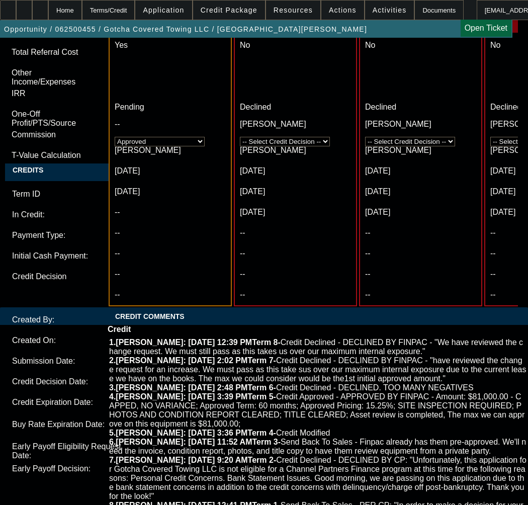
type input "12/24/2025"
paste textarea "APPROVED BY FINPAC - Amount: $81,000.00 - CAPPED, NO VARIANCE; Approved Term: 6…"
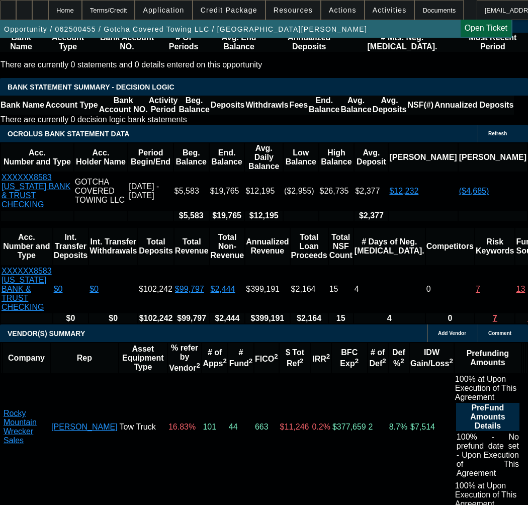
scroll to position [2264, 0]
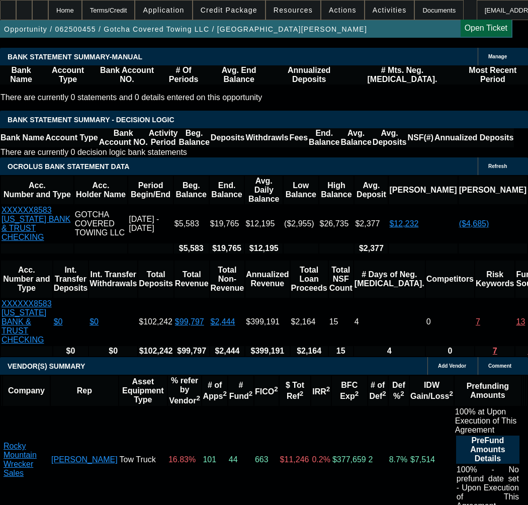
copy p "78,122.00"
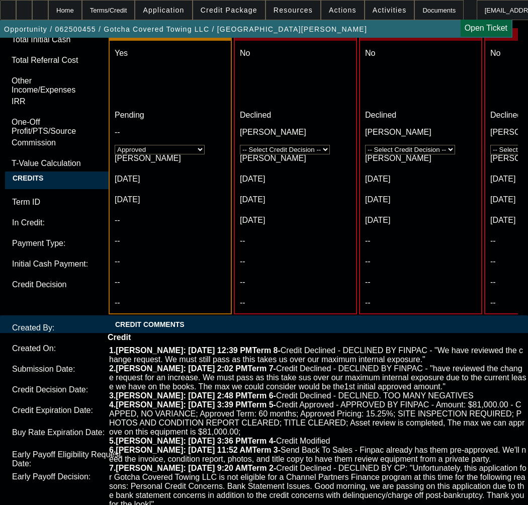
scroll to position [3925, 0]
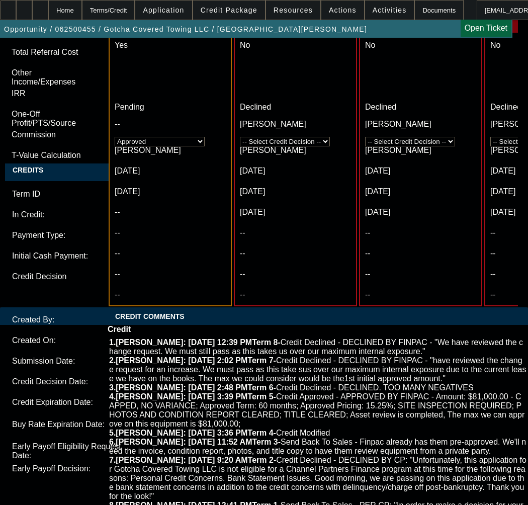
paste textarea "78,122.00"
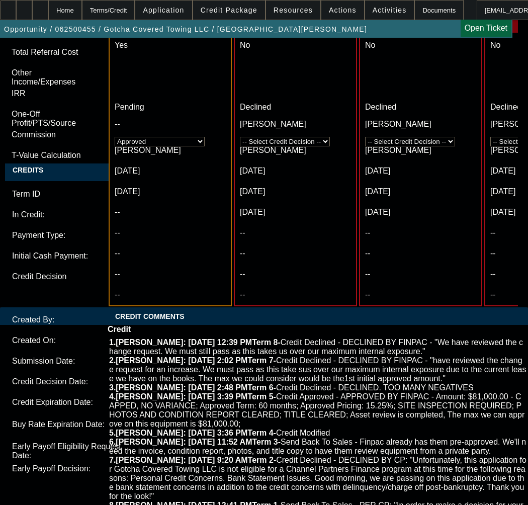
drag, startPoint x: 161, startPoint y: 171, endPoint x: 239, endPoint y: 167, distance: 77.6
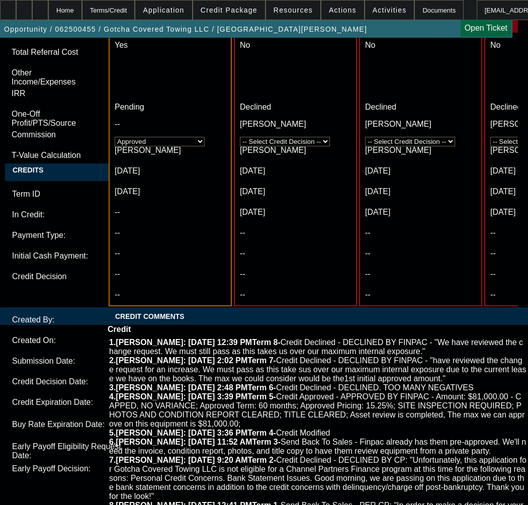
drag, startPoint x: 420, startPoint y: 172, endPoint x: 417, endPoint y: 183, distance: 11.5
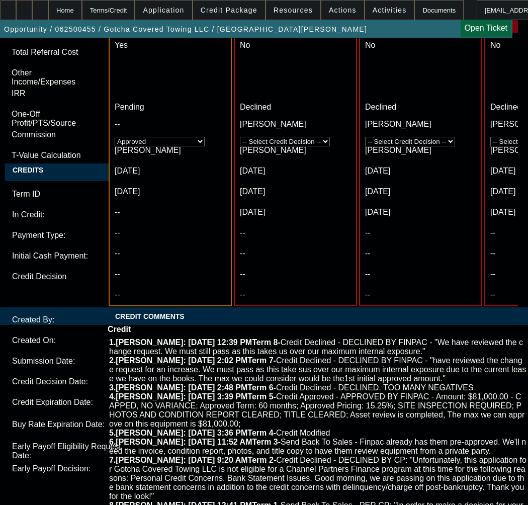
drag, startPoint x: 57, startPoint y: 182, endPoint x: 332, endPoint y: 190, distance: 274.8
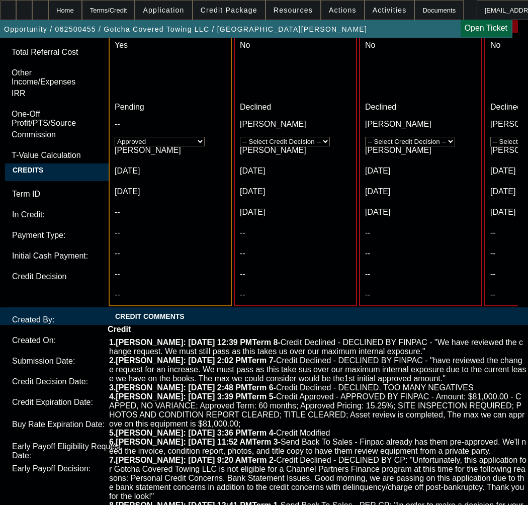
drag, startPoint x: 140, startPoint y: 169, endPoint x: 127, endPoint y: 183, distance: 19.6
drag, startPoint x: 121, startPoint y: 189, endPoint x: 59, endPoint y: 189, distance: 61.4
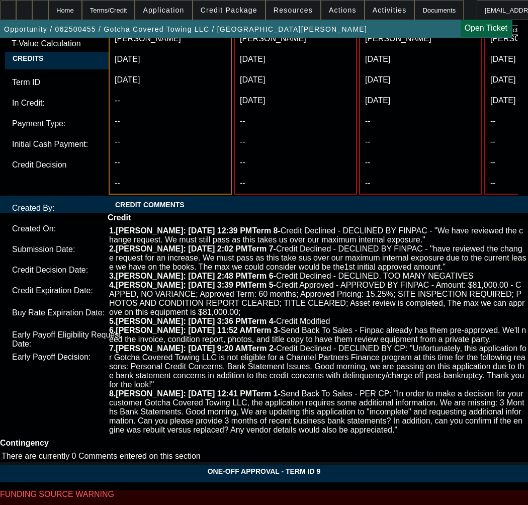
scroll to position [4076, 0]
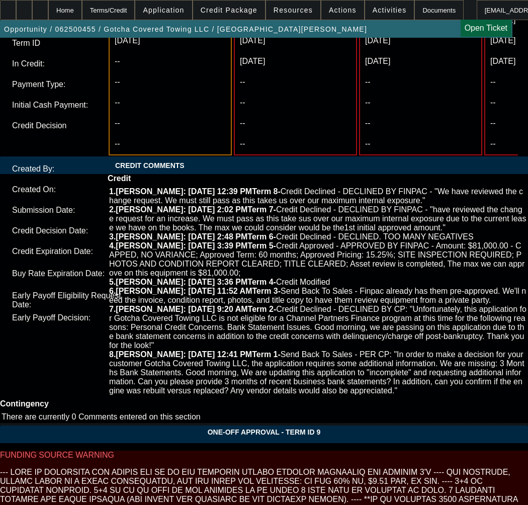
type textarea "APPROVED BY FINPAC - Amount: $78,122.00; Approved Term: 60 months; Approved Pri…"
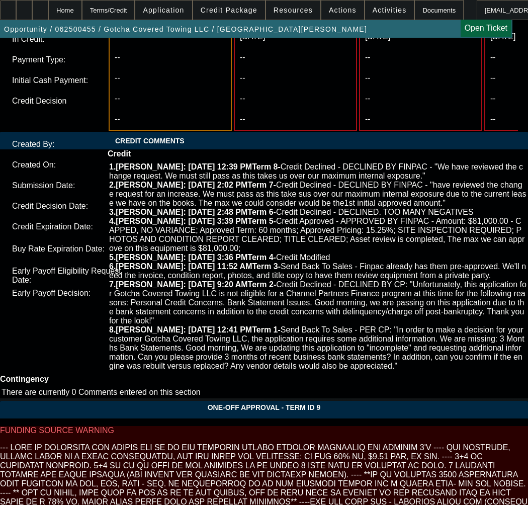
scroll to position [4106, 0]
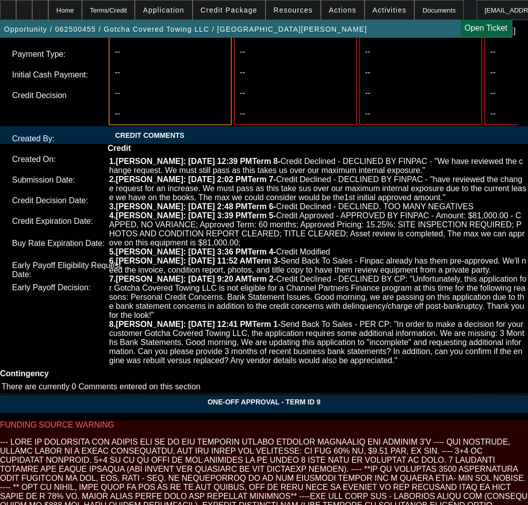
checkbox input "true"
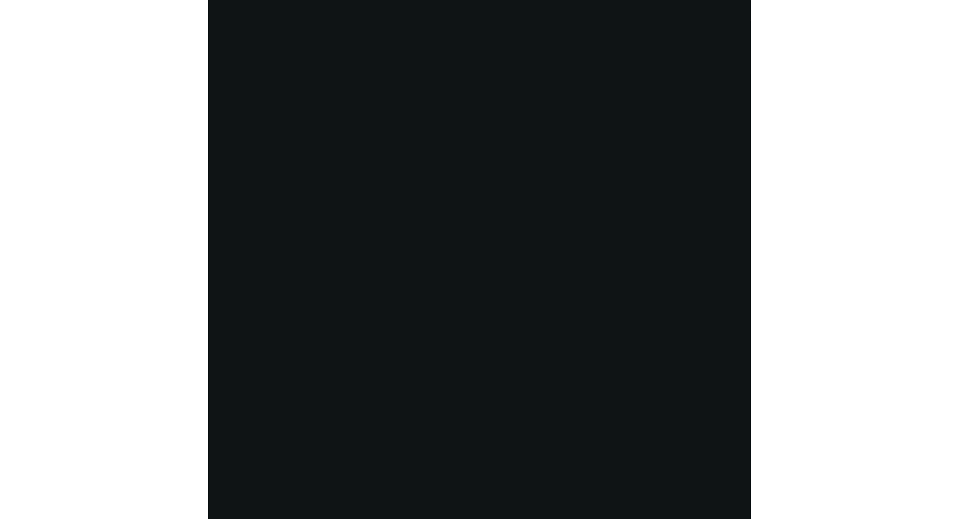
scroll to position [0, 0]
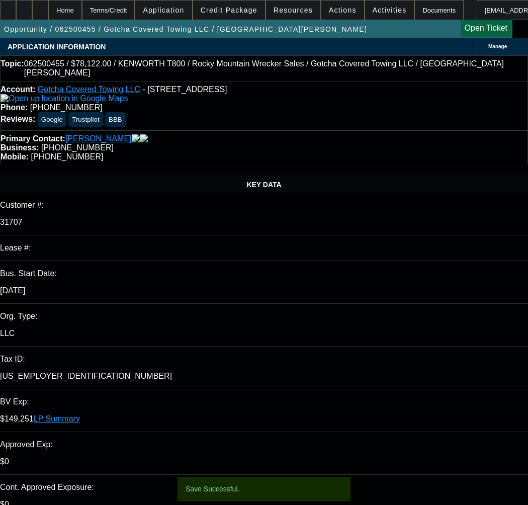
select select "0"
select select "3"
select select "0.1"
select select "4"
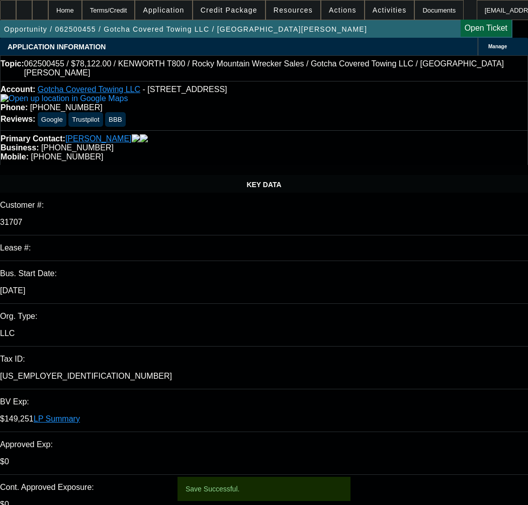
select select "0"
select select "3"
select select "0.1"
select select "4"
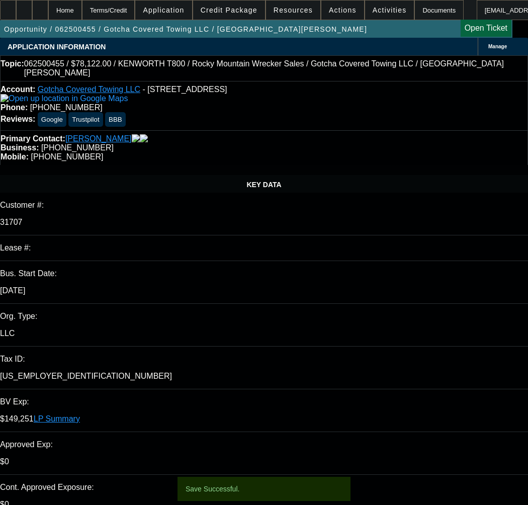
select select "0"
select select "3"
select select "0.1"
select select "4"
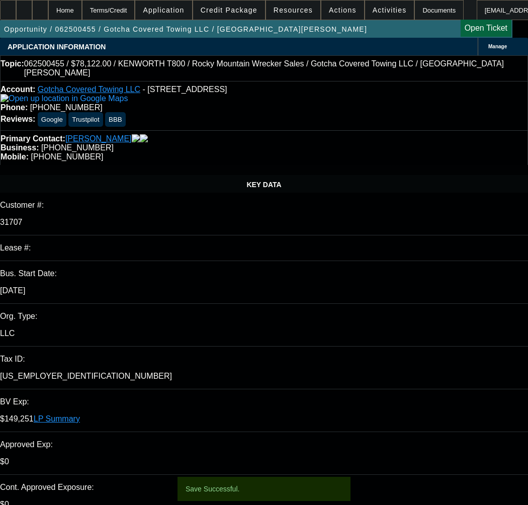
select select "0"
select select "2"
select select "0.1"
select select "4"
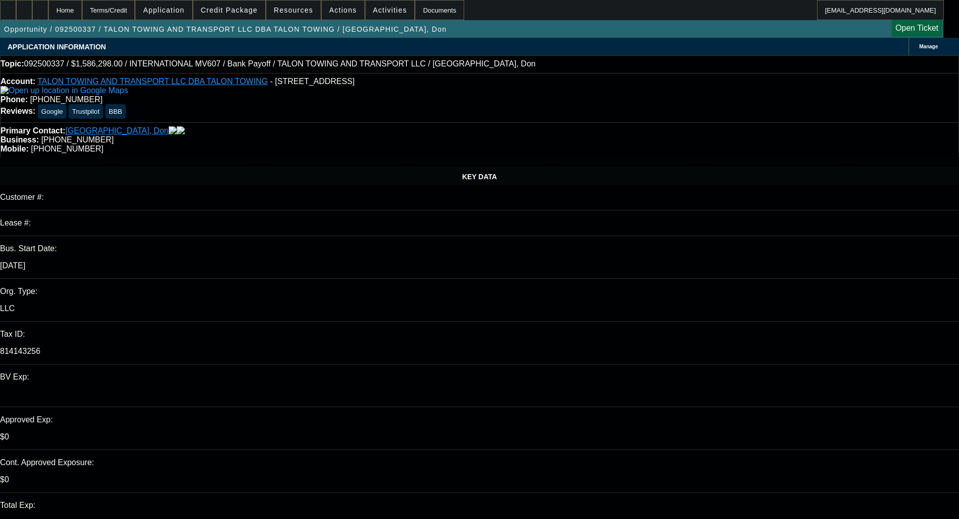
select select "0"
select select "2"
select select "0"
select select "6"
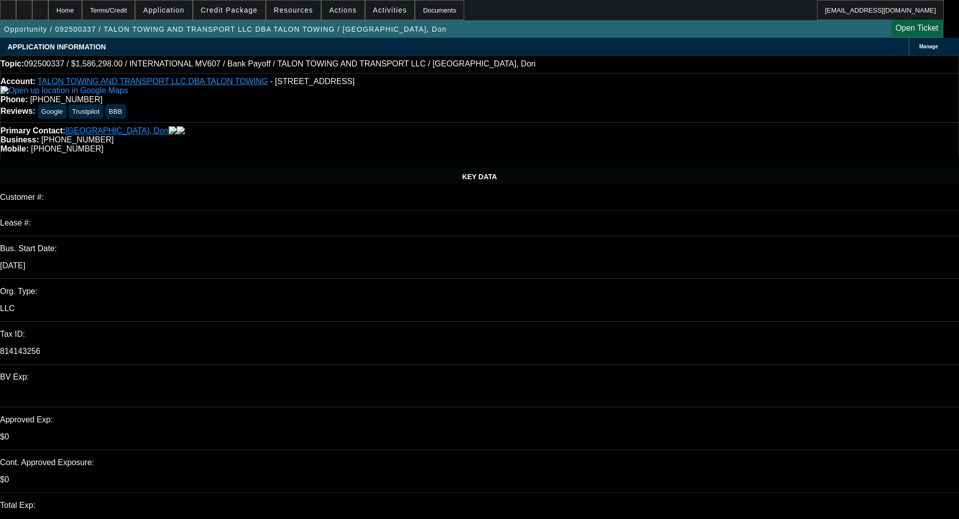
select select "0"
select select "2"
select select "0"
select select "6"
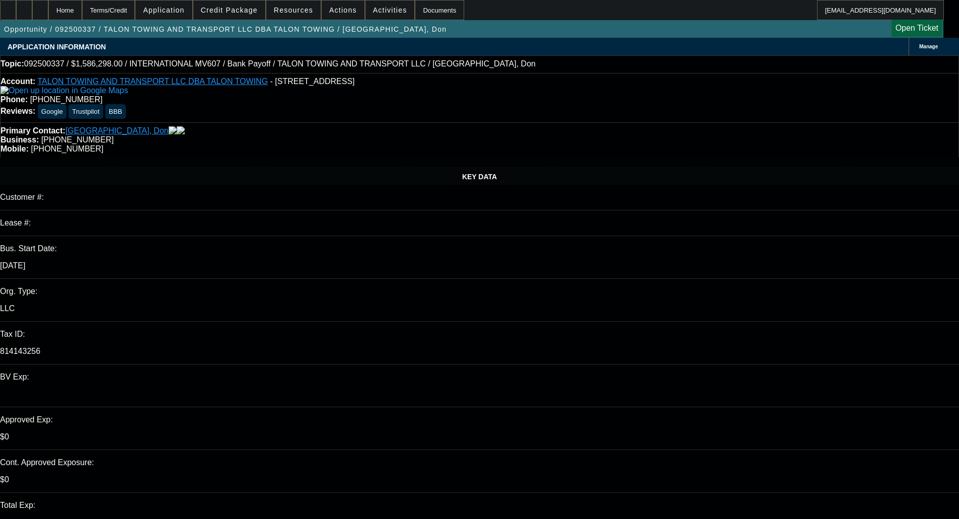
select select "0"
select select "2"
select select "0"
select select "6"
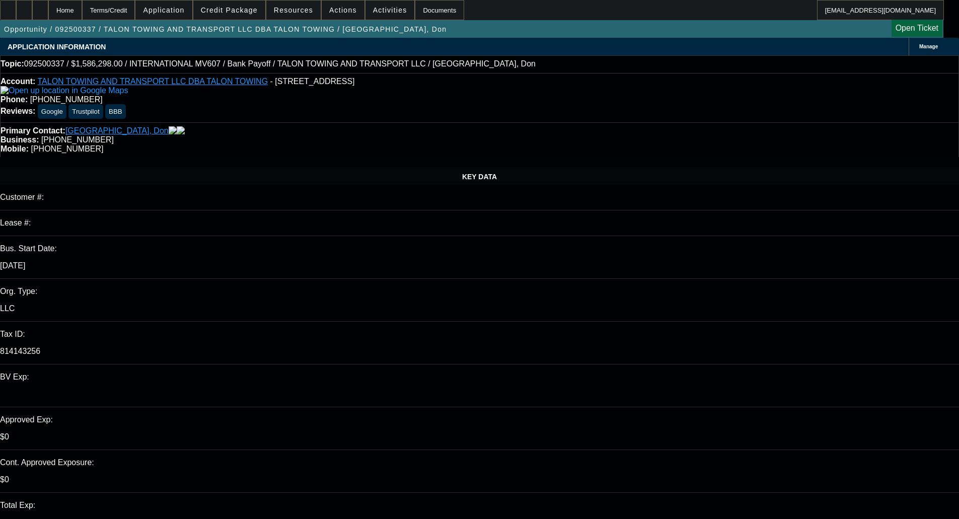
select select "0"
select select "2"
select select "0"
select select "6"
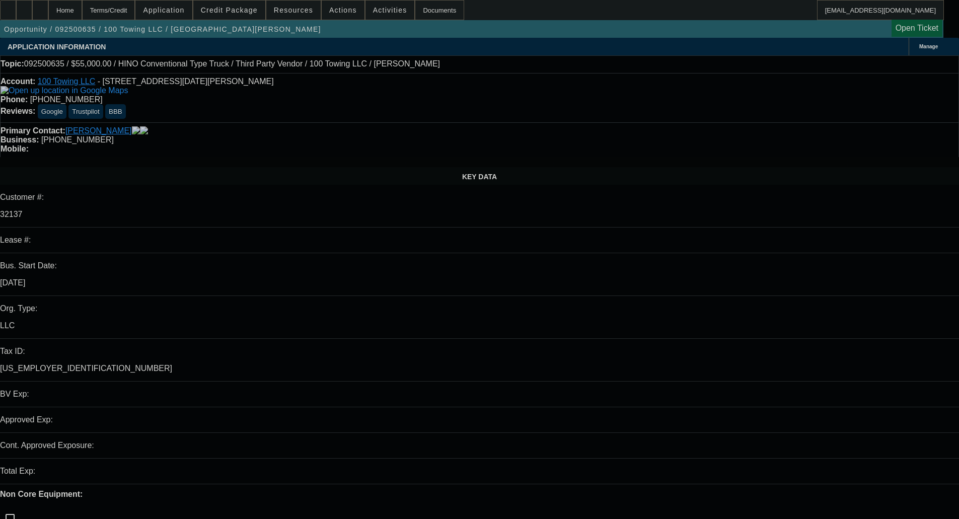
select select "0"
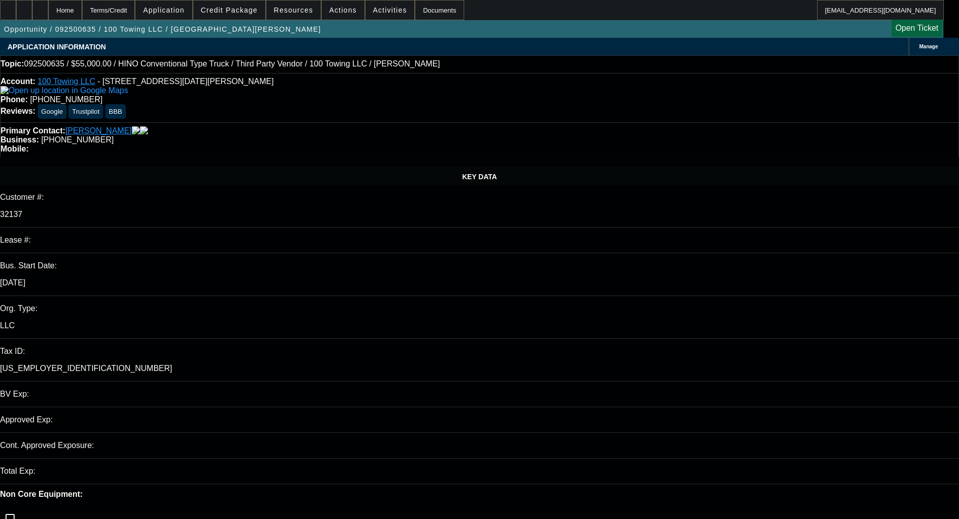
select select "2"
select select "0"
select select "6"
click at [234, 12] on span "Credit Package" at bounding box center [229, 10] width 57 height 8
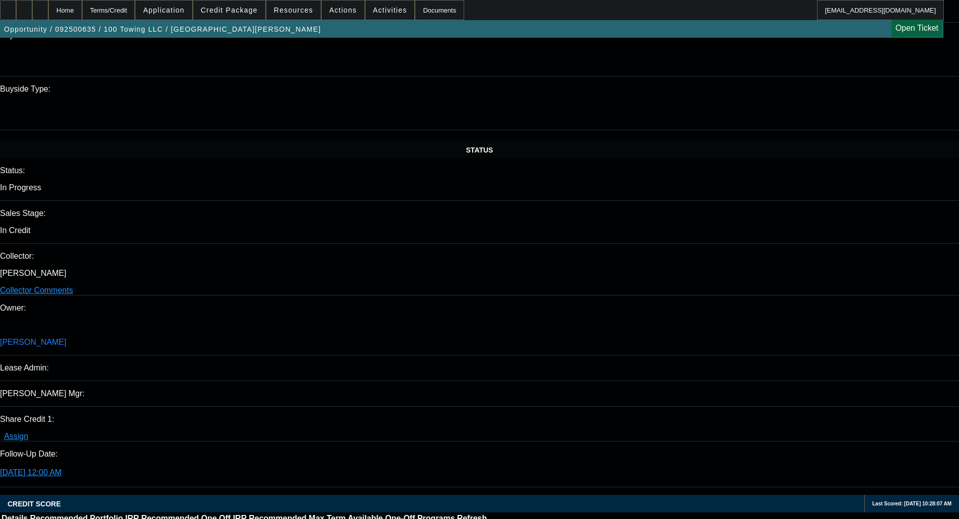
scroll to position [906, 0]
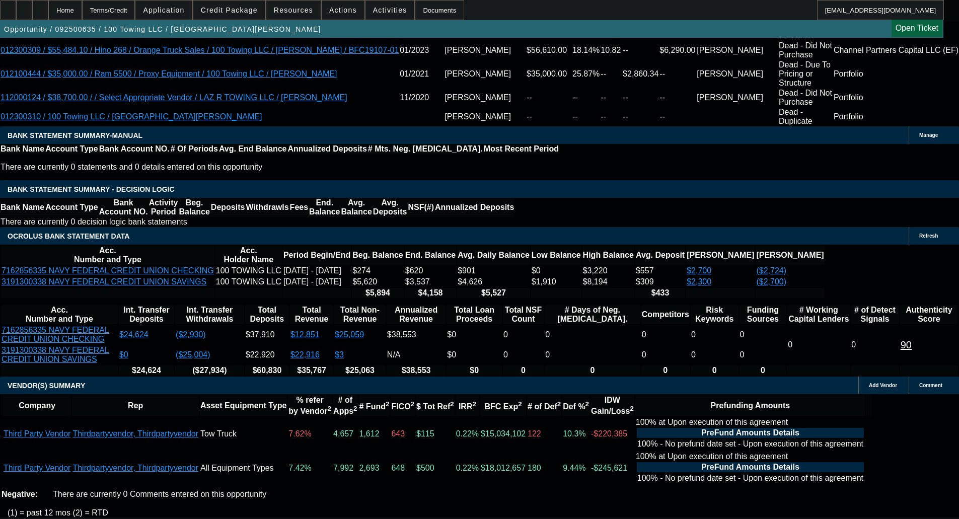
scroll to position [1712, 0]
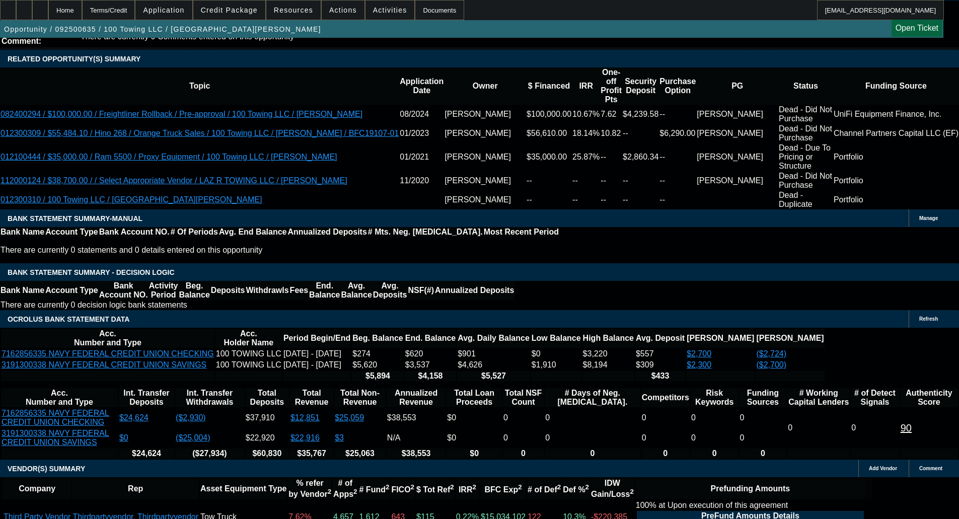
type textarea "l"
type textarea "LIMITED BANKS - OKAY TO SELL"
click at [219, 13] on span "Credit Package" at bounding box center [229, 10] width 57 height 8
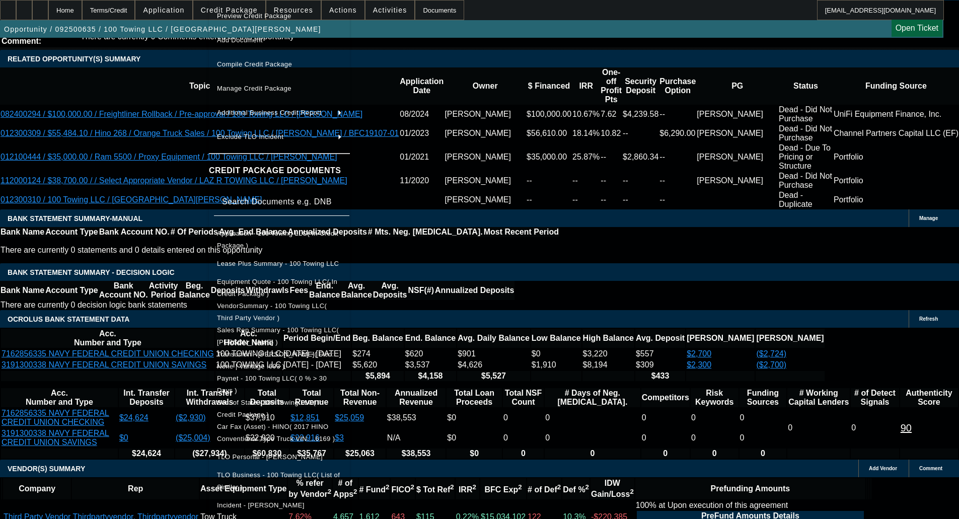
click at [261, 282] on span "Equipment Quote - 100 Towing LLC( In Credit Package )" at bounding box center [277, 288] width 120 height 20
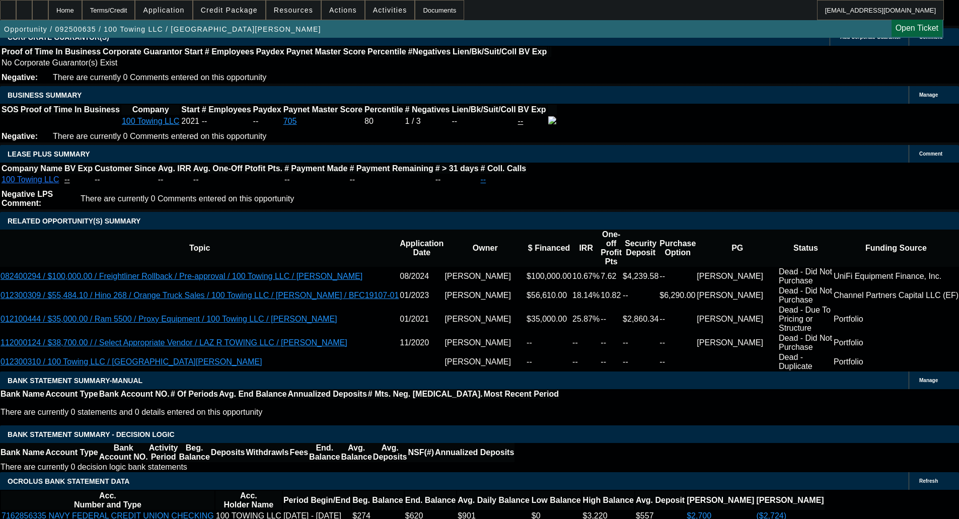
scroll to position [1610, 0]
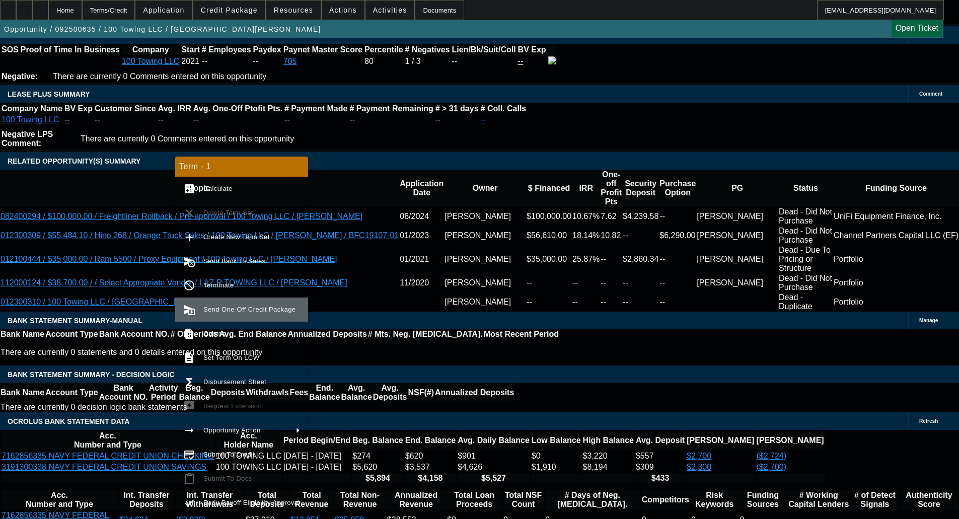
click at [220, 317] on button "send_and_archive Send One-Off Credit Package" at bounding box center [241, 309] width 133 height 24
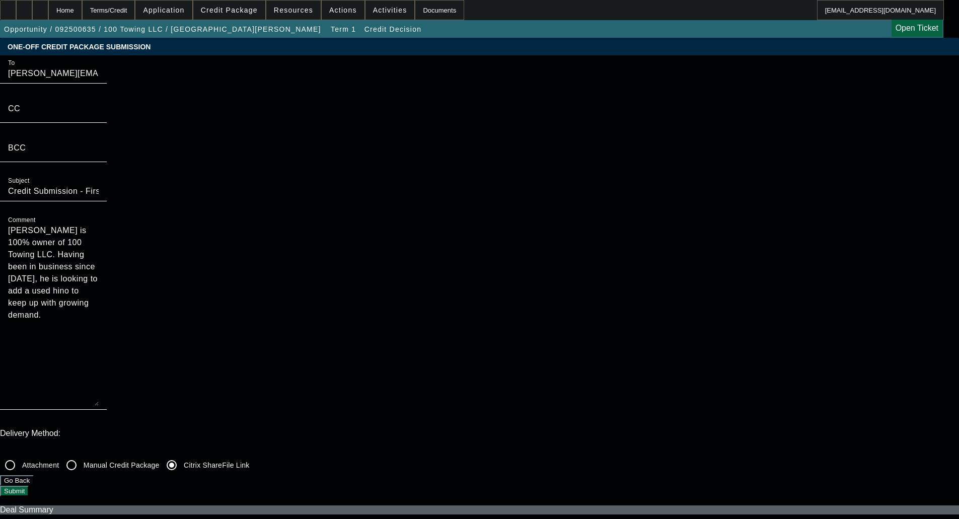
click at [29, 486] on button "Submit" at bounding box center [14, 491] width 29 height 11
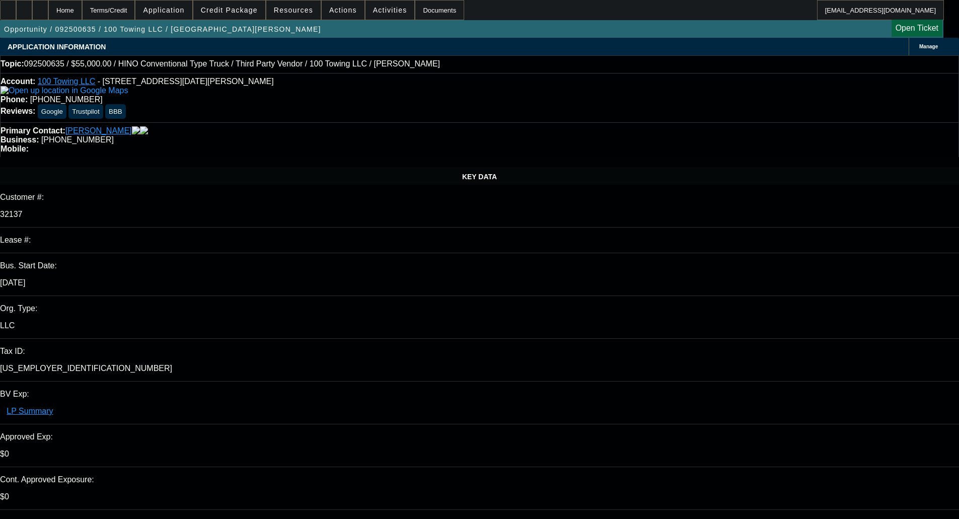
select select "0"
select select "2"
select select "0"
select select "6"
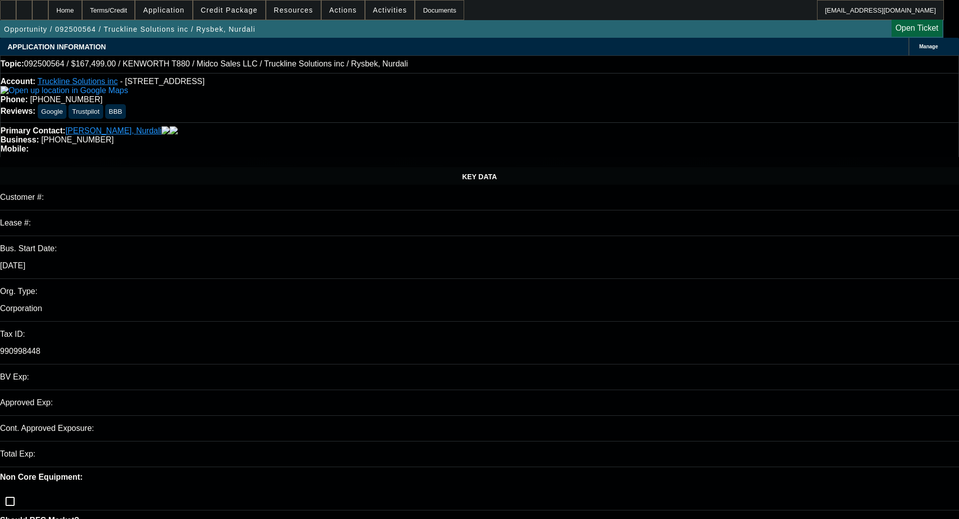
select select "0"
select select "0.1"
select select "1"
select select "3"
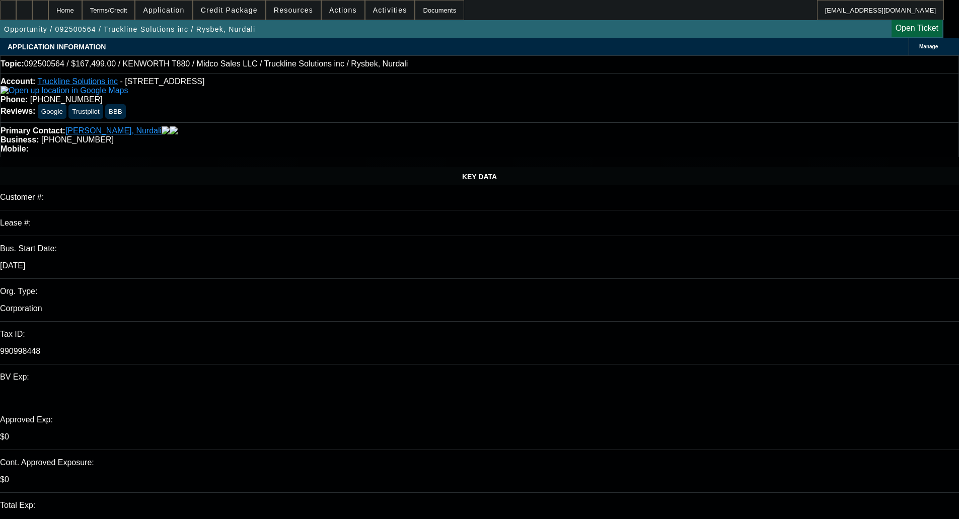
select select "4"
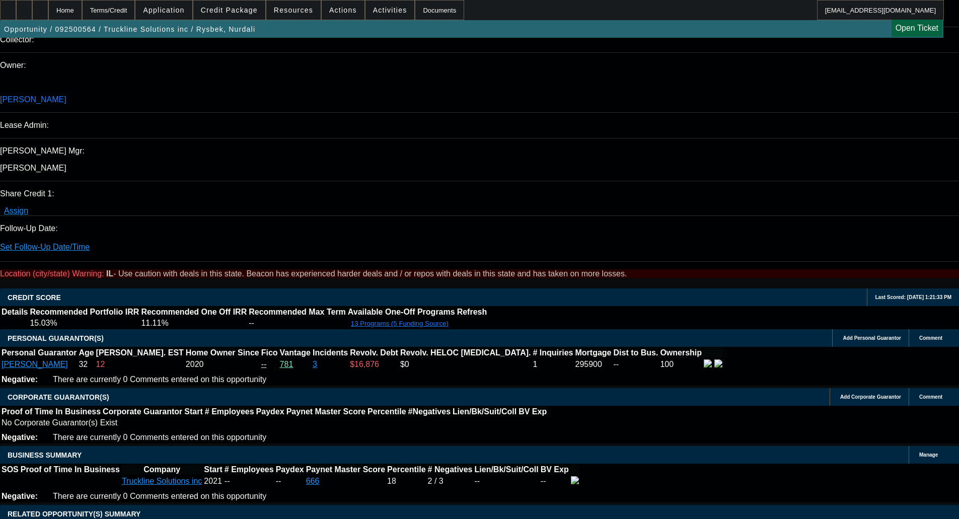
scroll to position [1258, 0]
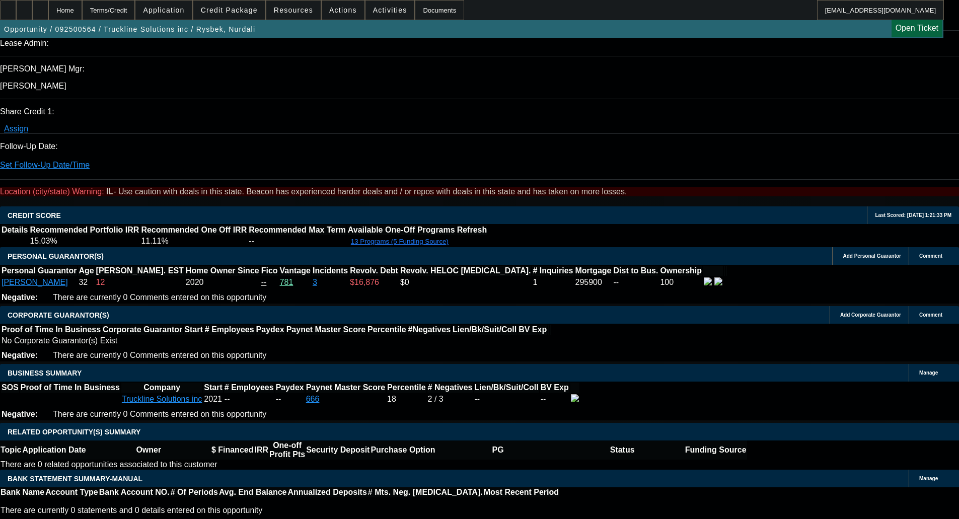
drag, startPoint x: 447, startPoint y: 99, endPoint x: 381, endPoint y: 88, distance: 66.8
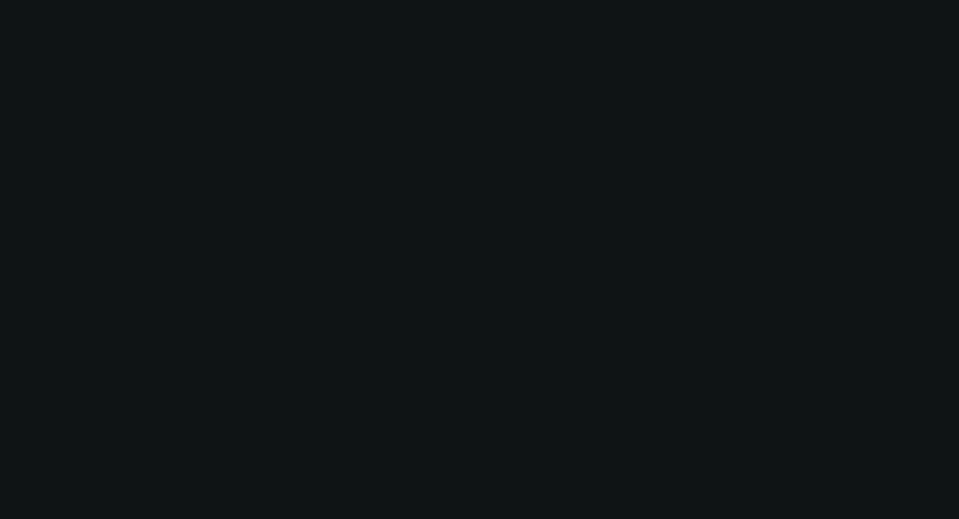
select select "0"
select select "2"
select select "0"
select select "6"
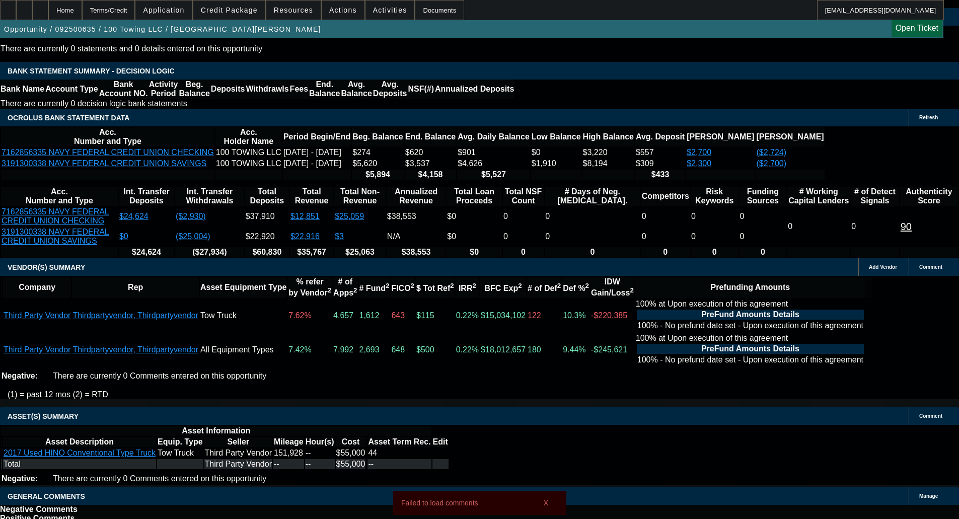
scroll to position [1939, 0]
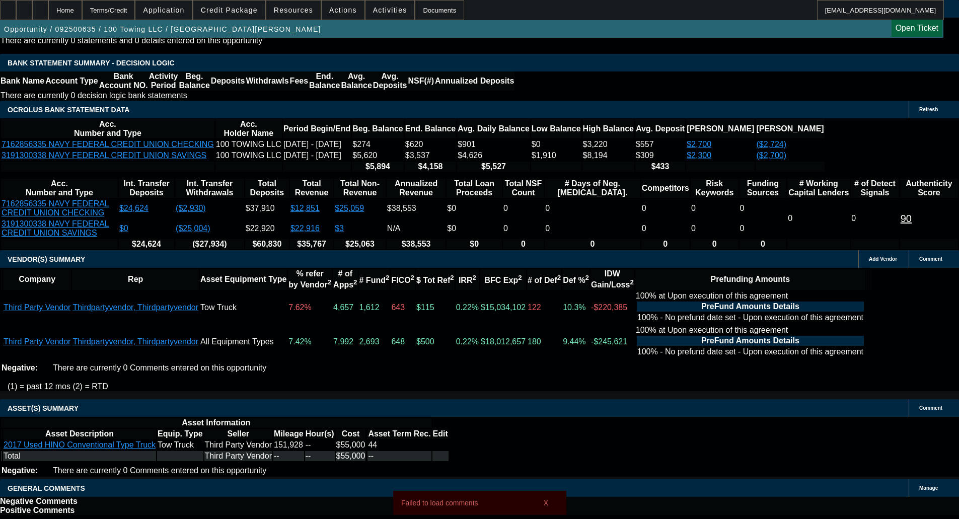
select select "4"
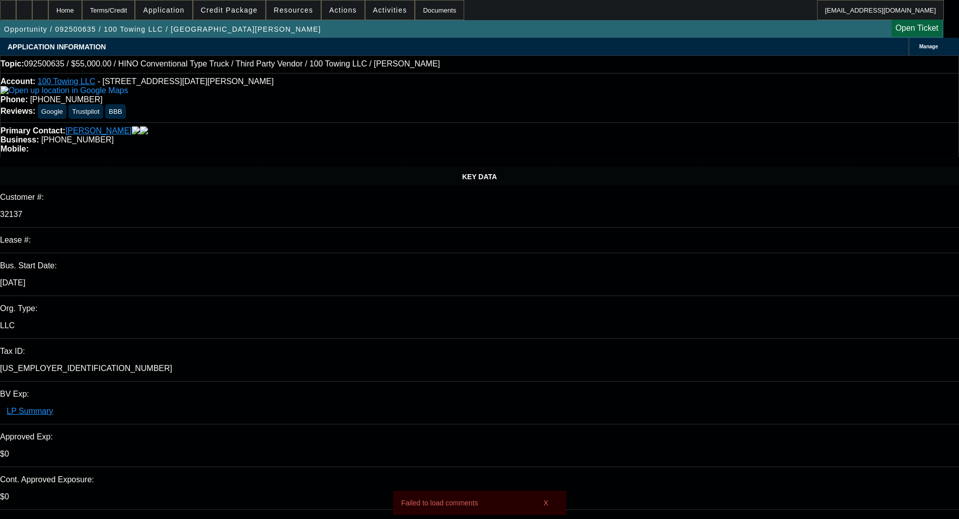
type input "10:38"
type input "10:41"
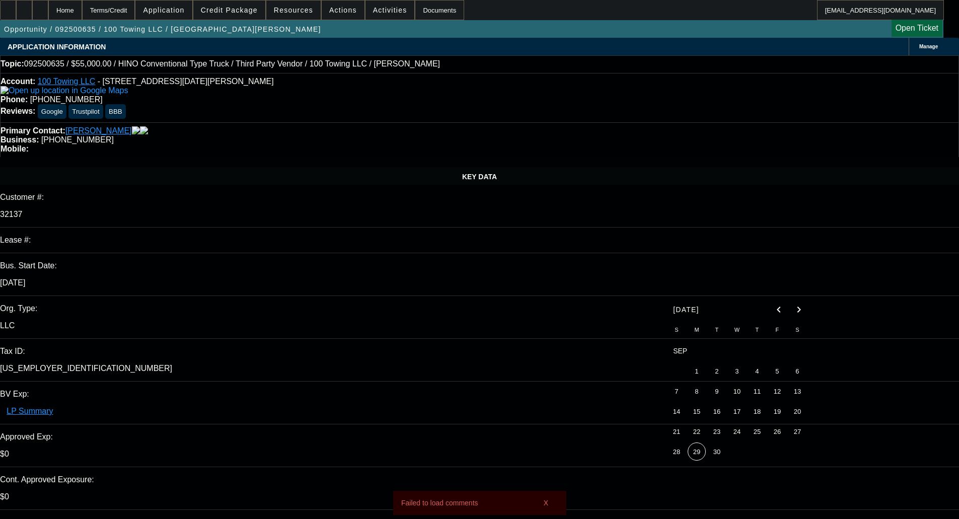
click at [697, 451] on span "29" at bounding box center [696, 451] width 18 height 18
type input "9/29/2025"
type textarea "d"
paste textarea "Will not qualify. Only 2 years in paynet and marginal scores"
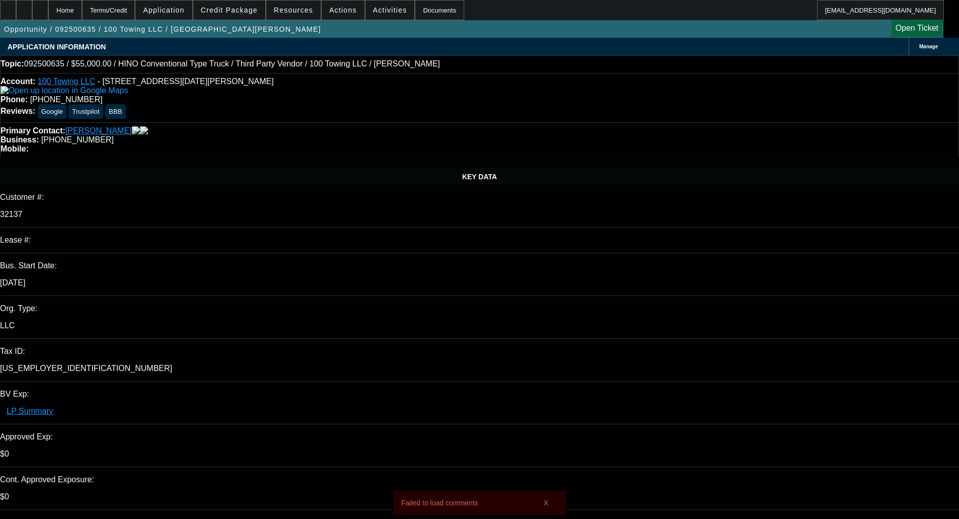
type textarea "DECLINED BY FCEF - "Will not qualify. Only 2 years in paynet and marginal score…"
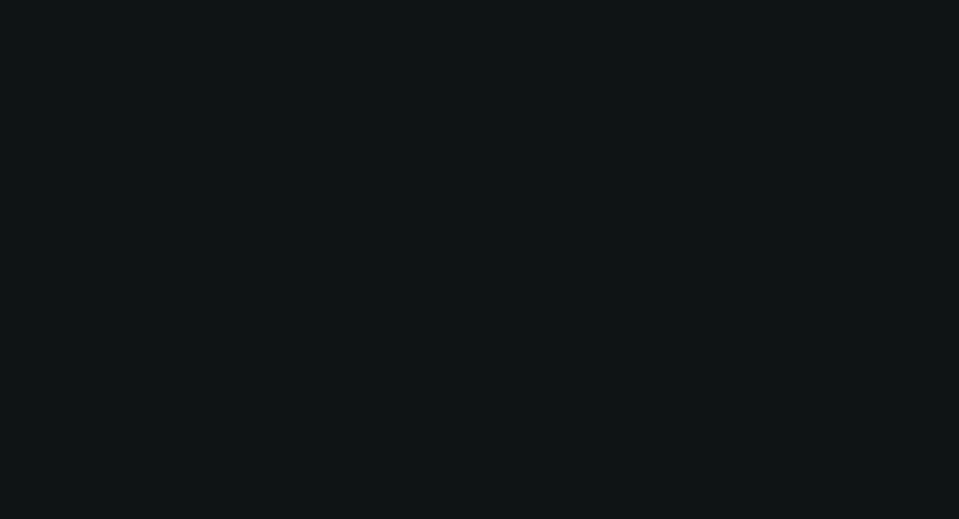
select select "0"
select select "2"
select select "0"
select select "6"
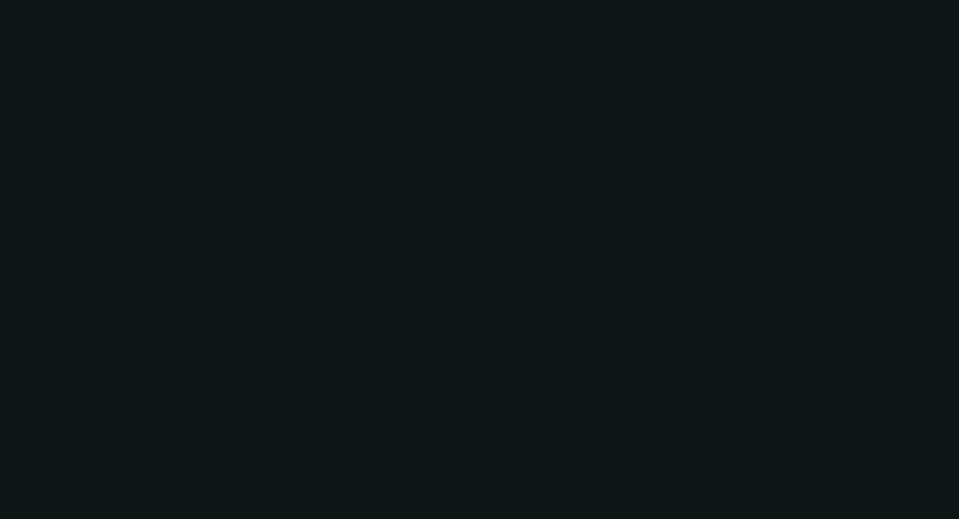
select select "0"
select select "2"
select select "0"
select select "6"
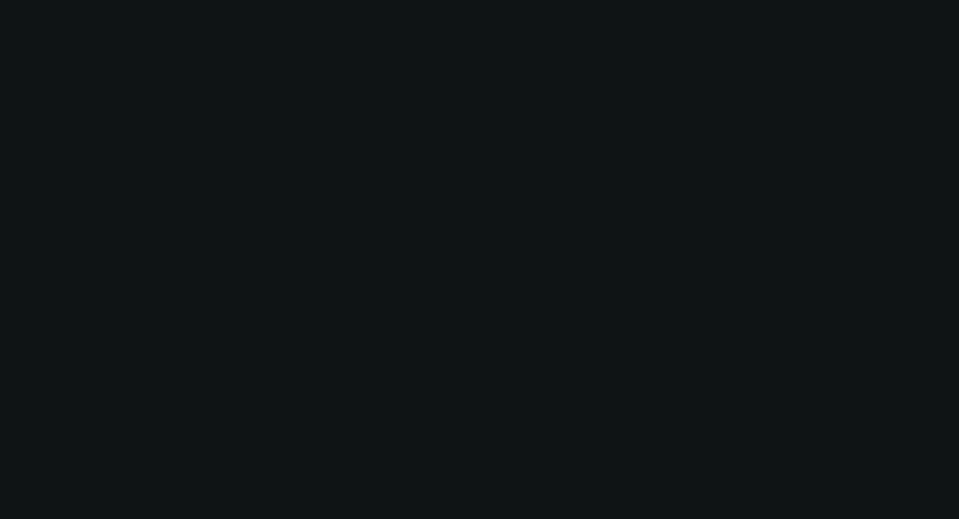
select select "0"
select select "2"
select select "0"
select select "6"
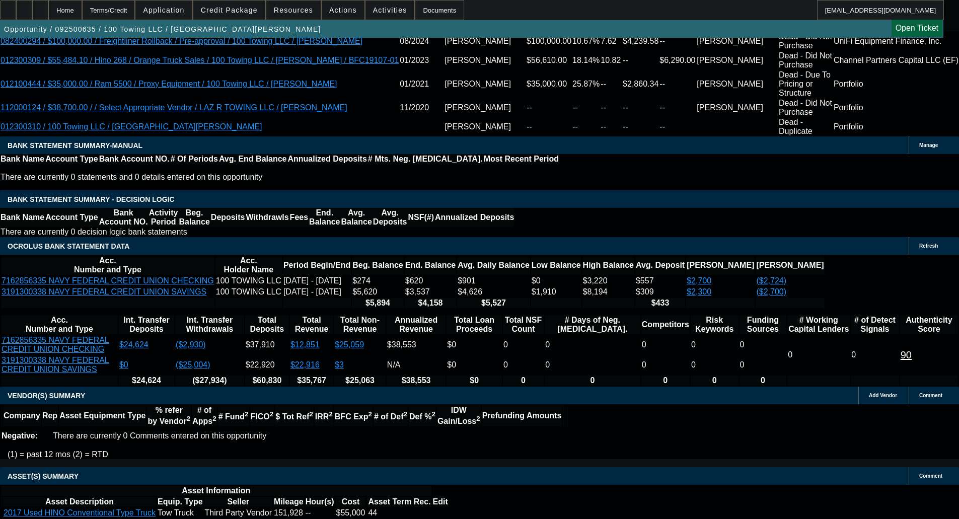
scroll to position [1654, 0]
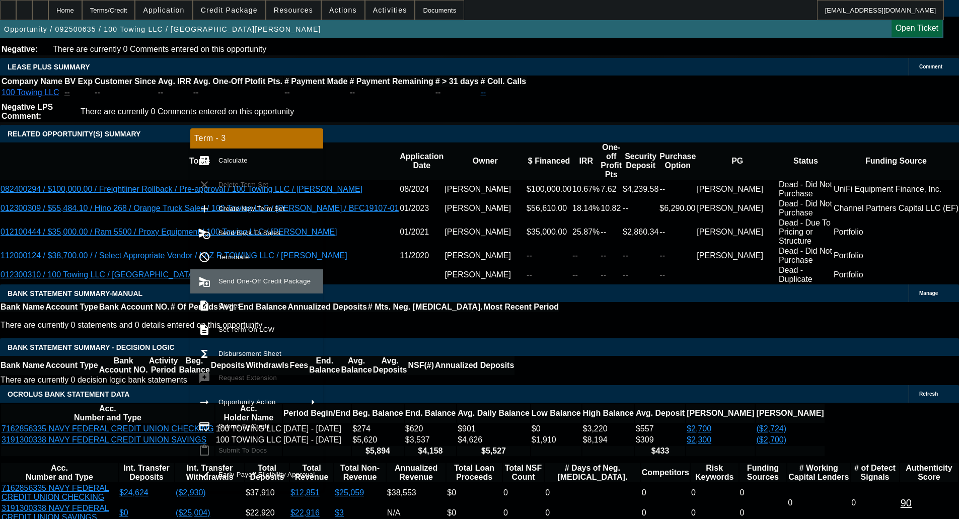
click at [257, 287] on button "send_and_archive Send One-Off Credit Package" at bounding box center [256, 281] width 133 height 24
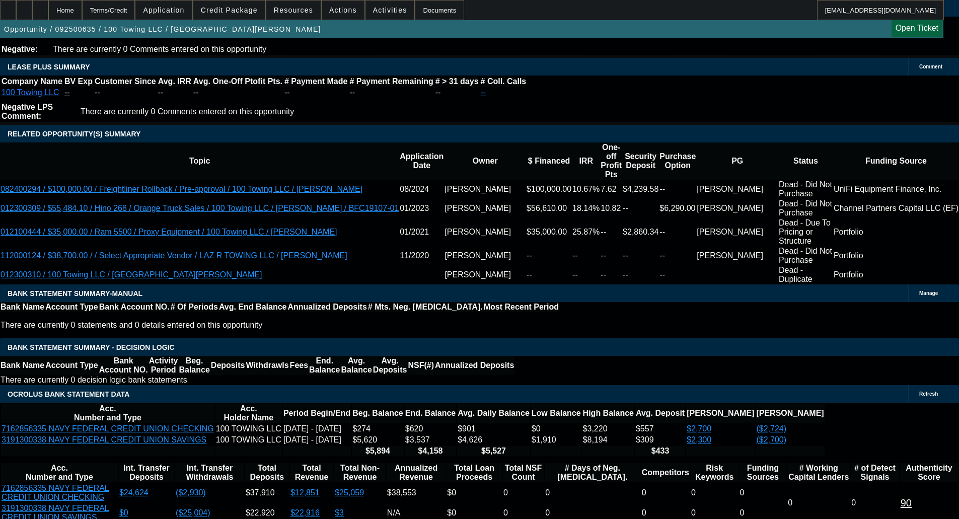
scroll to position [1712, 0]
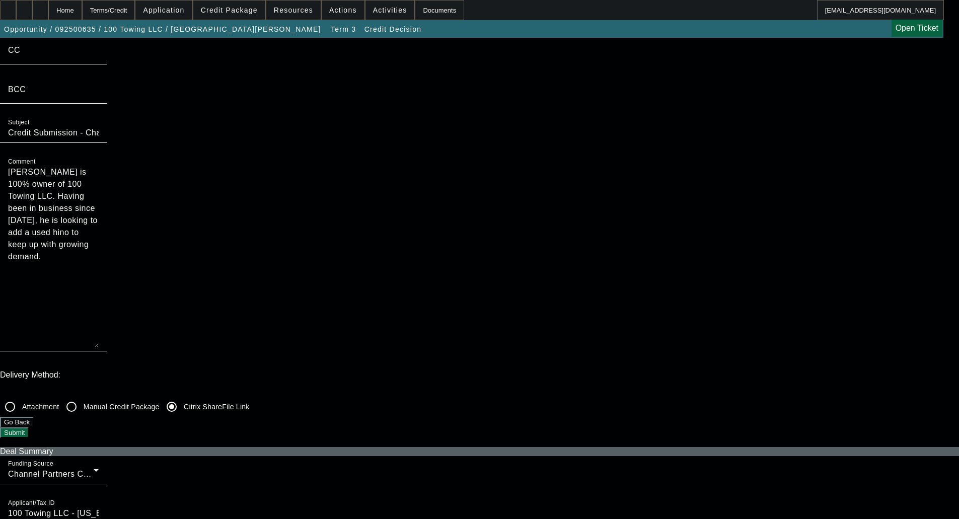
scroll to position [291, 0]
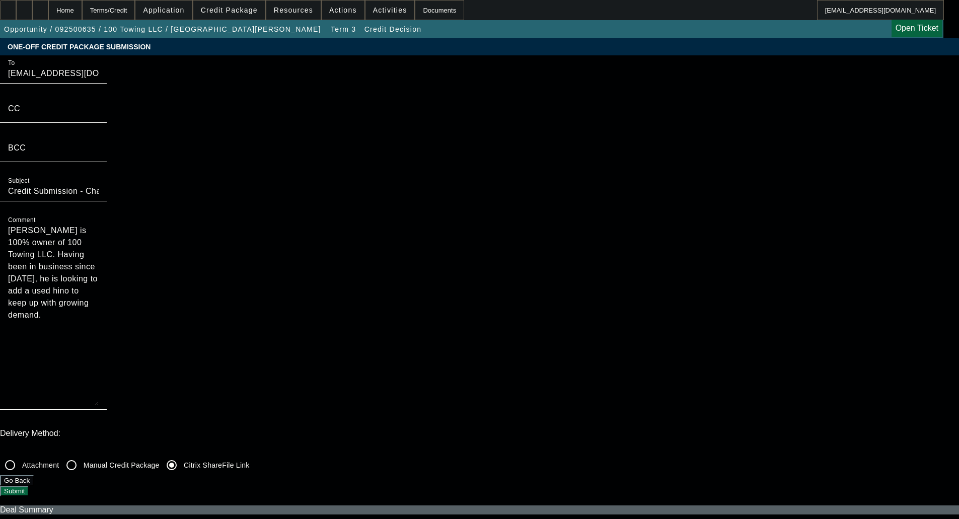
click at [29, 486] on button "Submit" at bounding box center [14, 491] width 29 height 11
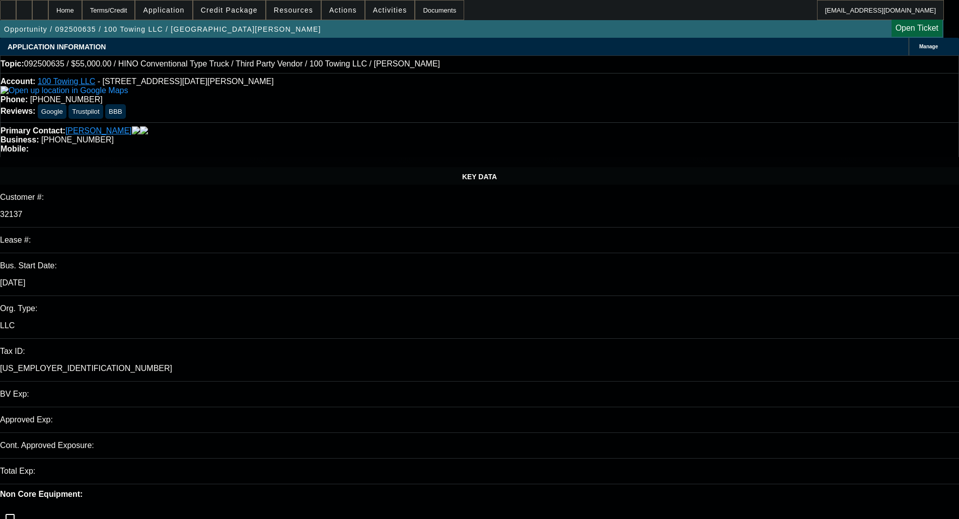
select select "0"
select select "2"
select select "0"
select select "6"
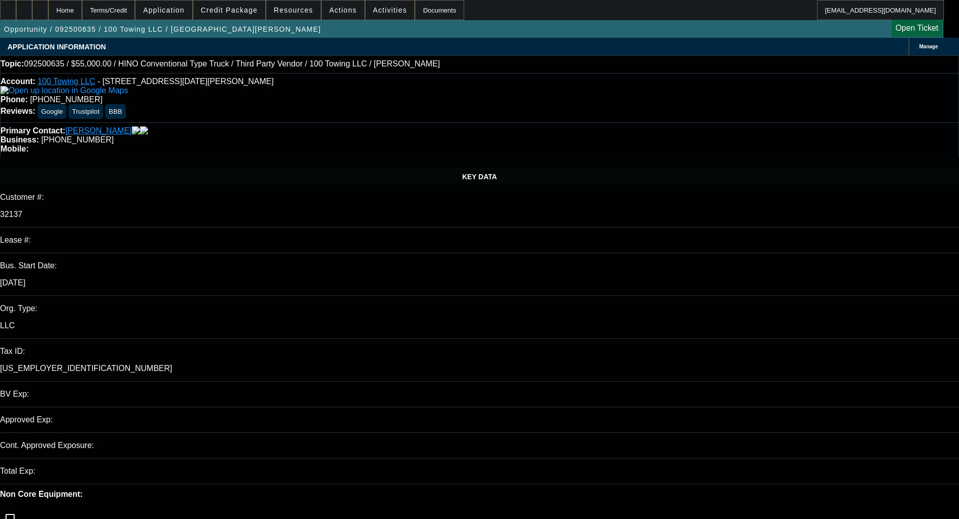
select select "0"
select select "2"
select select "0"
select select "6"
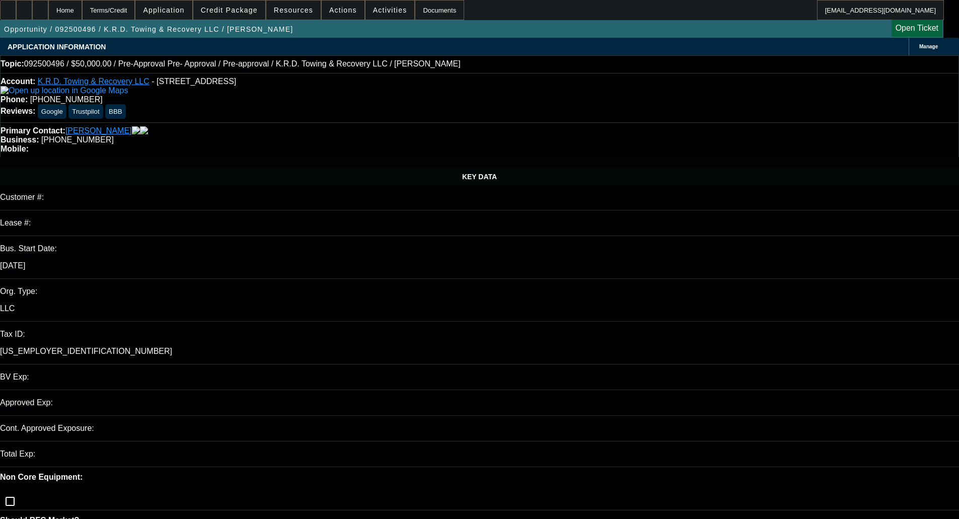
select select "0"
select select "0.1"
select select "0.15"
select select "2"
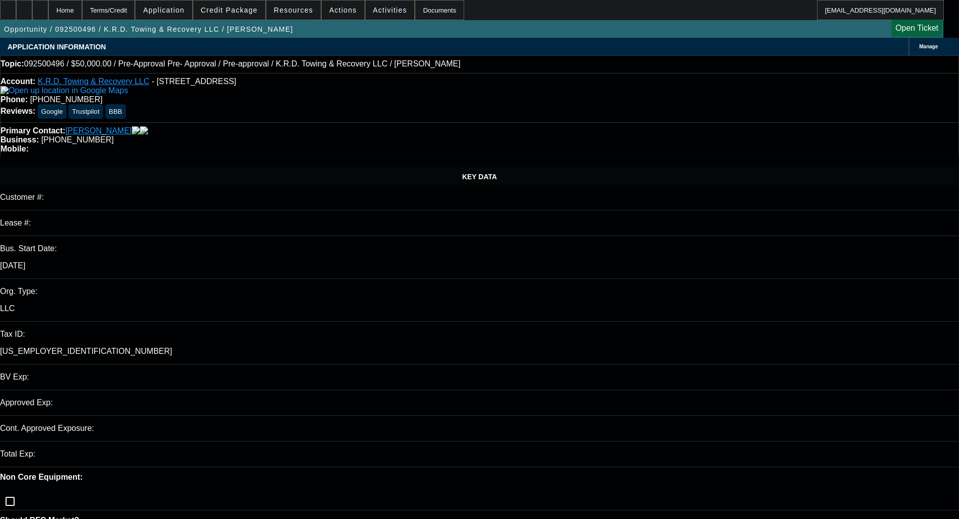
select select "2"
select select "0.1"
select select "4"
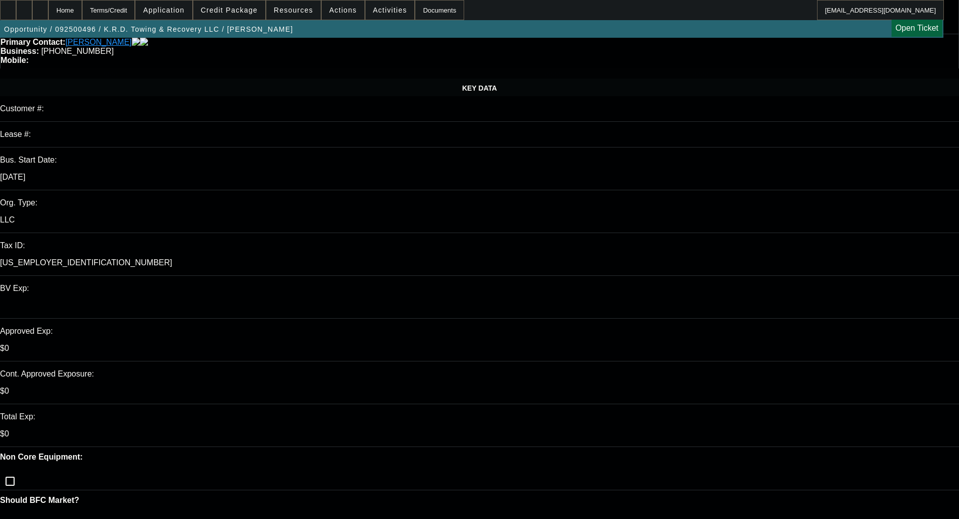
scroll to position [151, 0]
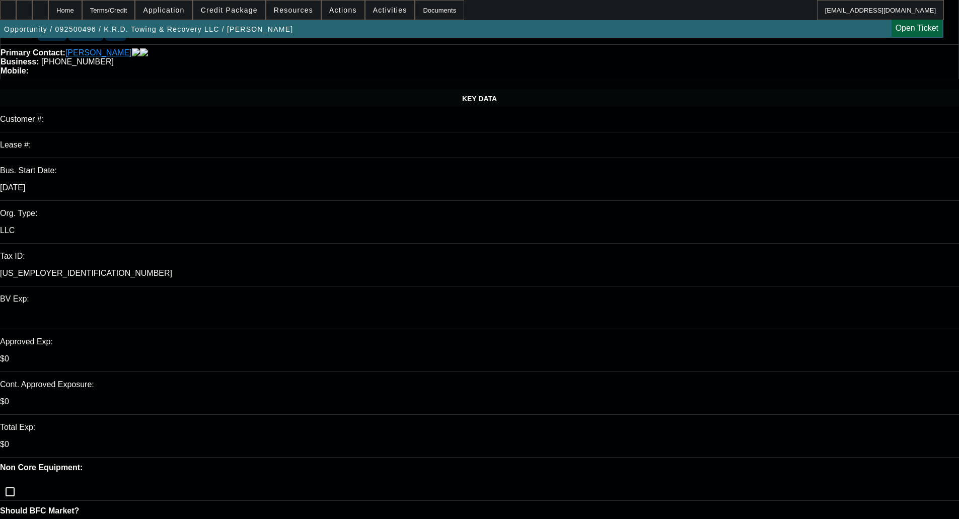
scroll to position [0, 0]
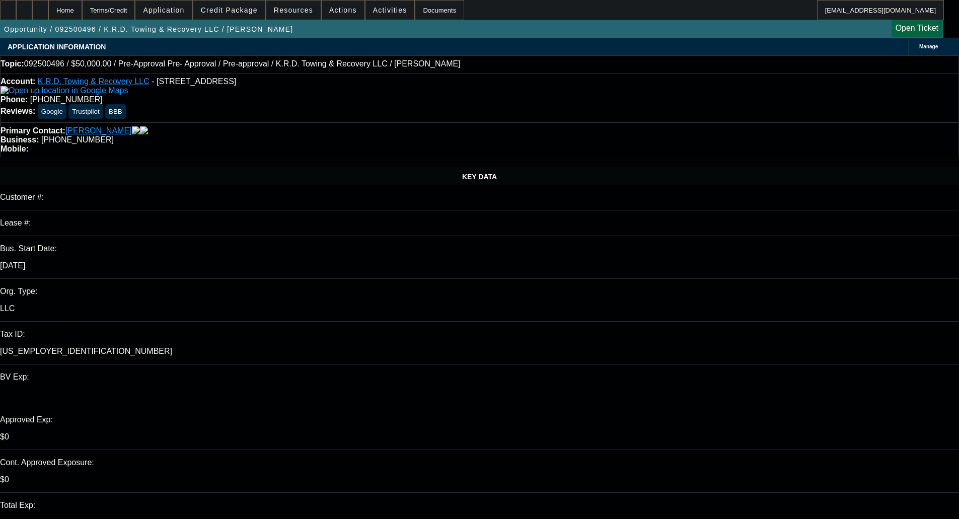
click at [228, 8] on span "Credit Package" at bounding box center [229, 10] width 57 height 8
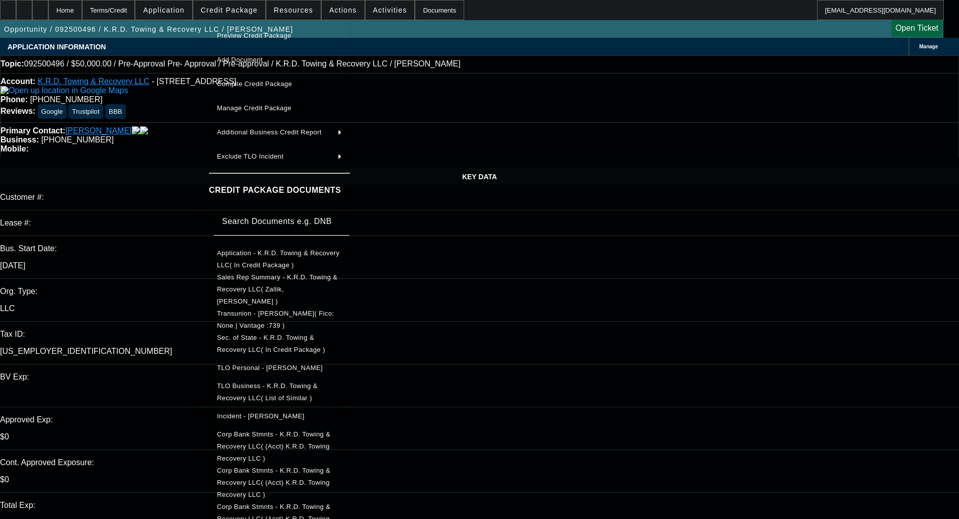
click at [240, 30] on span "Preview Credit Package" at bounding box center [279, 36] width 125 height 12
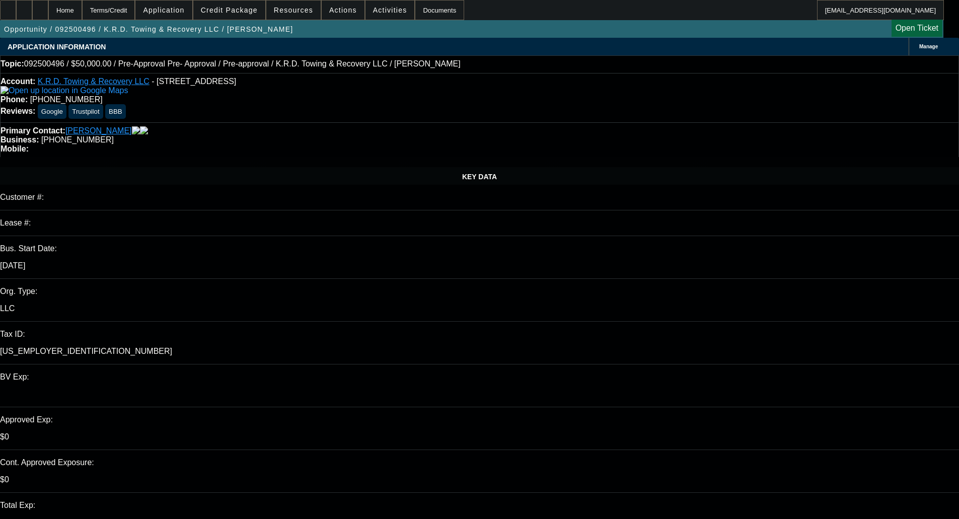
type textarea "DECLINED IN PORT - OKAY TO SELL"
click at [236, 9] on span "Credit Package" at bounding box center [229, 10] width 57 height 8
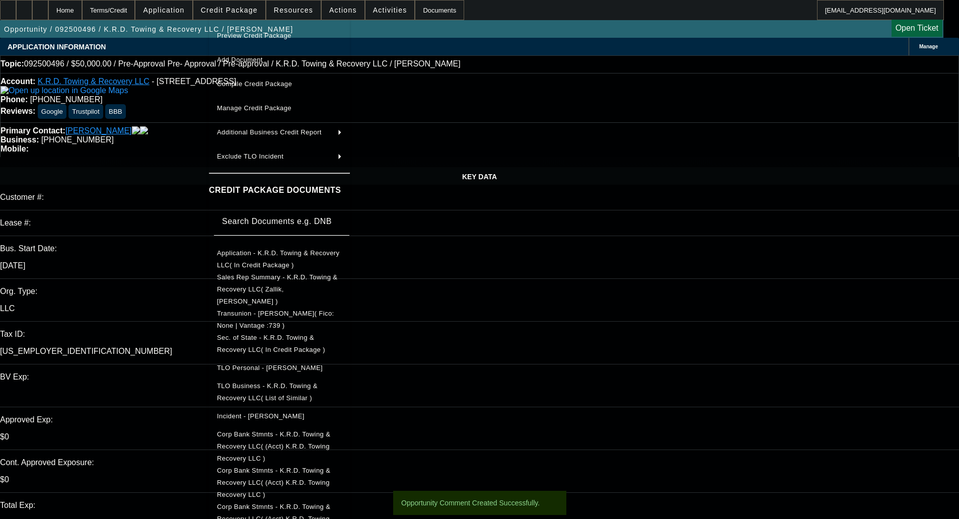
click at [271, 29] on button "Preview Credit Package" at bounding box center [279, 36] width 141 height 24
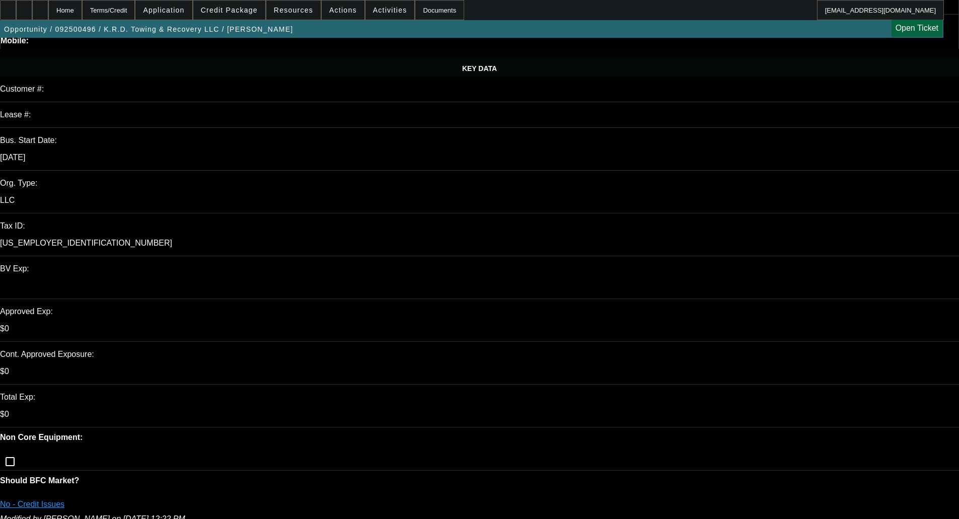
scroll to position [50, 0]
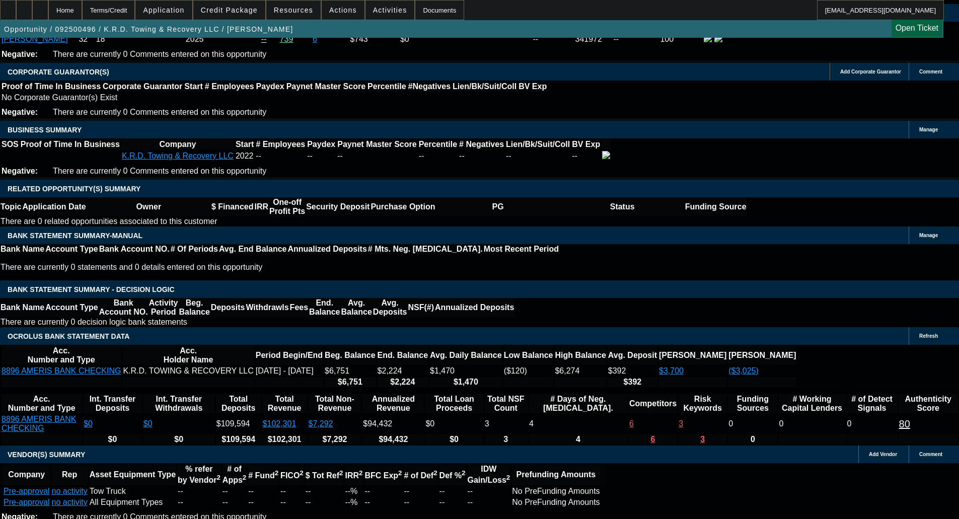
scroll to position [1432, 0]
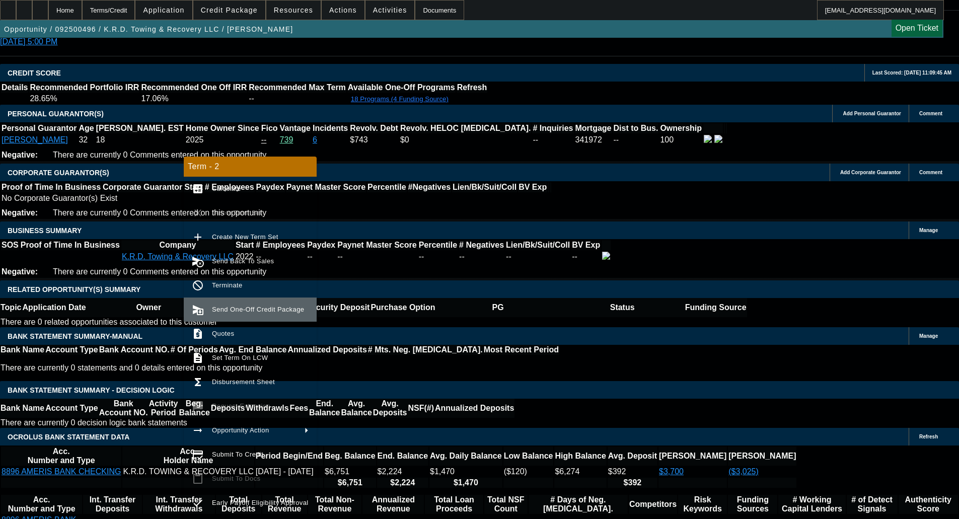
click at [224, 313] on span "Send One-Off Credit Package" at bounding box center [260, 309] width 97 height 12
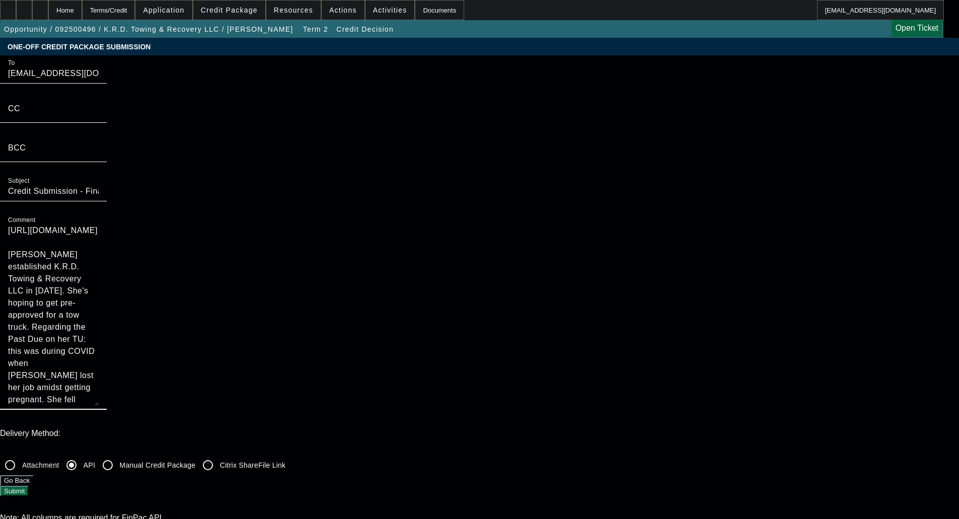
drag, startPoint x: 517, startPoint y: 96, endPoint x: 490, endPoint y: 80, distance: 31.8
click at [107, 212] on div "Comment [URL][DOMAIN_NAME] [PERSON_NAME] established K.R.D. Towing & Recovery L…" at bounding box center [53, 310] width 107 height 197
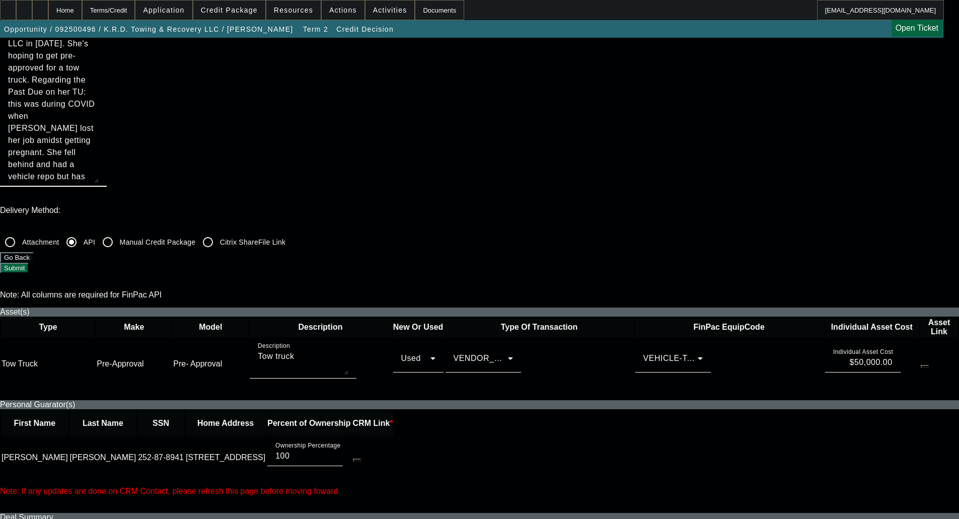
scroll to position [201, 0]
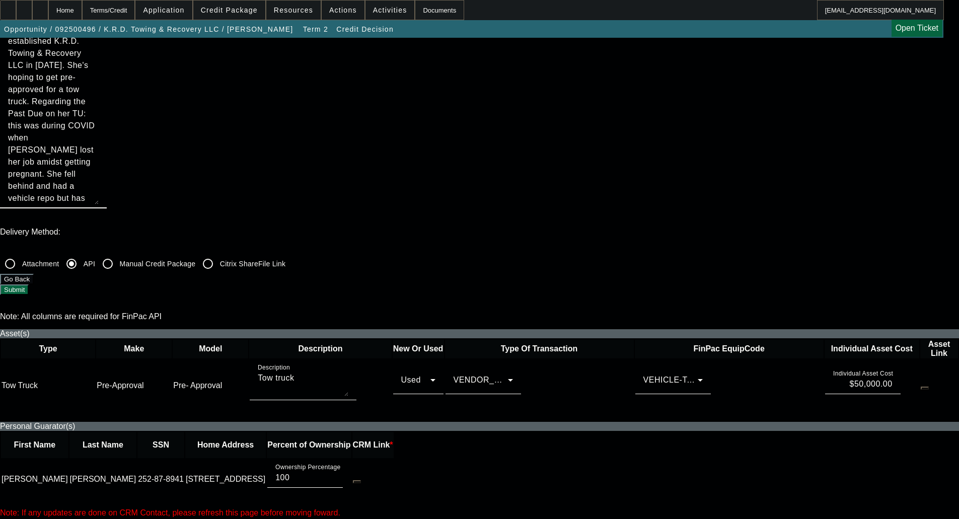
type textarea "[PERSON_NAME] established K.R.D. Towing & Recovery LLC in [DATE]. She's hoping …"
click at [29, 284] on button "Submit" at bounding box center [14, 289] width 29 height 11
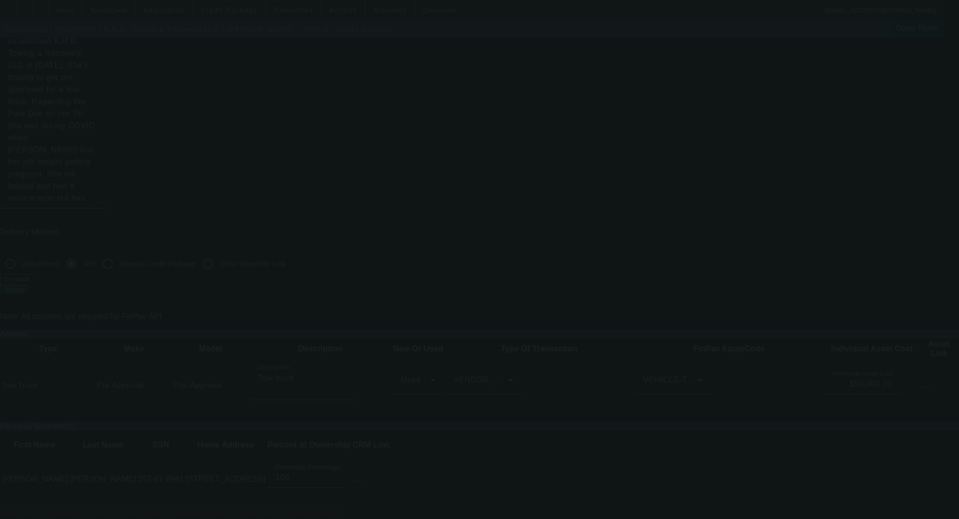
scroll to position [0, 0]
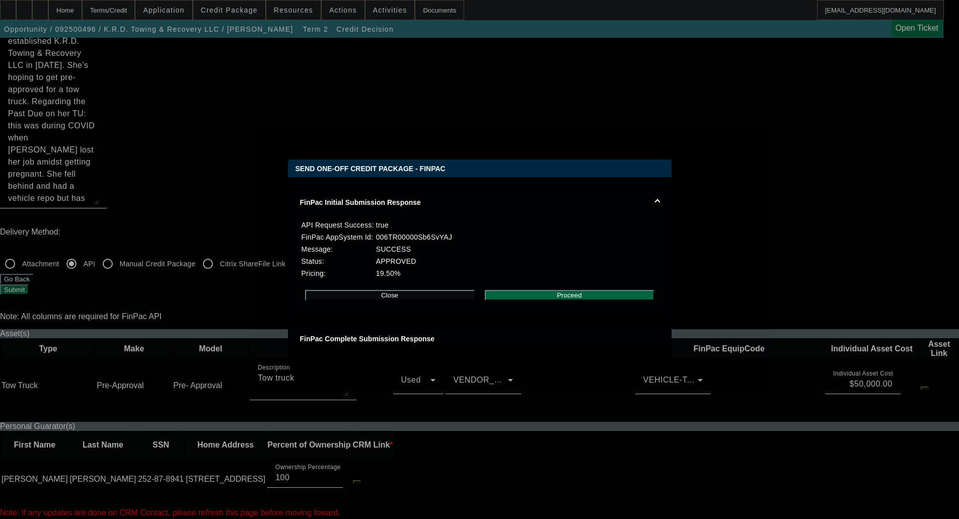
click at [577, 294] on button "Proceed" at bounding box center [570, 295] width 170 height 11
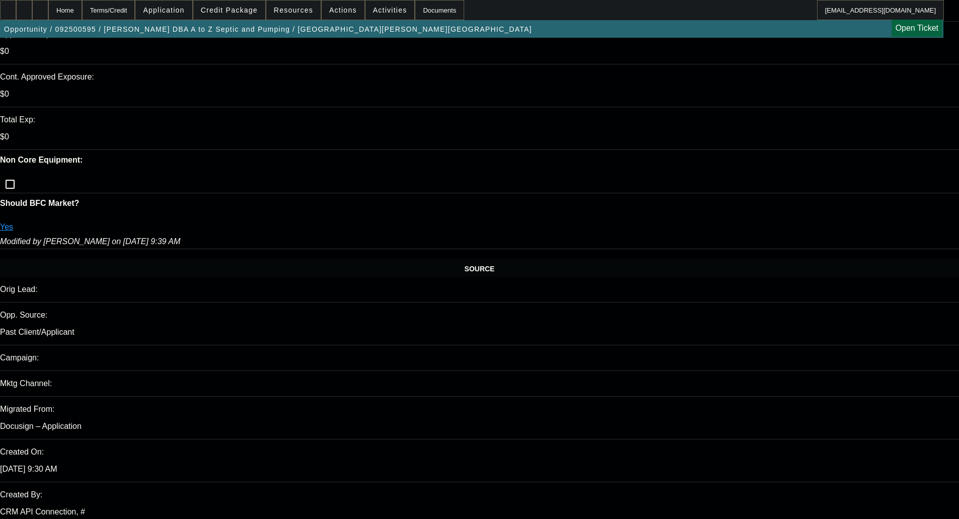
select select "0"
select select "2"
select select "0"
select select "6"
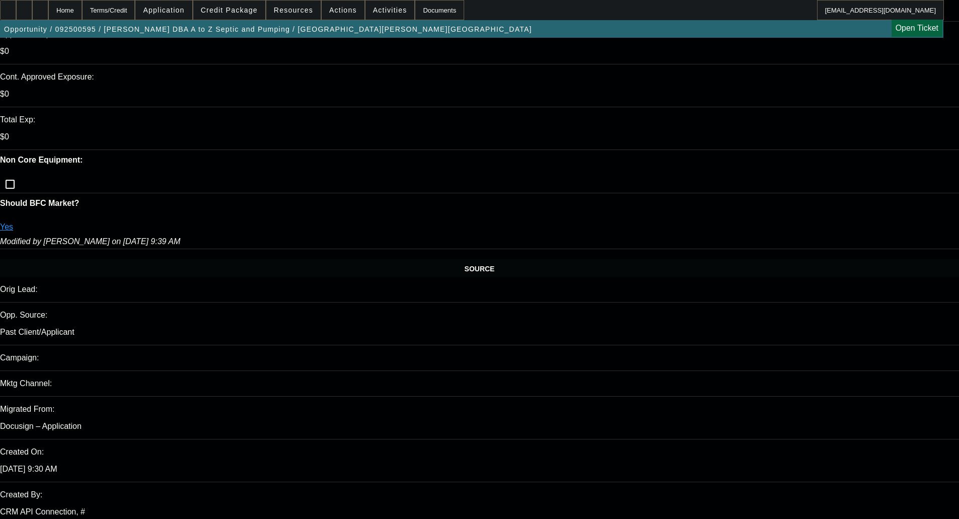
select select "0"
select select "2"
select select "0"
select select "6"
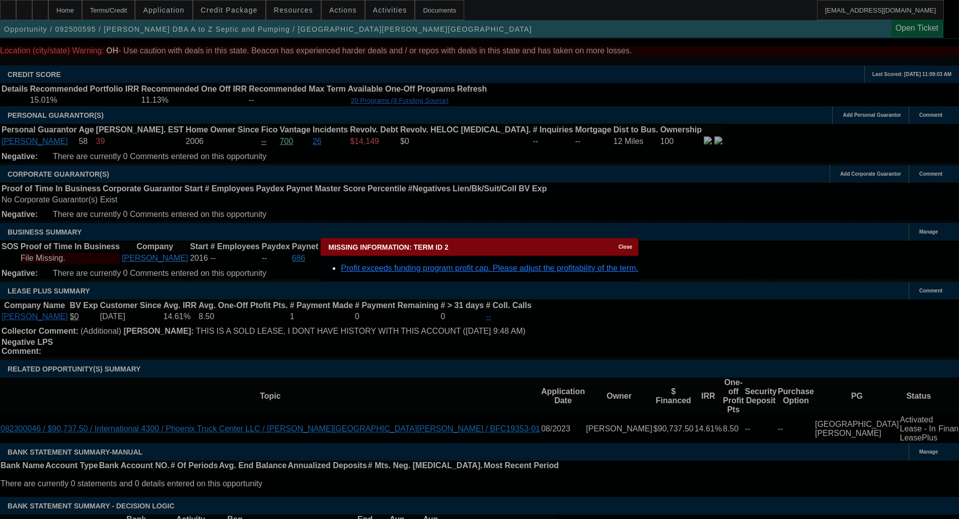
click at [616, 248] on div "Close" at bounding box center [627, 244] width 22 height 12
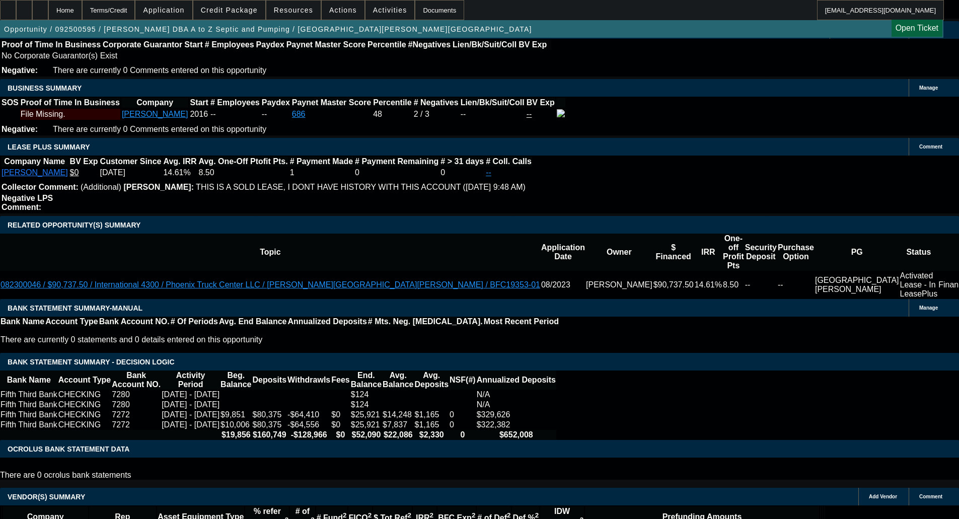
scroll to position [1668, 0]
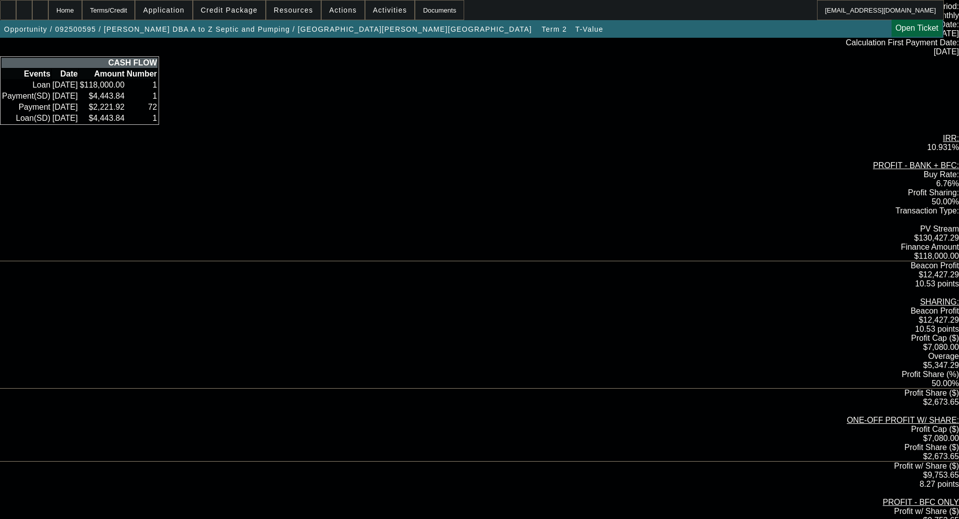
scroll to position [100, 0]
